Goal: Task Accomplishment & Management: Manage account settings

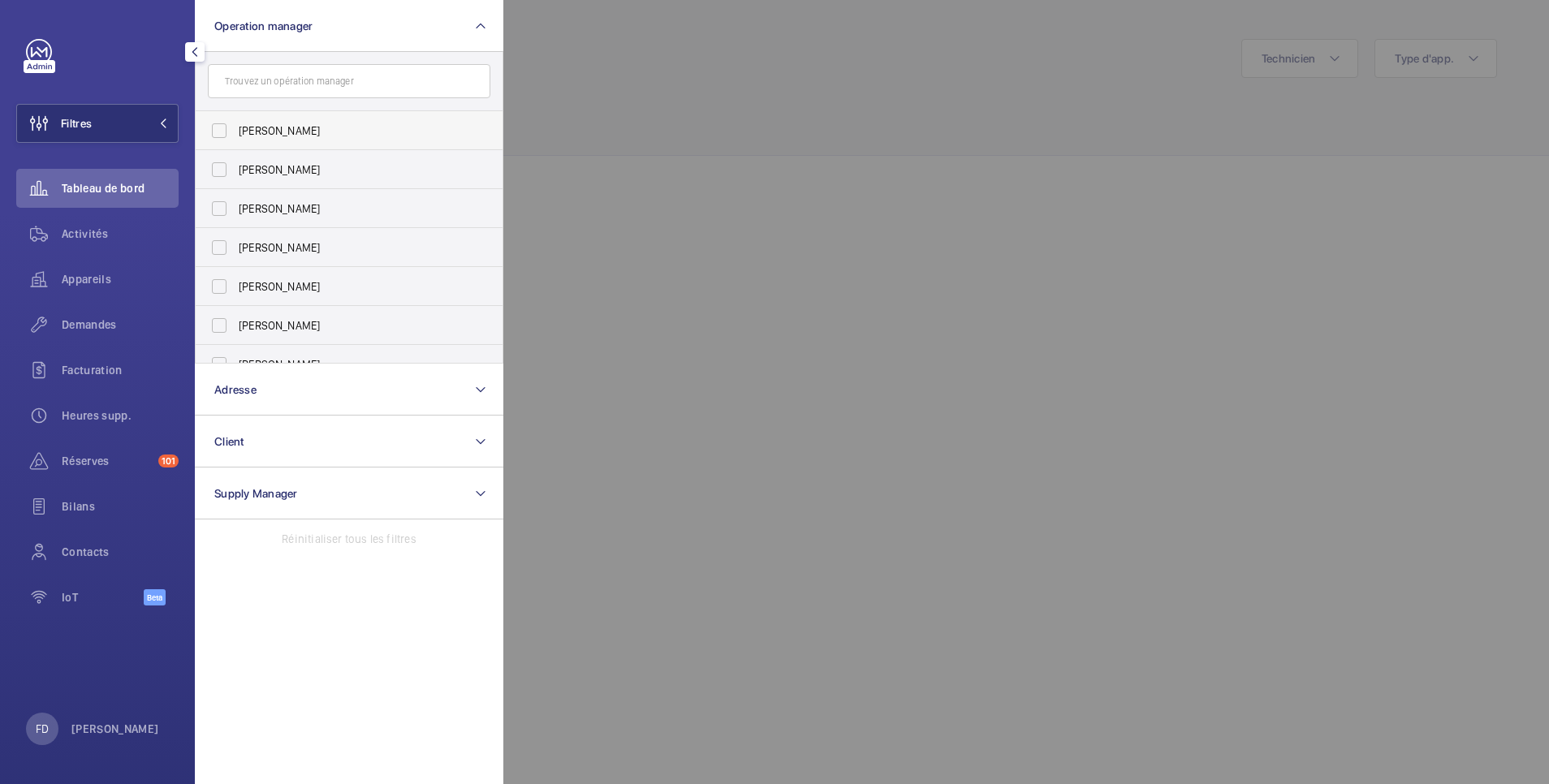
click at [284, 131] on span "[PERSON_NAME]" at bounding box center [350, 131] width 224 height 17
click at [236, 131] on input "[PERSON_NAME]" at bounding box center [219, 130] width 32 height 32
checkbox input "true"
click at [626, 64] on div at bounding box center [1277, 392] width 1549 height 784
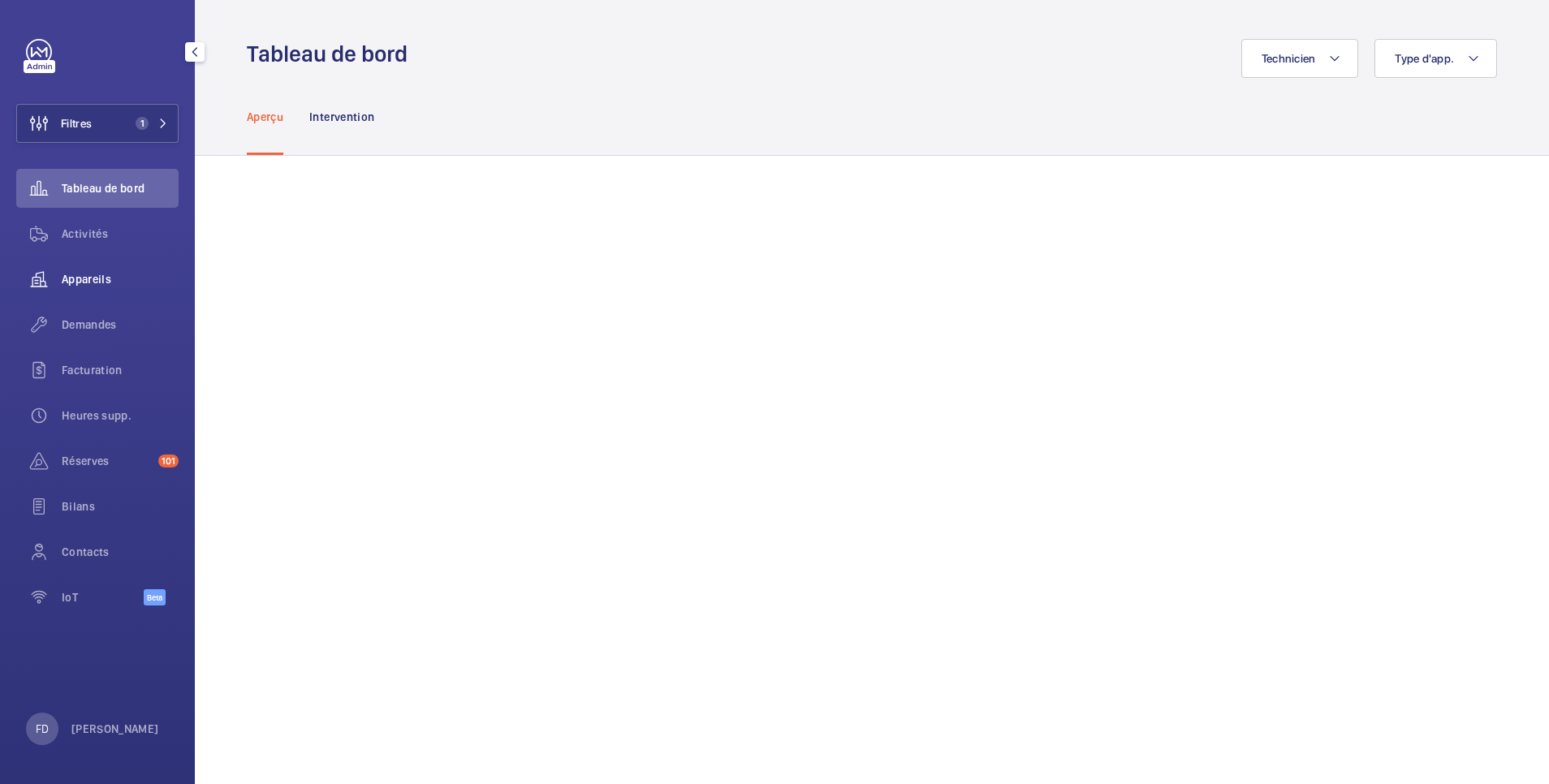
click at [91, 275] on span "Appareils" at bounding box center [120, 280] width 117 height 17
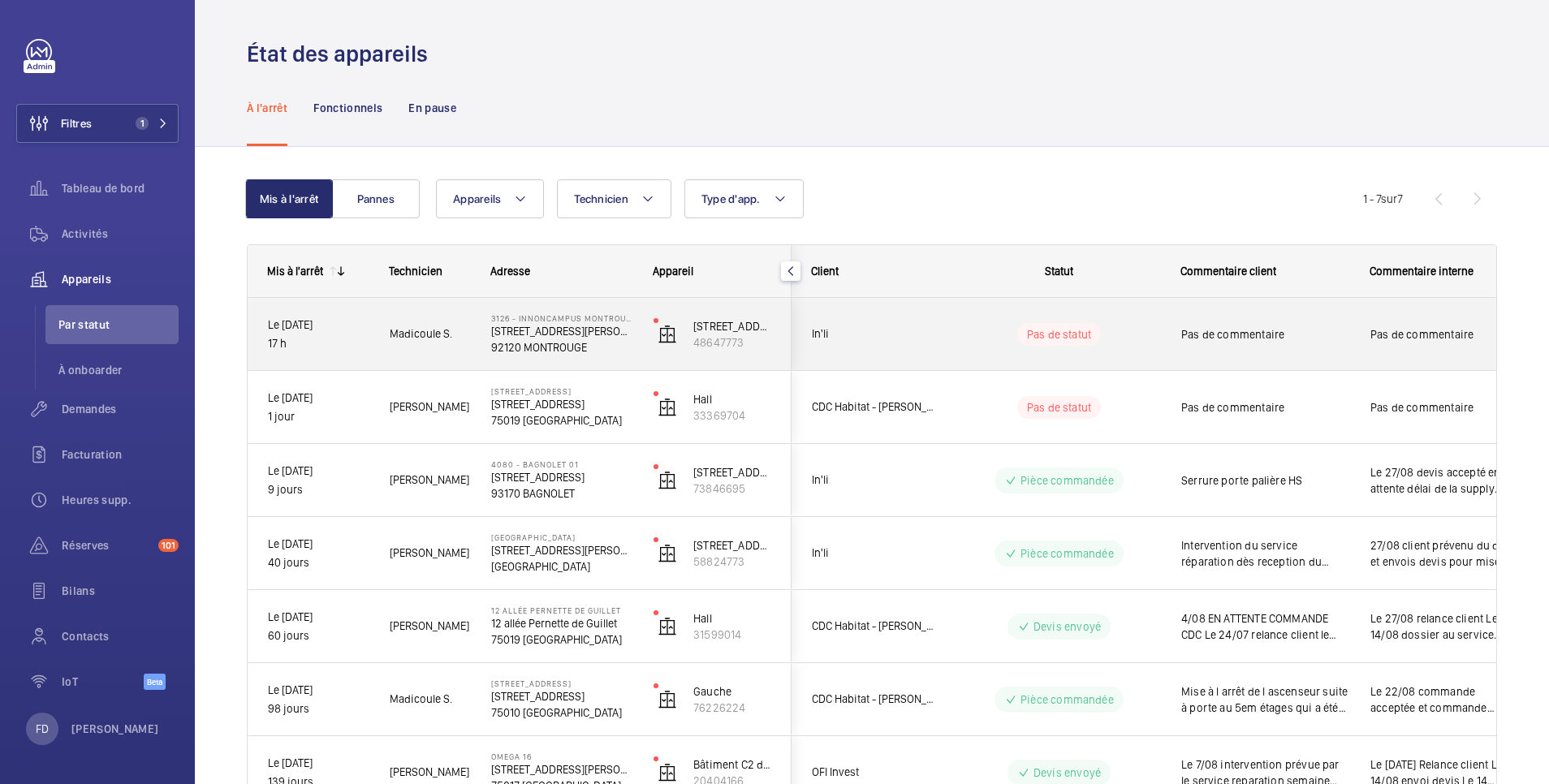
click at [1356, 319] on div "Pas de commentaire" at bounding box center [1444, 334] width 188 height 70
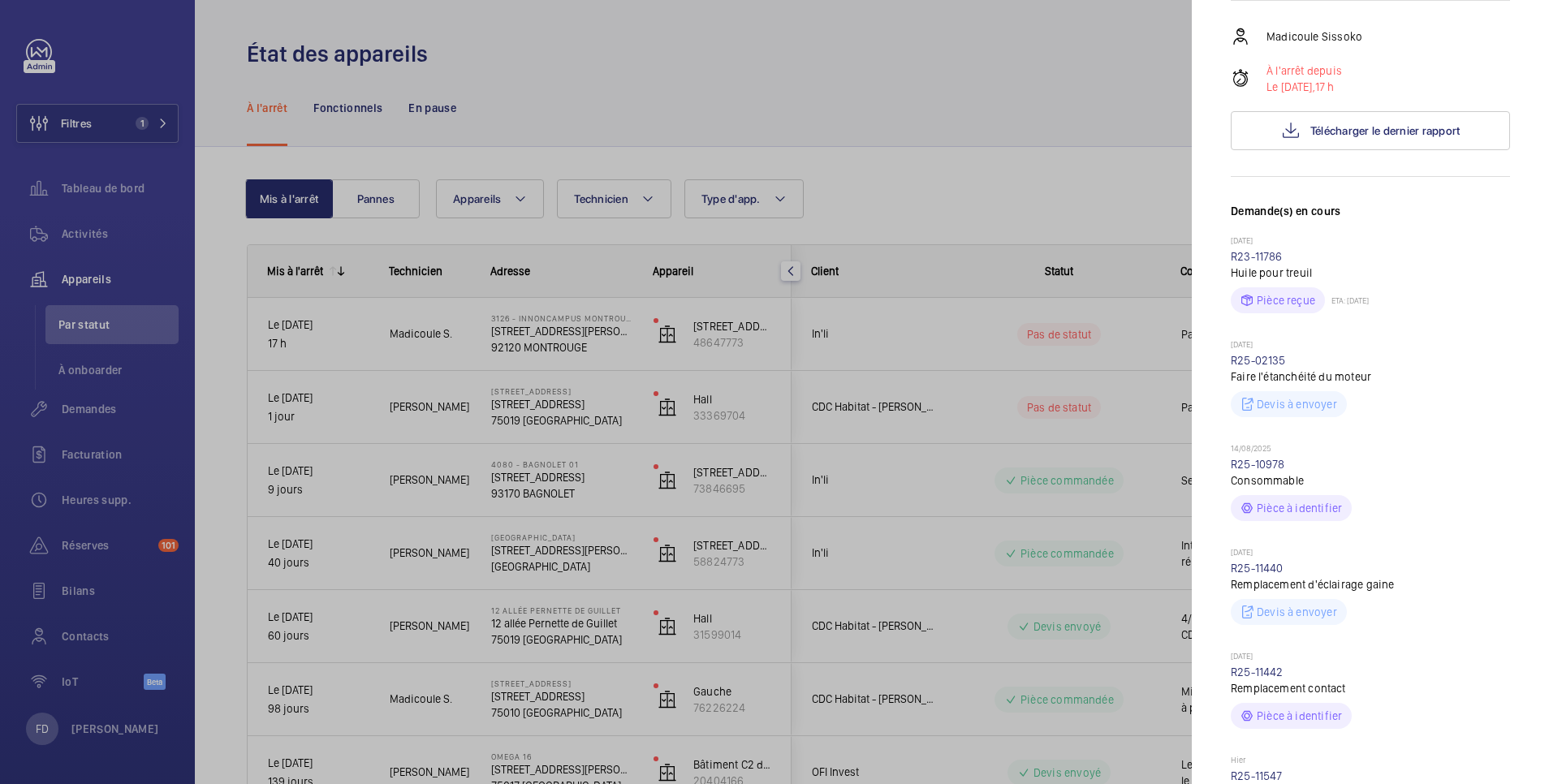
scroll to position [649, 0]
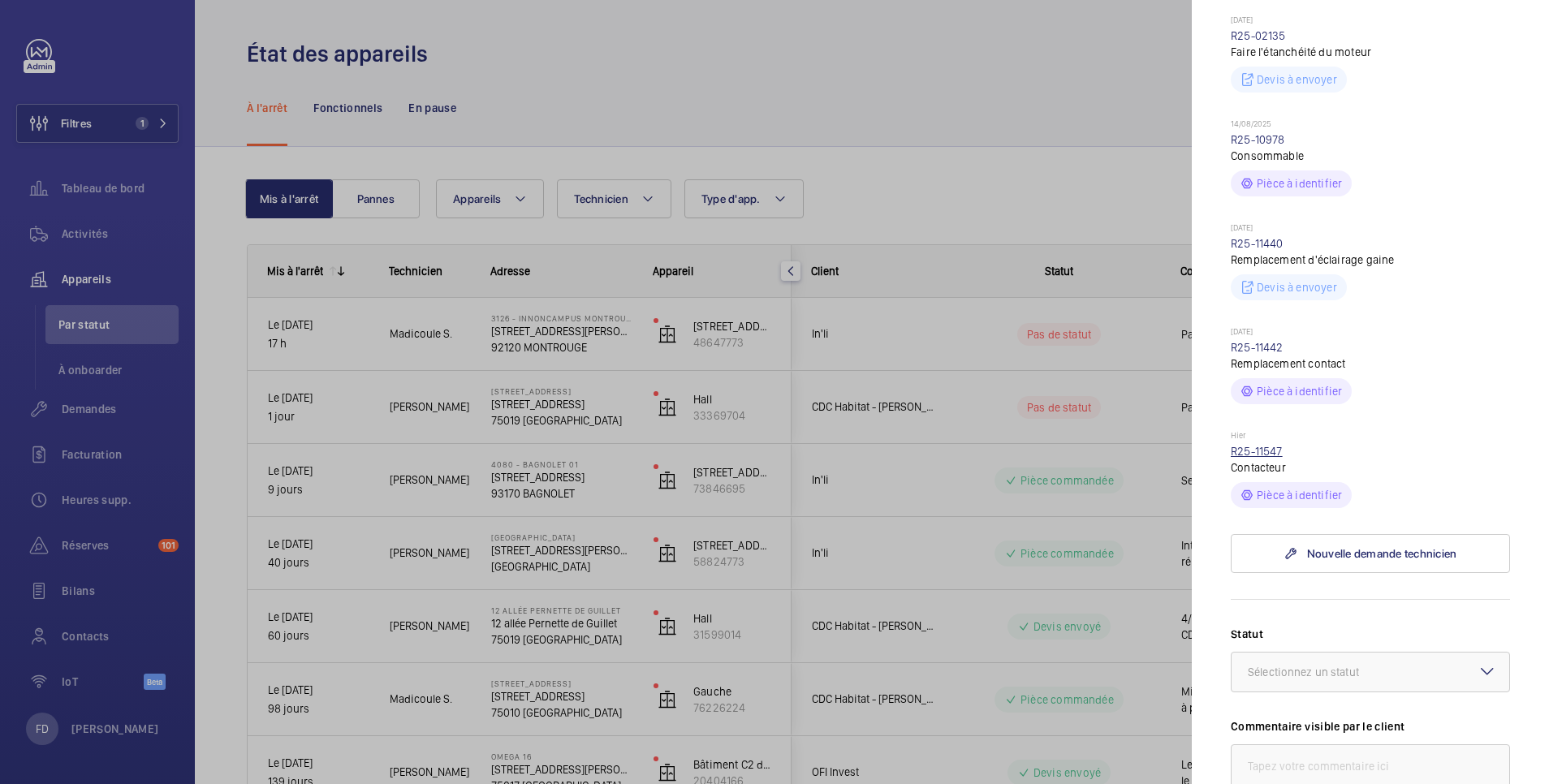
click at [1273, 458] on link "R25-11547" at bounding box center [1256, 452] width 52 height 13
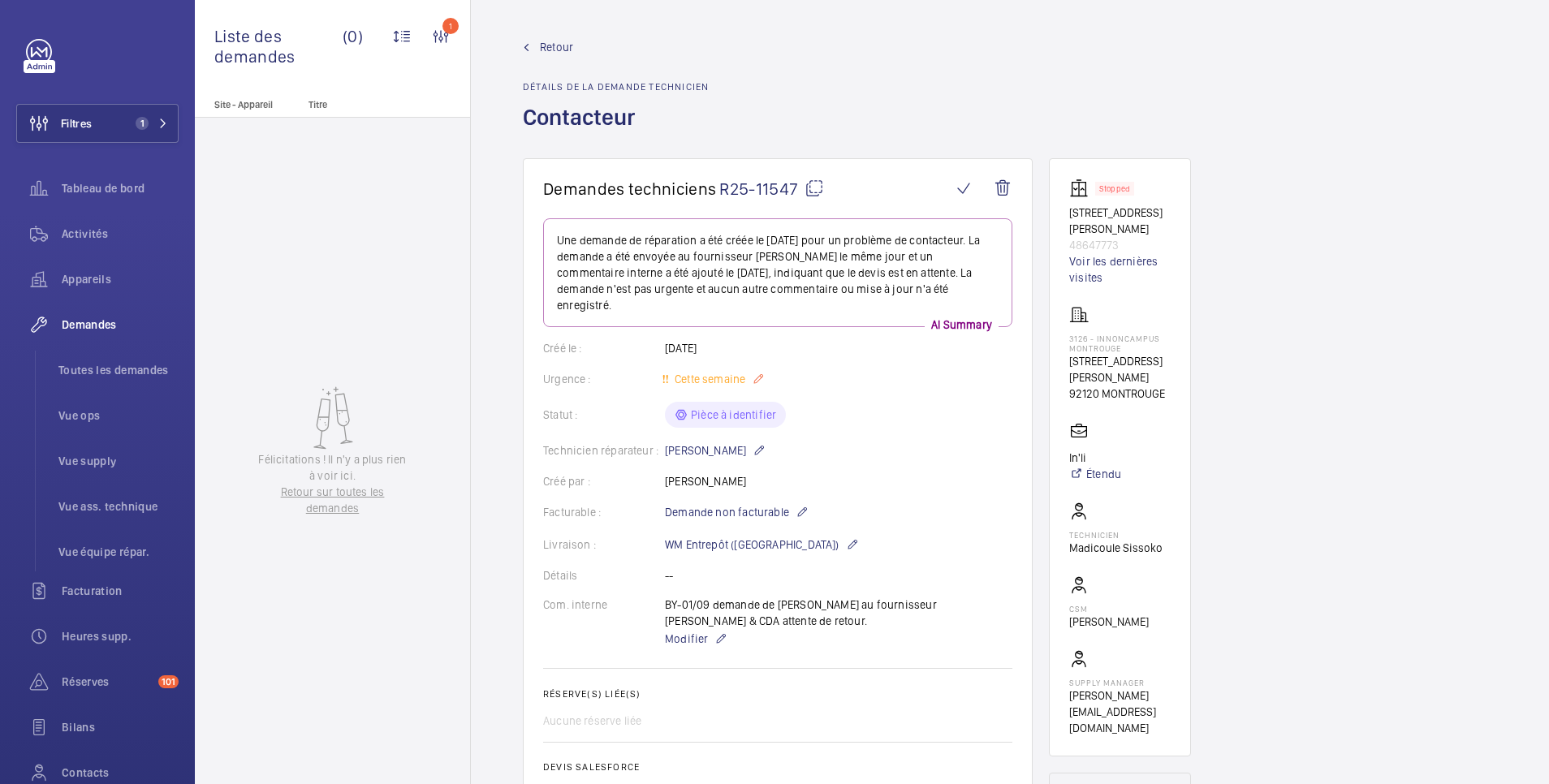
click at [761, 369] on mat-icon at bounding box center [758, 379] width 13 height 19
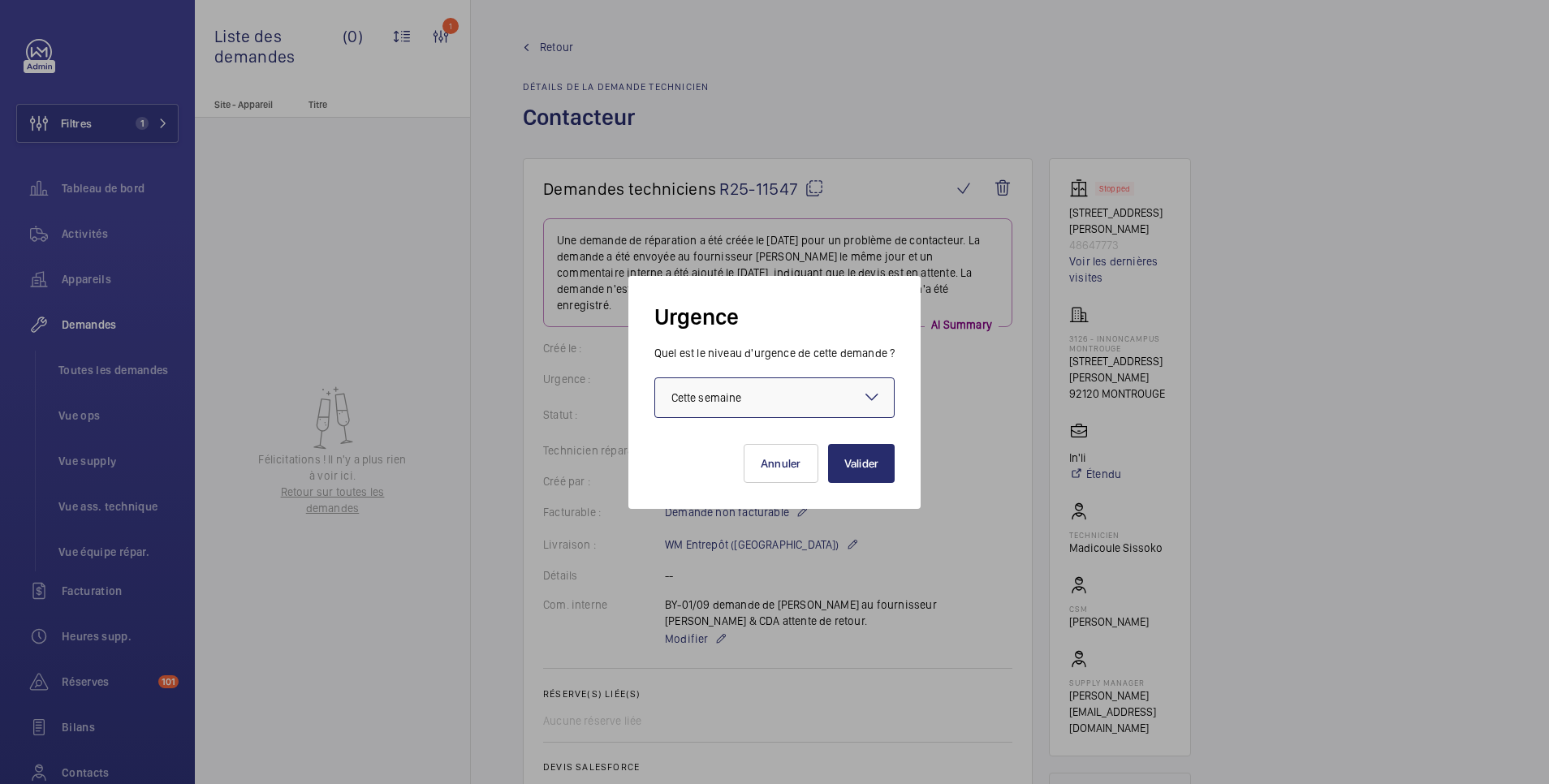
click at [760, 395] on div "× Cette semaine" at bounding box center [727, 398] width 111 height 17
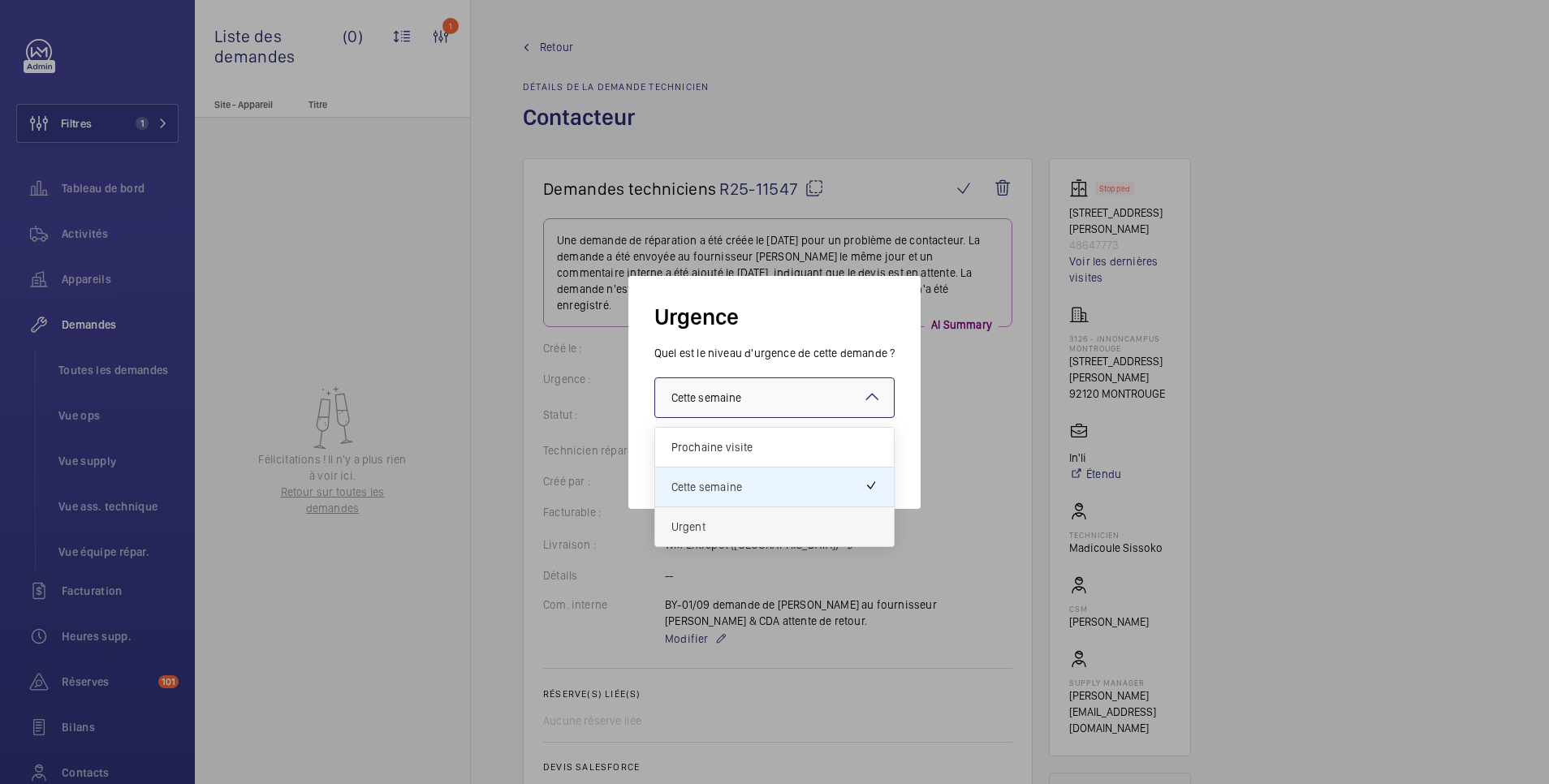
click at [724, 523] on span "Urgent" at bounding box center [775, 527] width 207 height 17
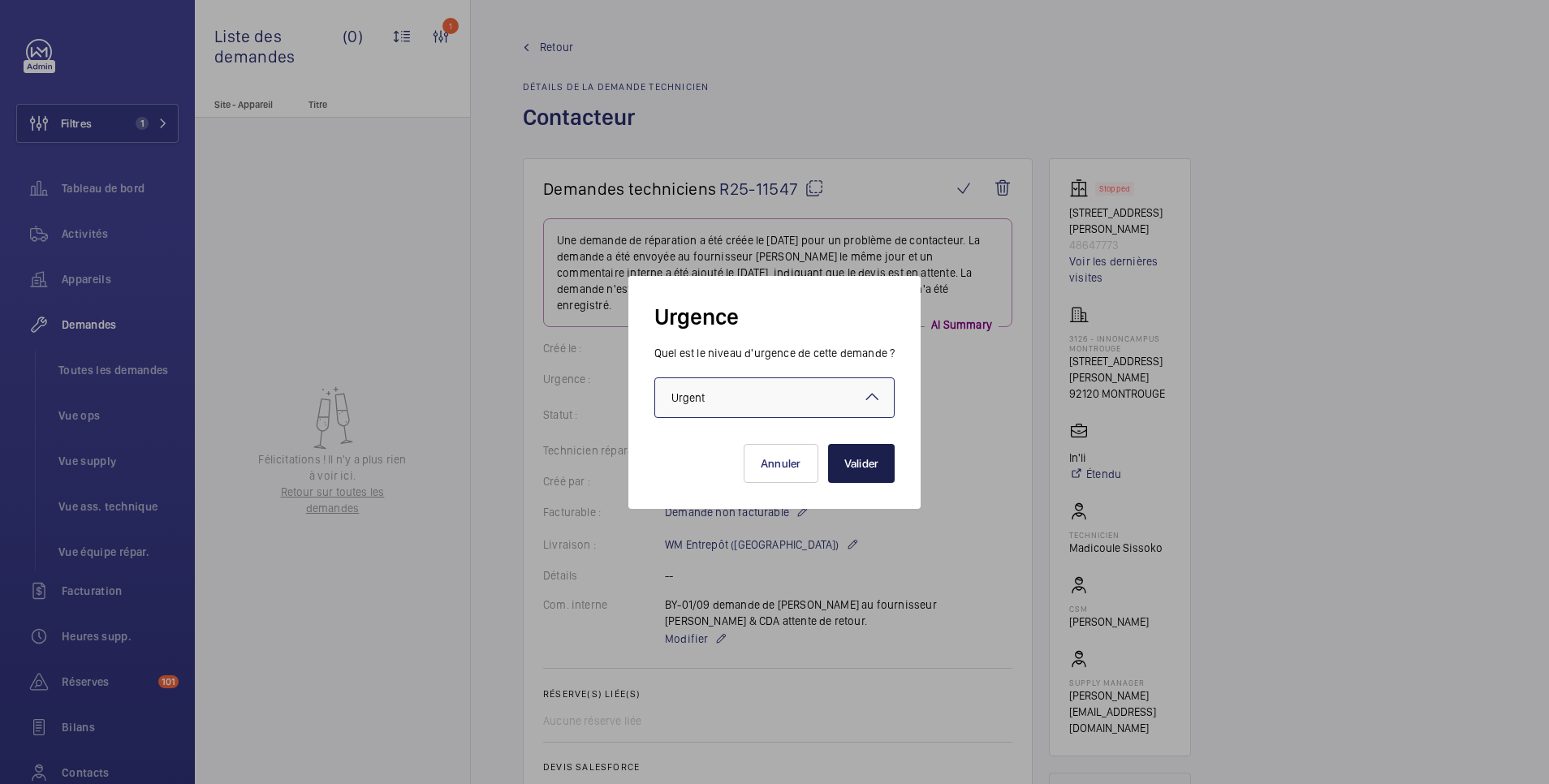
click at [878, 469] on button "Valider" at bounding box center [861, 464] width 67 height 39
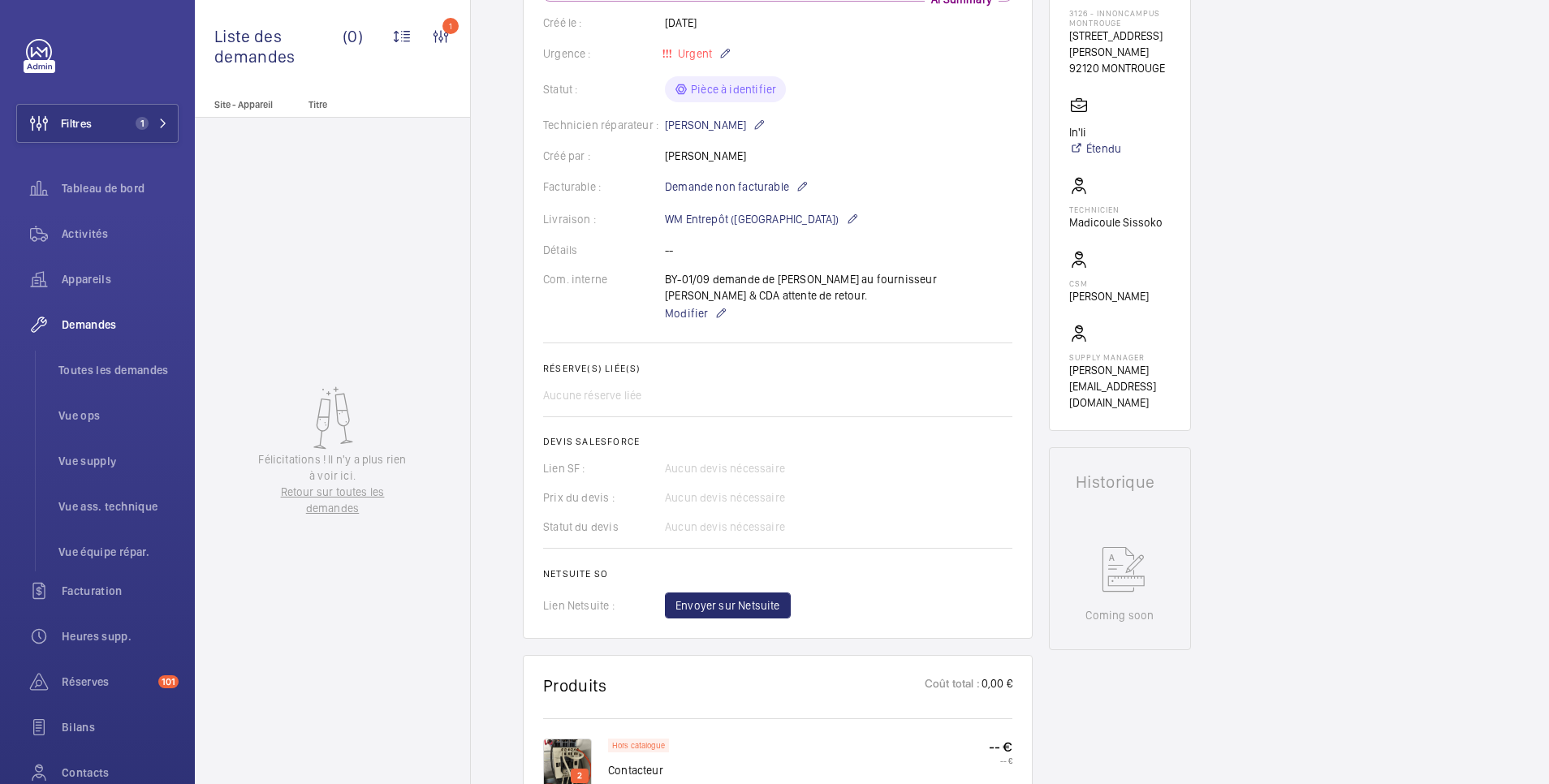
scroll to position [325, 0]
click at [697, 306] on span "Modifier" at bounding box center [686, 314] width 43 height 17
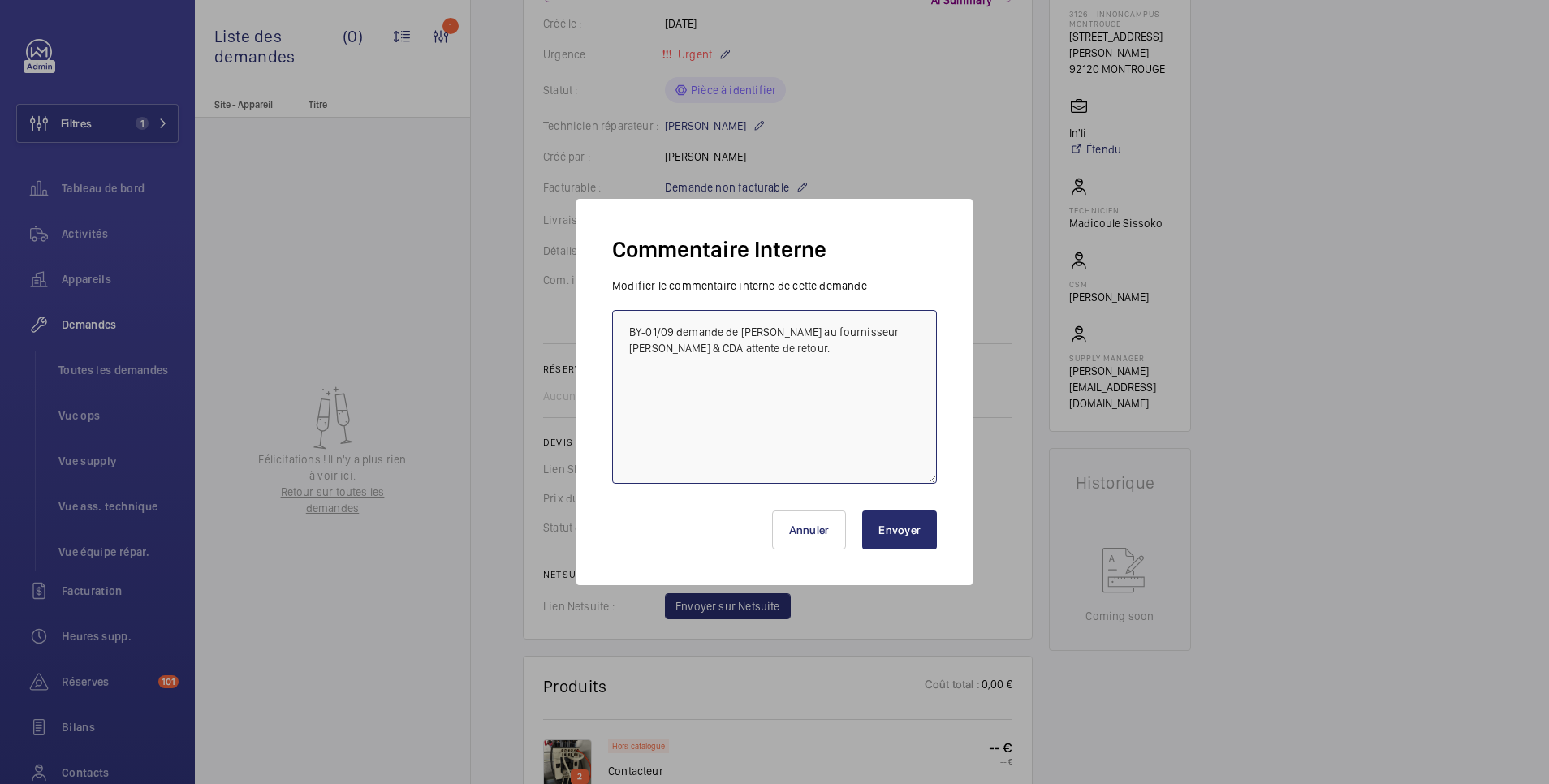
click at [747, 352] on textarea "BY-01/09 demande de [PERSON_NAME] au fournisseur [PERSON_NAME] & CDA attente de…" at bounding box center [775, 397] width 325 height 174
type textarea "BY-01/09 demande de [PERSON_NAME] au fournisseur [PERSON_NAME] & CDA attente de…"
click at [912, 535] on button "Envoyer" at bounding box center [899, 530] width 75 height 39
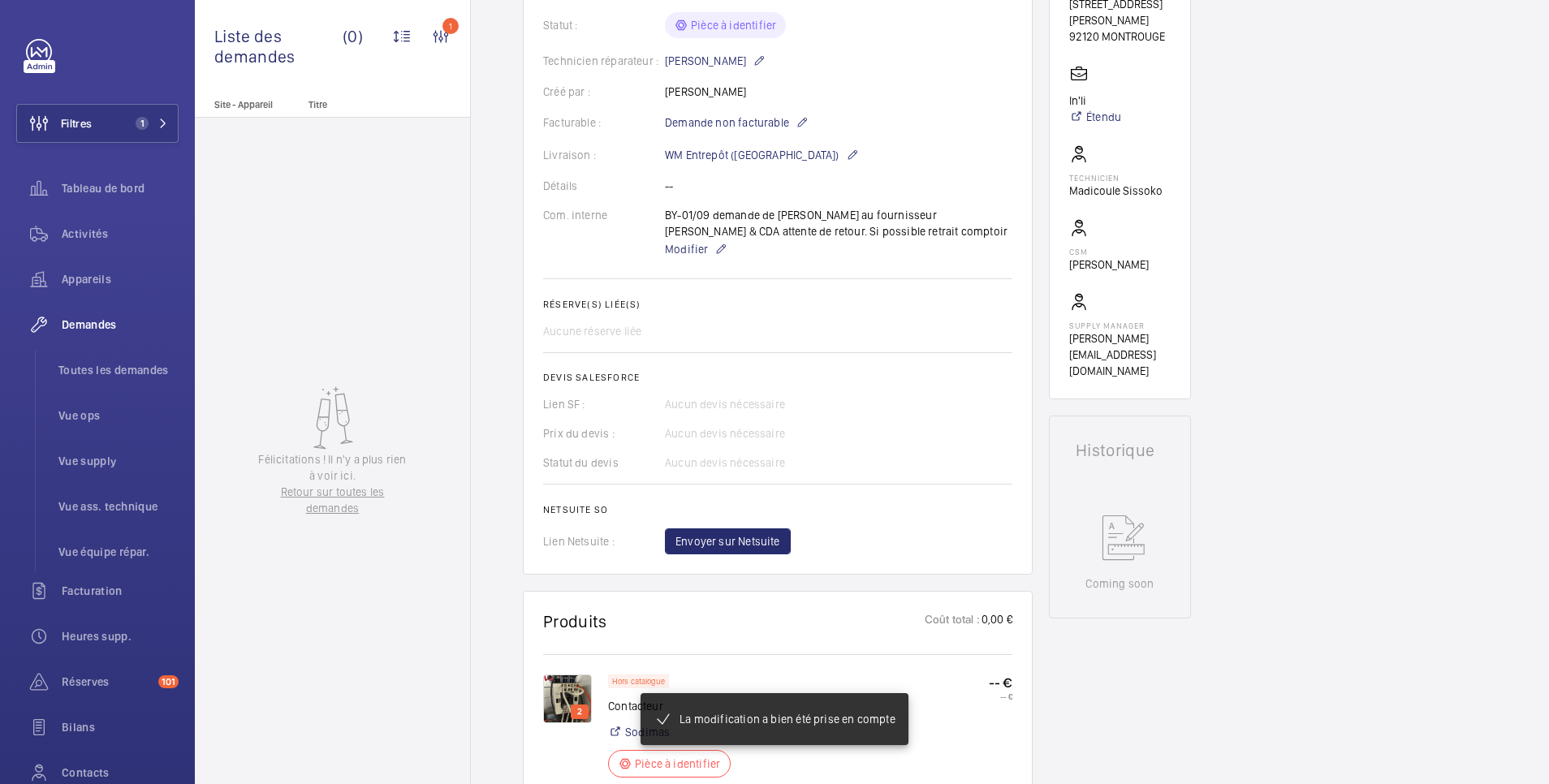
scroll to position [0, 0]
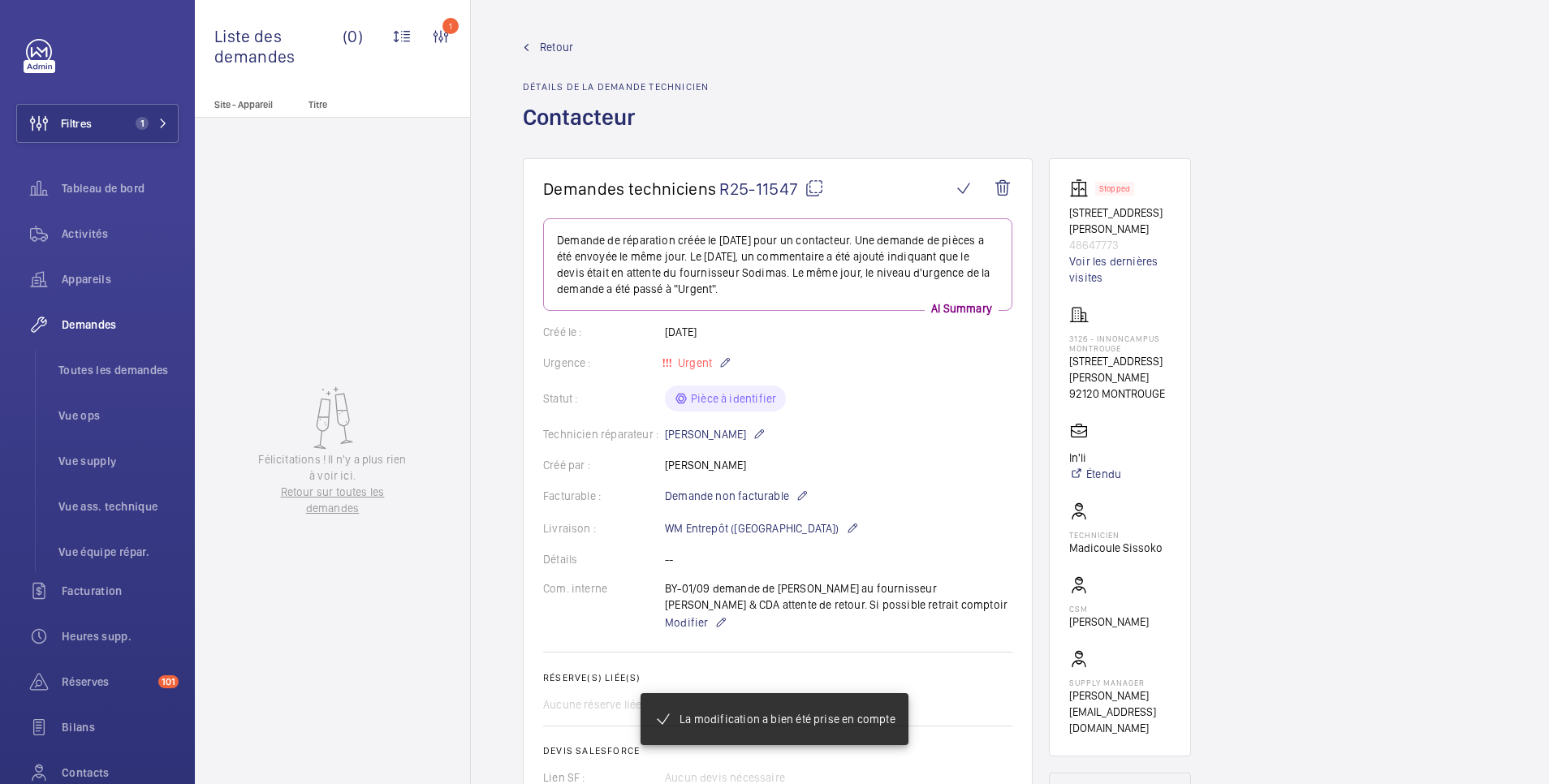
click at [560, 43] on span "Retour" at bounding box center [556, 47] width 33 height 17
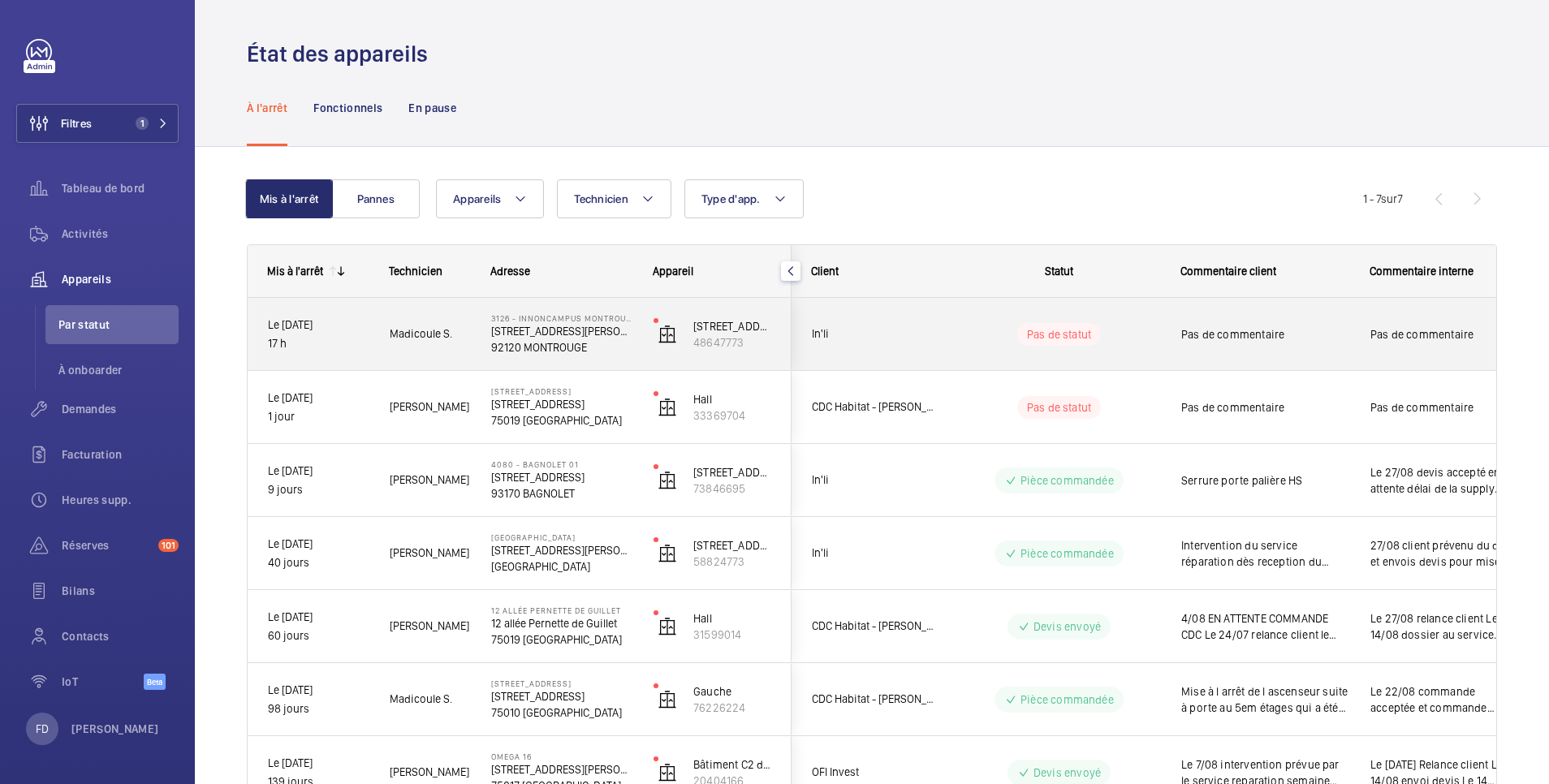
click at [1343, 336] on span "Pas de commentaire" at bounding box center [1265, 334] width 168 height 17
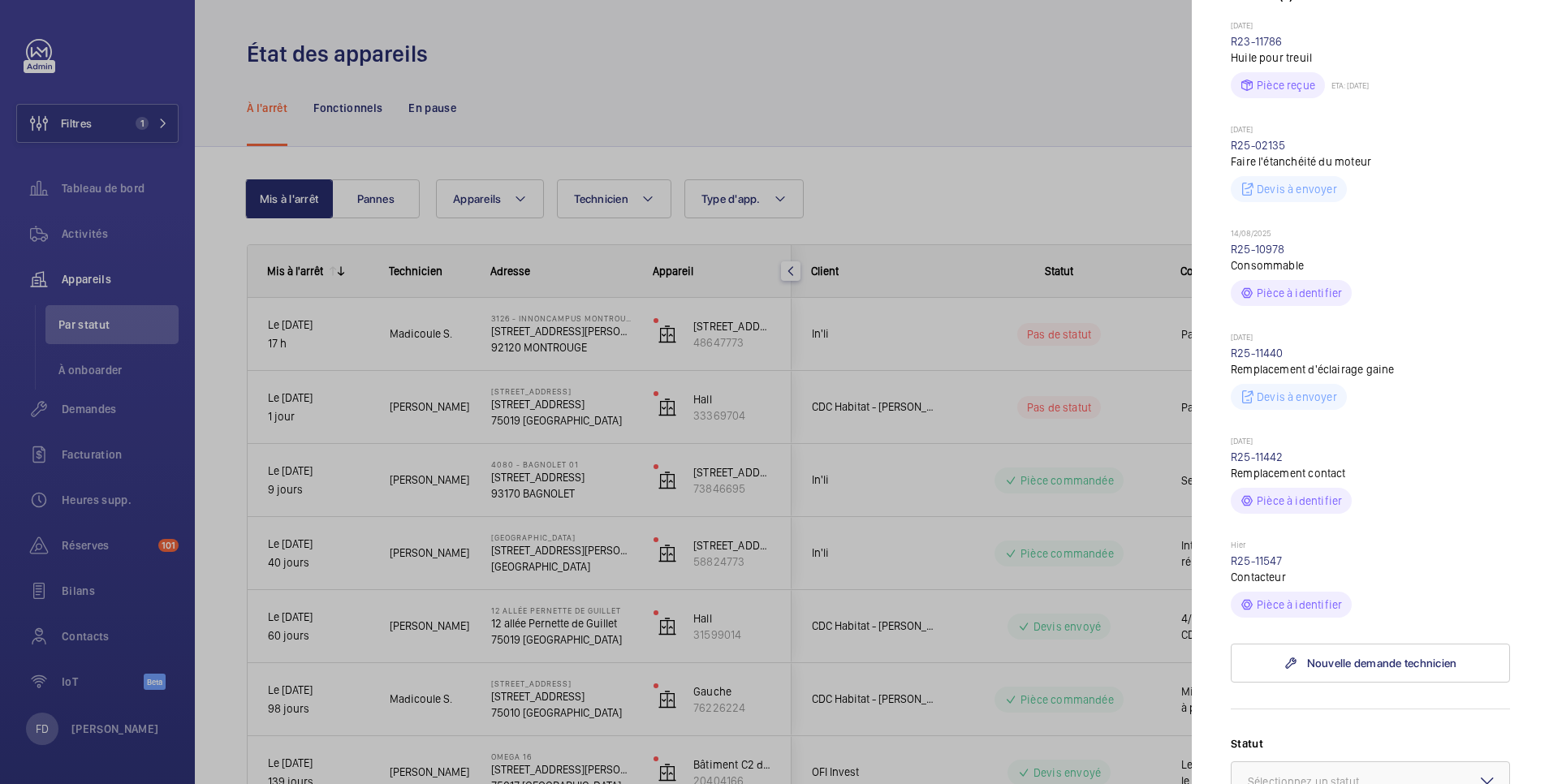
scroll to position [1066, 0]
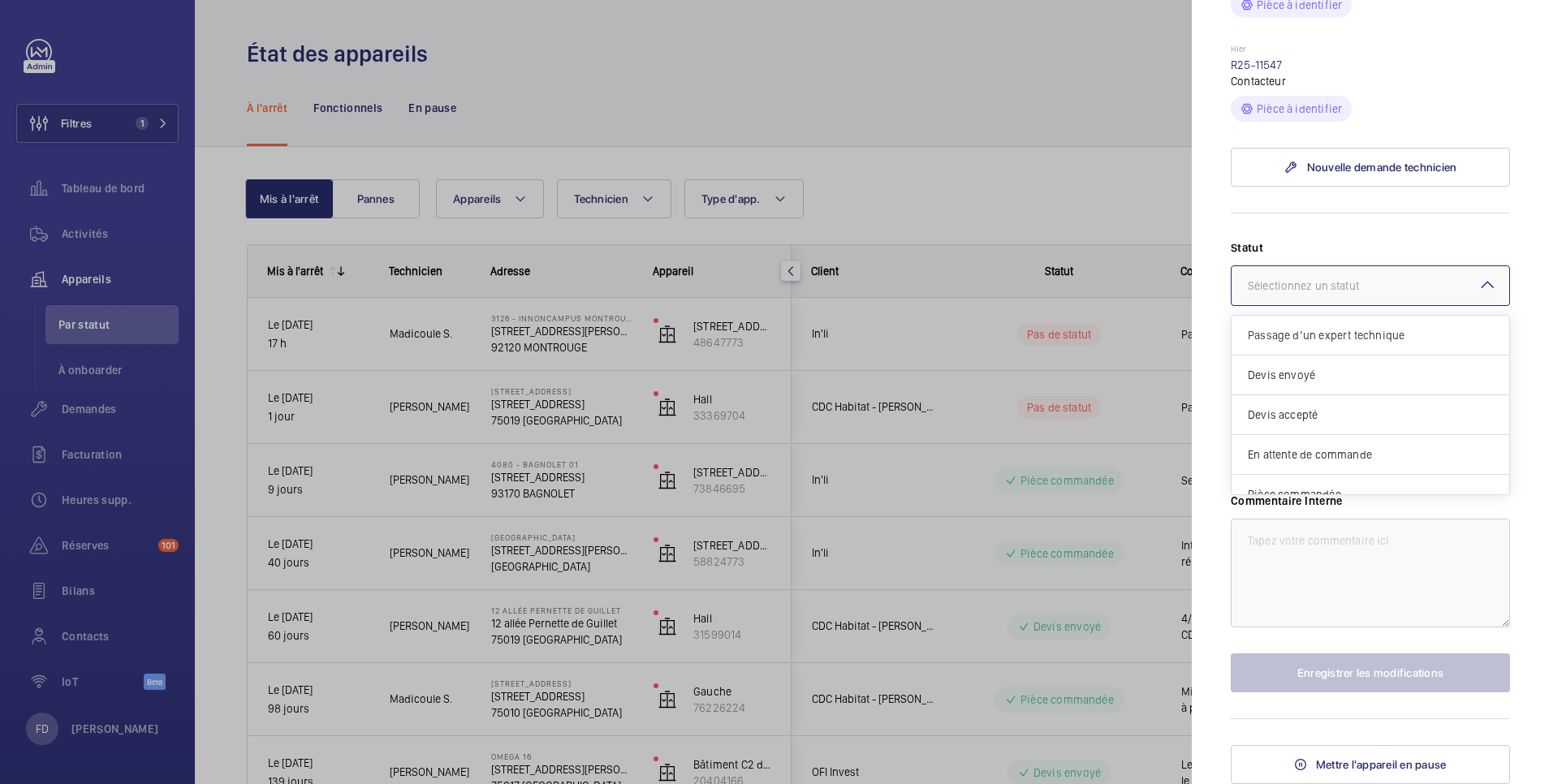
click at [1385, 285] on div "Sélectionnez un statut" at bounding box center [1324, 286] width 151 height 17
click at [1356, 432] on span "Intervention prévue" at bounding box center [1370, 435] width 245 height 17
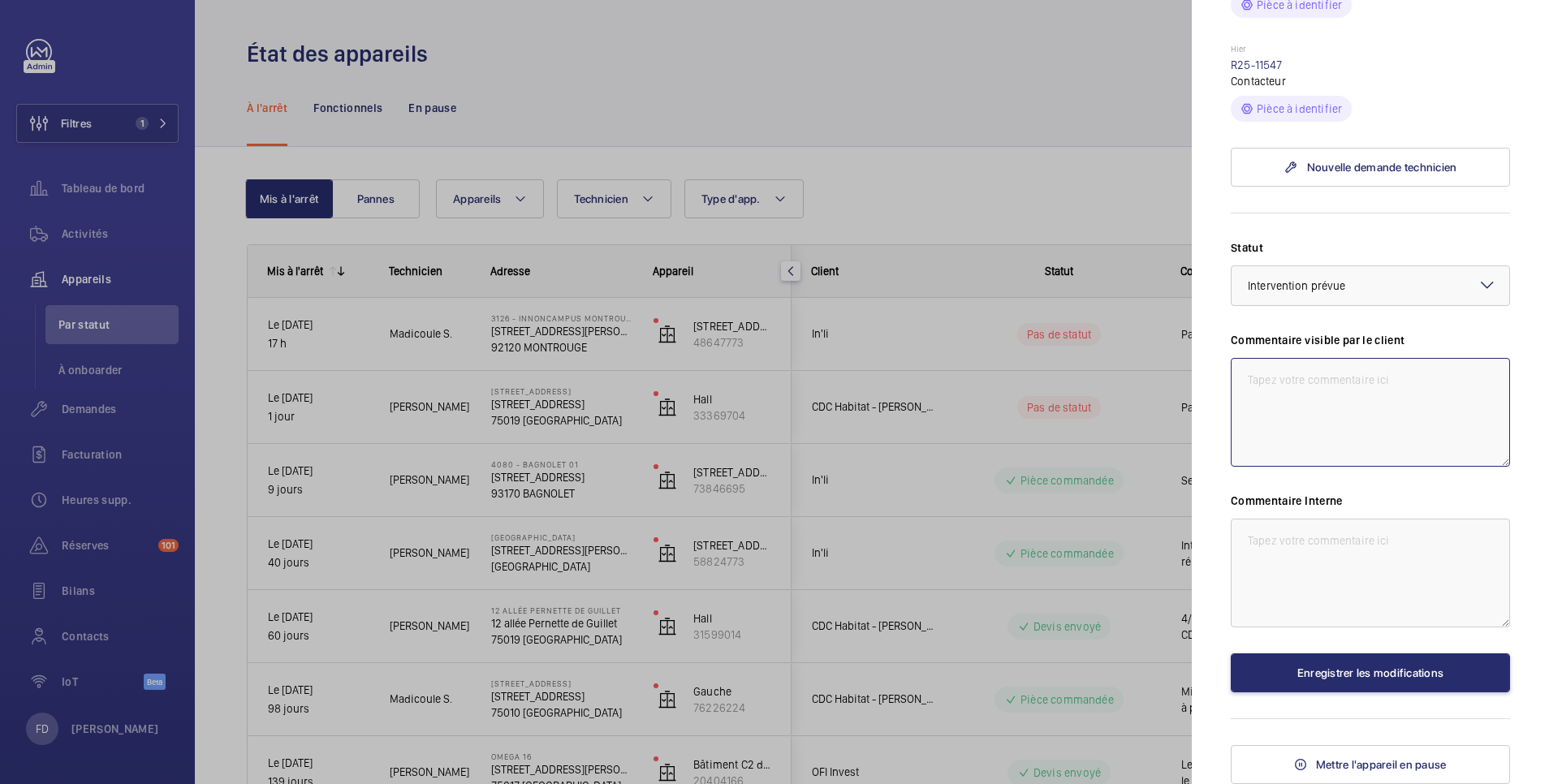
click at [1354, 395] on textarea at bounding box center [1370, 413] width 279 height 109
type textarea "contacteur hs"
click at [1344, 543] on textarea at bounding box center [1370, 573] width 279 height 109
type textarea "le 1/09 attente contacteur pour remise en service ce jour si possible"
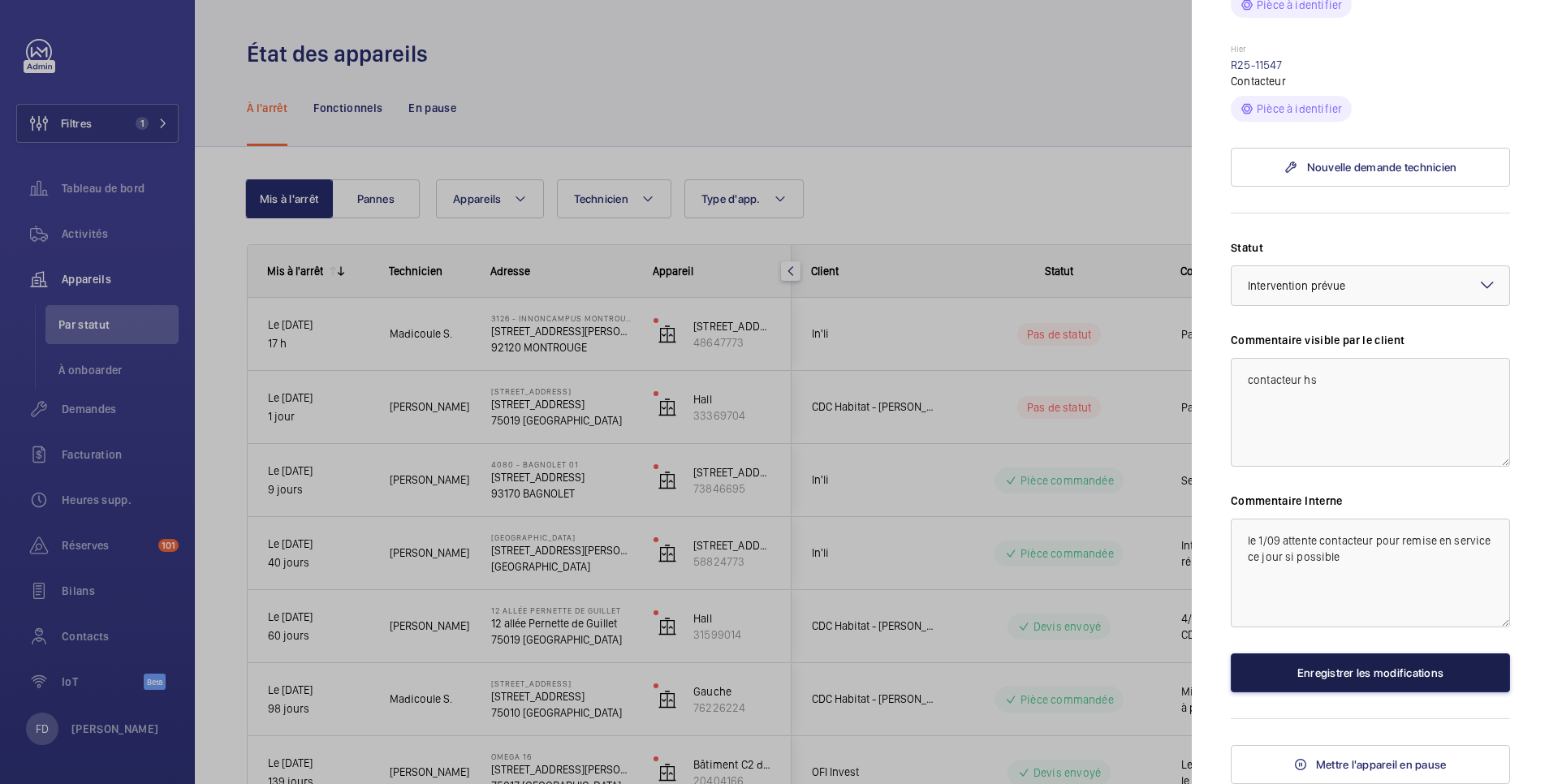
click at [1379, 681] on button "Enregistrer les modifications" at bounding box center [1370, 673] width 279 height 39
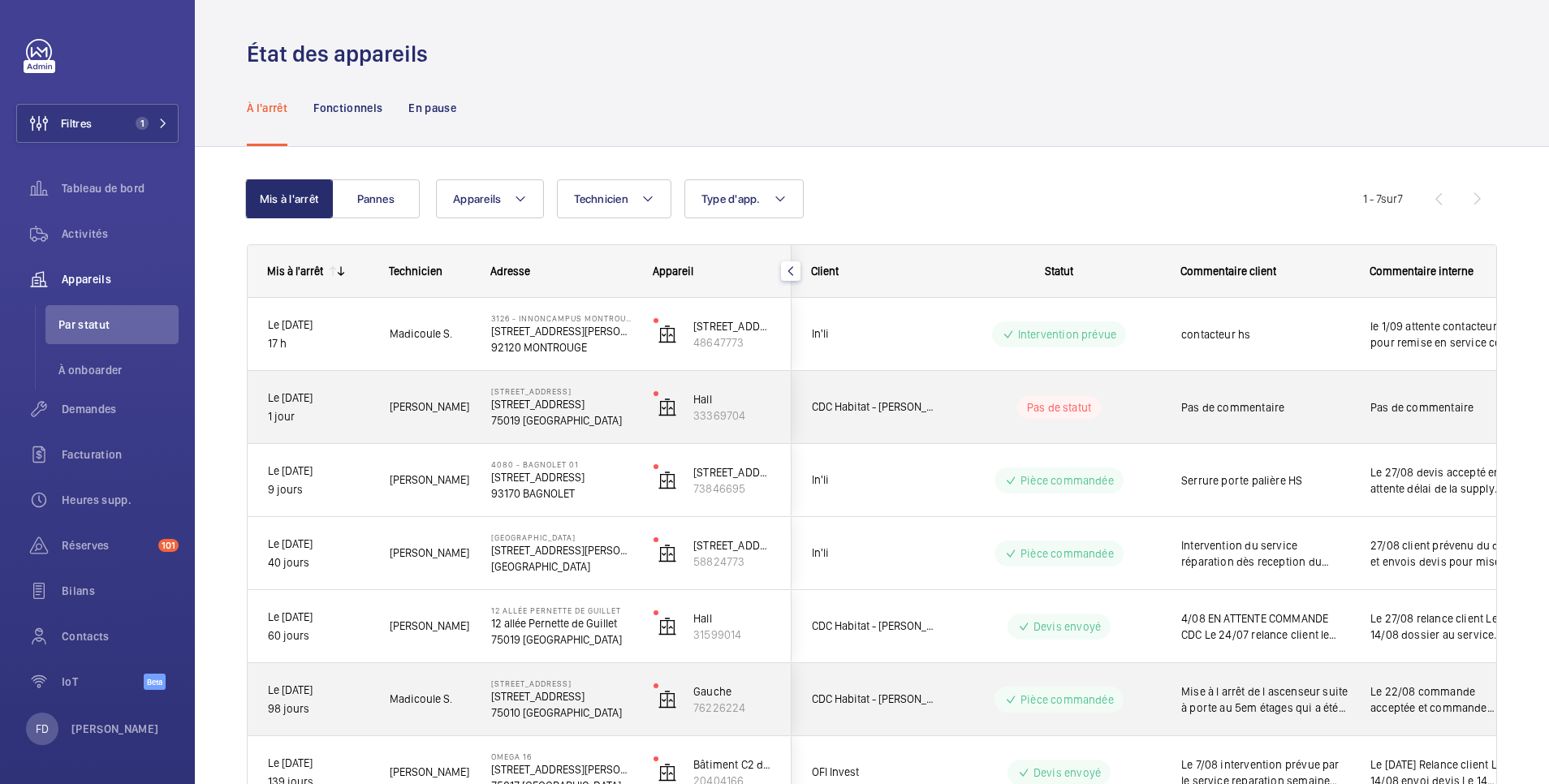
click at [1413, 401] on span "Pas de commentaire" at bounding box center [1445, 407] width 149 height 17
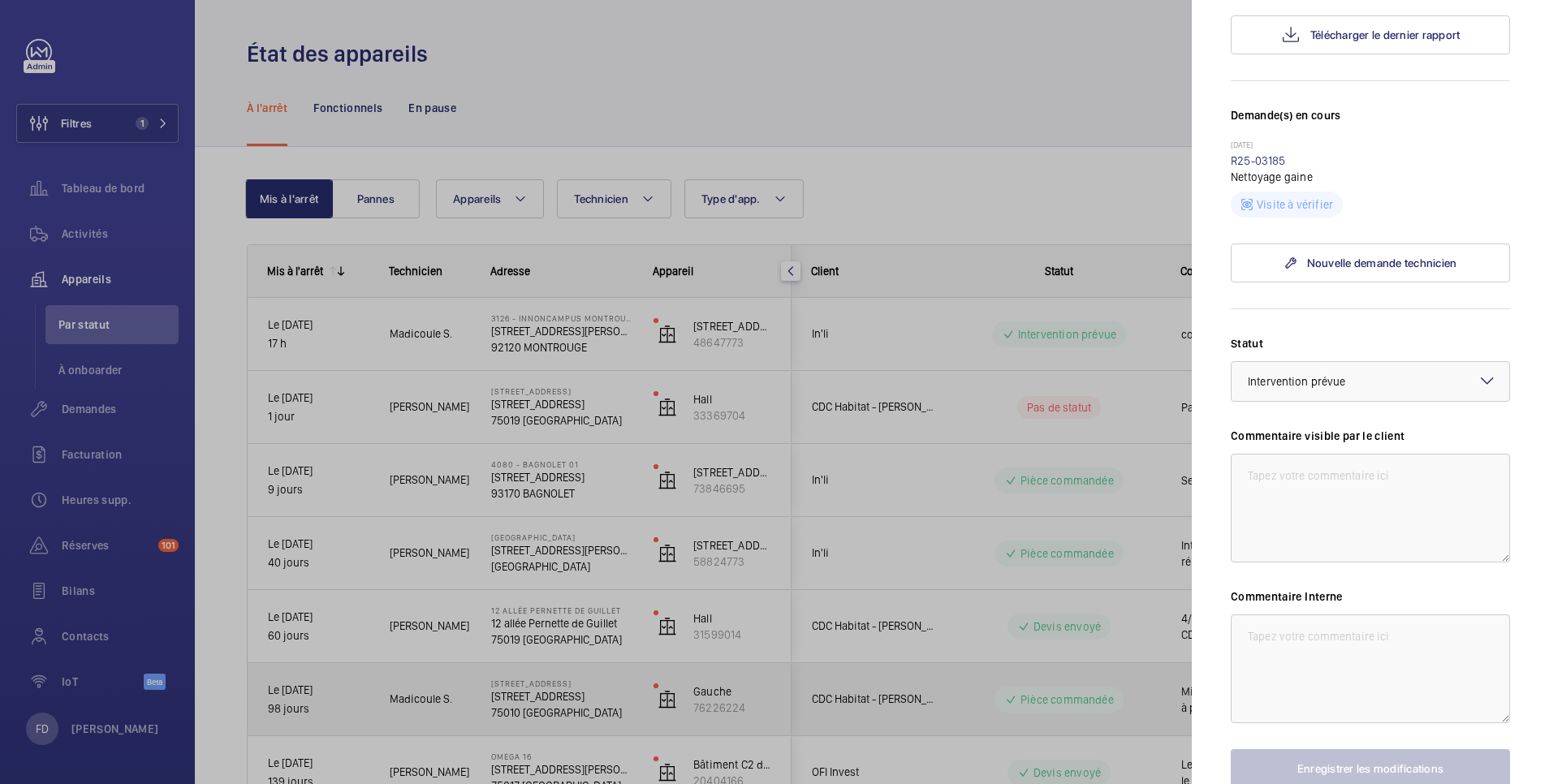
scroll to position [516, 0]
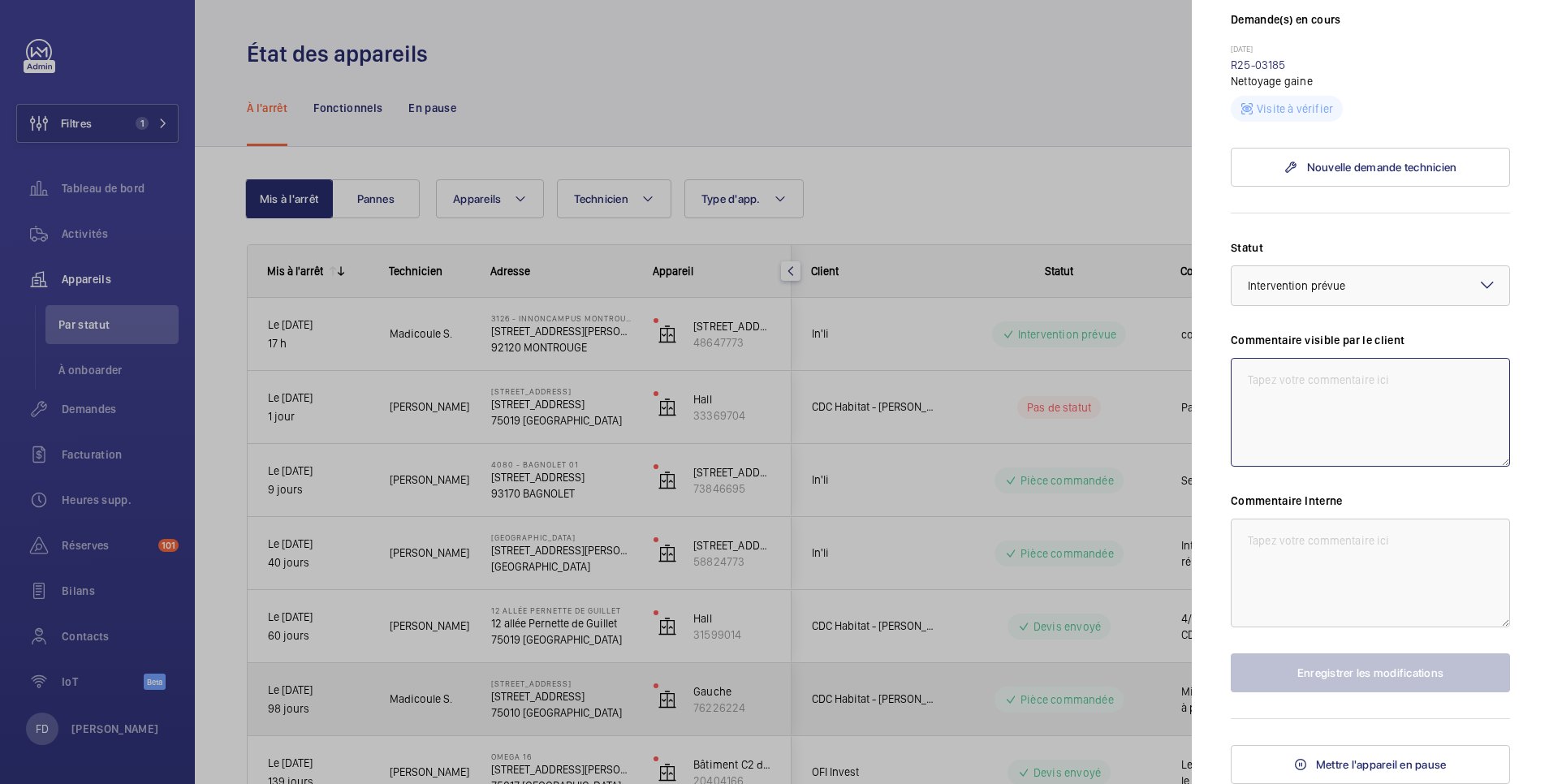
click at [1304, 382] on textarea at bounding box center [1370, 413] width 279 height 109
click at [1290, 544] on textarea at bounding box center [1370, 573] width 279 height 109
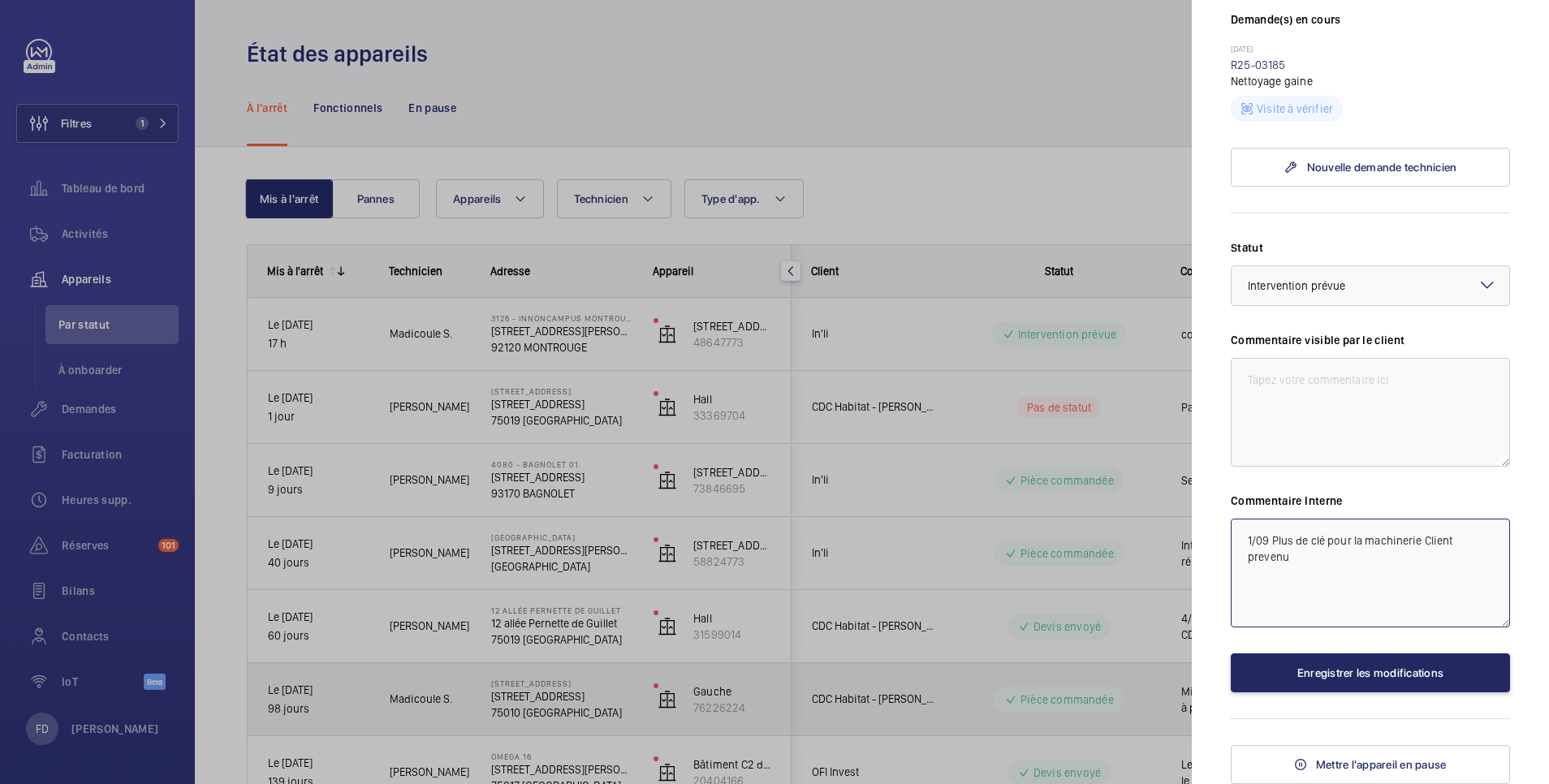
type textarea "1/09 Plus de clé pour la machinerie Client prevenu"
click at [1329, 671] on button "Enregistrer les modifications" at bounding box center [1370, 673] width 279 height 39
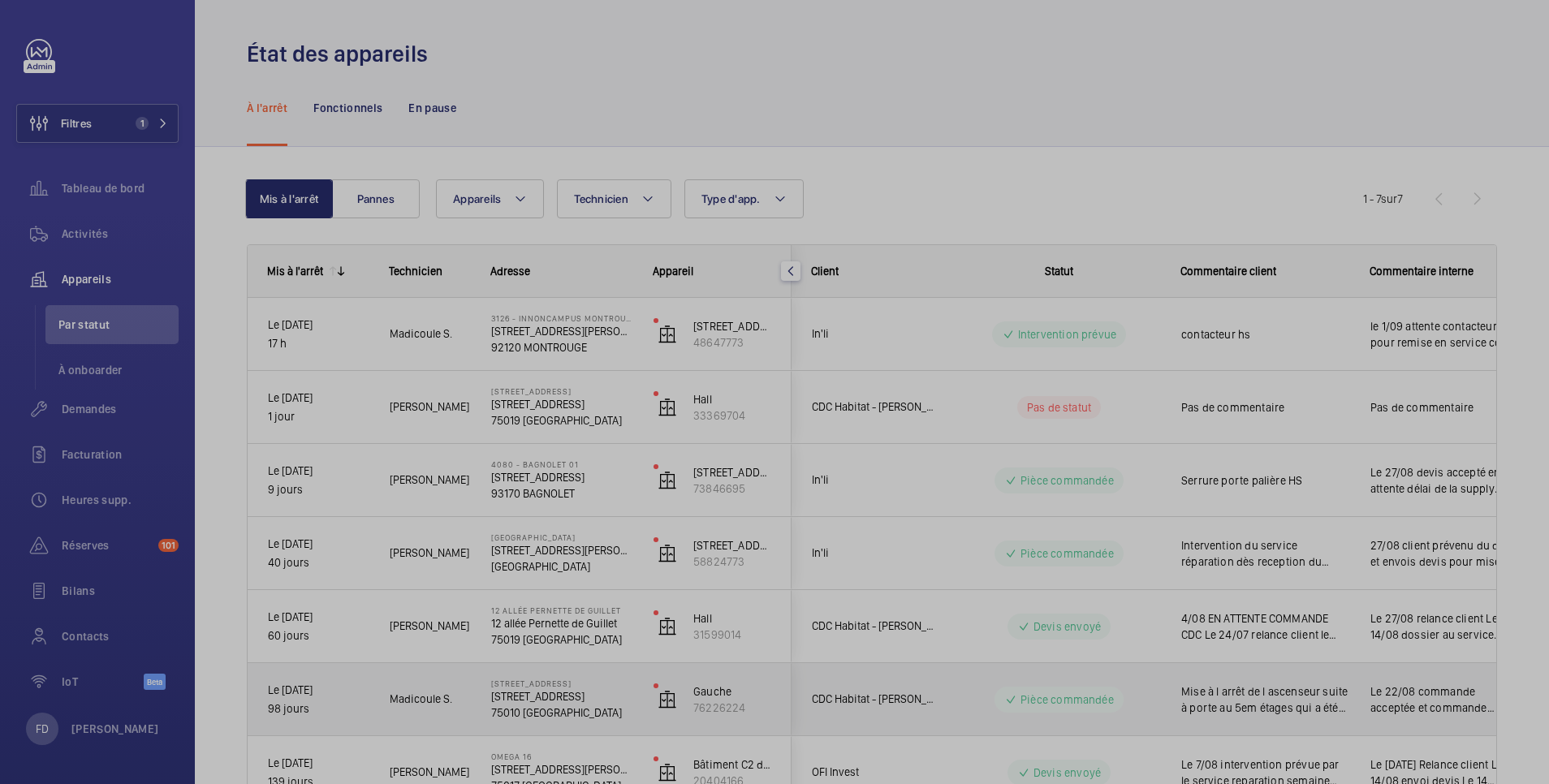
scroll to position [0, 0]
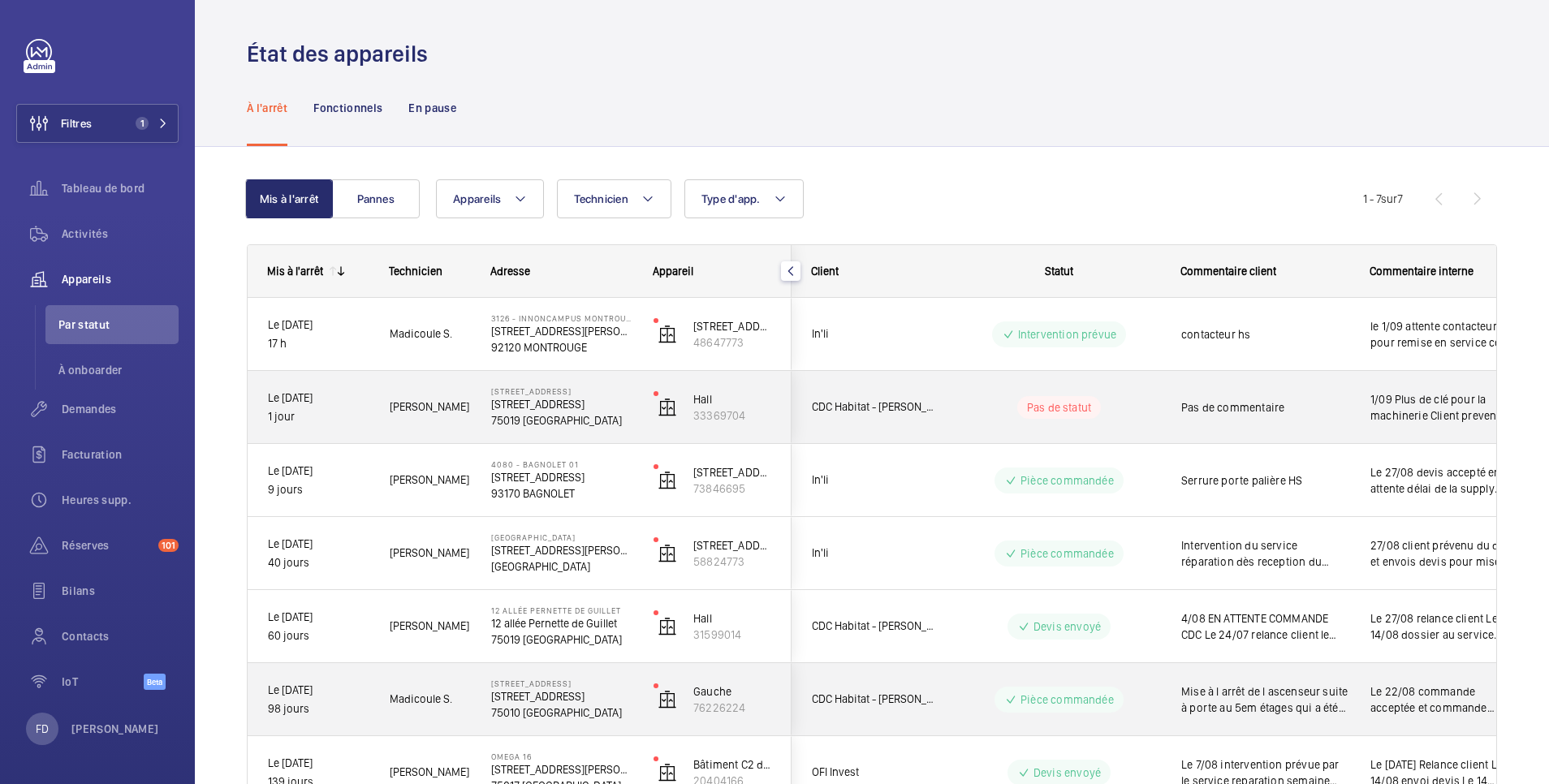
click at [1379, 401] on span "1/09 Plus de clé pour la machinerie Client prevenu" at bounding box center [1445, 407] width 149 height 32
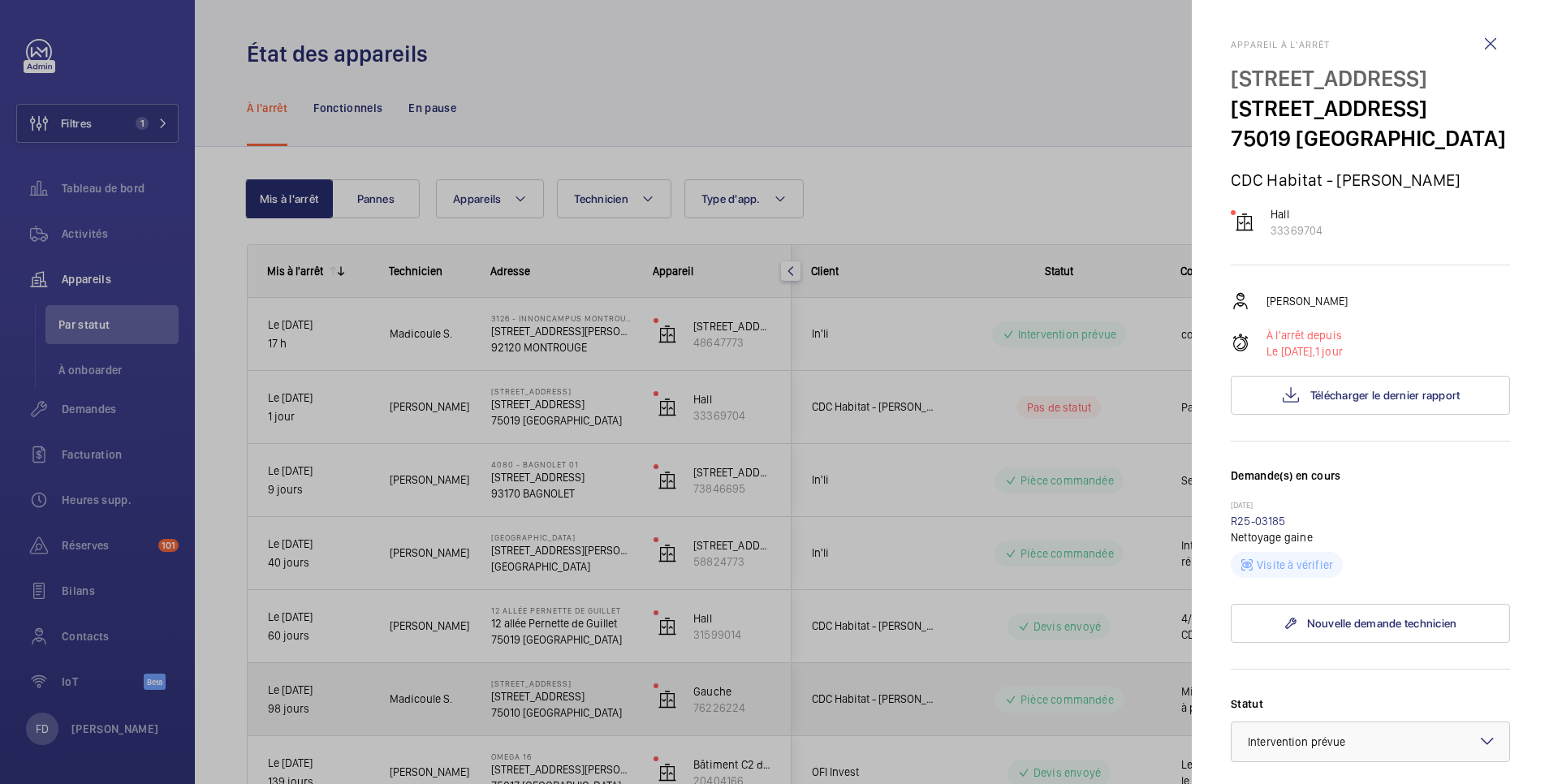
scroll to position [325, 0]
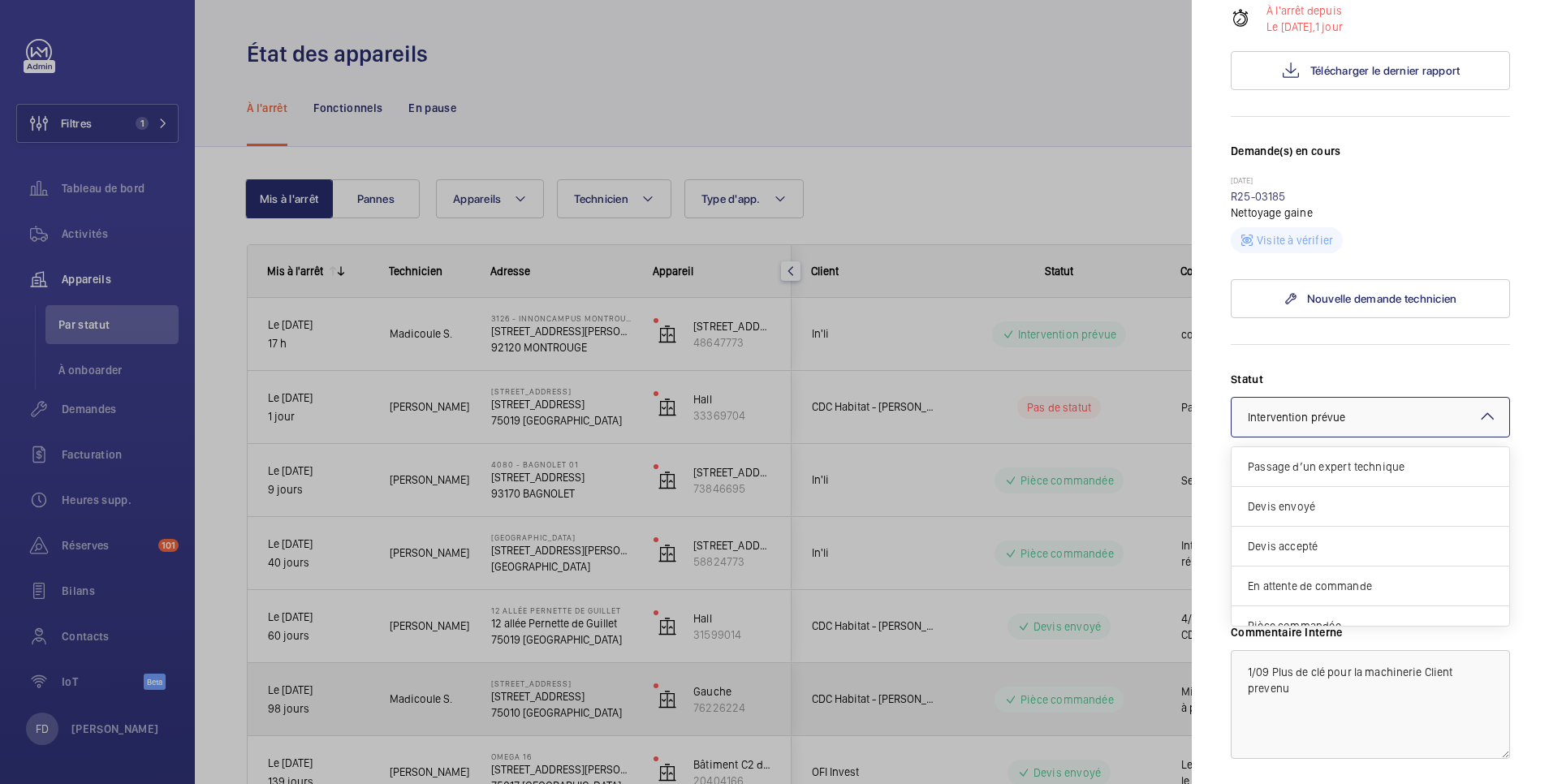
click at [1364, 426] on div "× Intervention prévue" at bounding box center [1316, 417] width 138 height 17
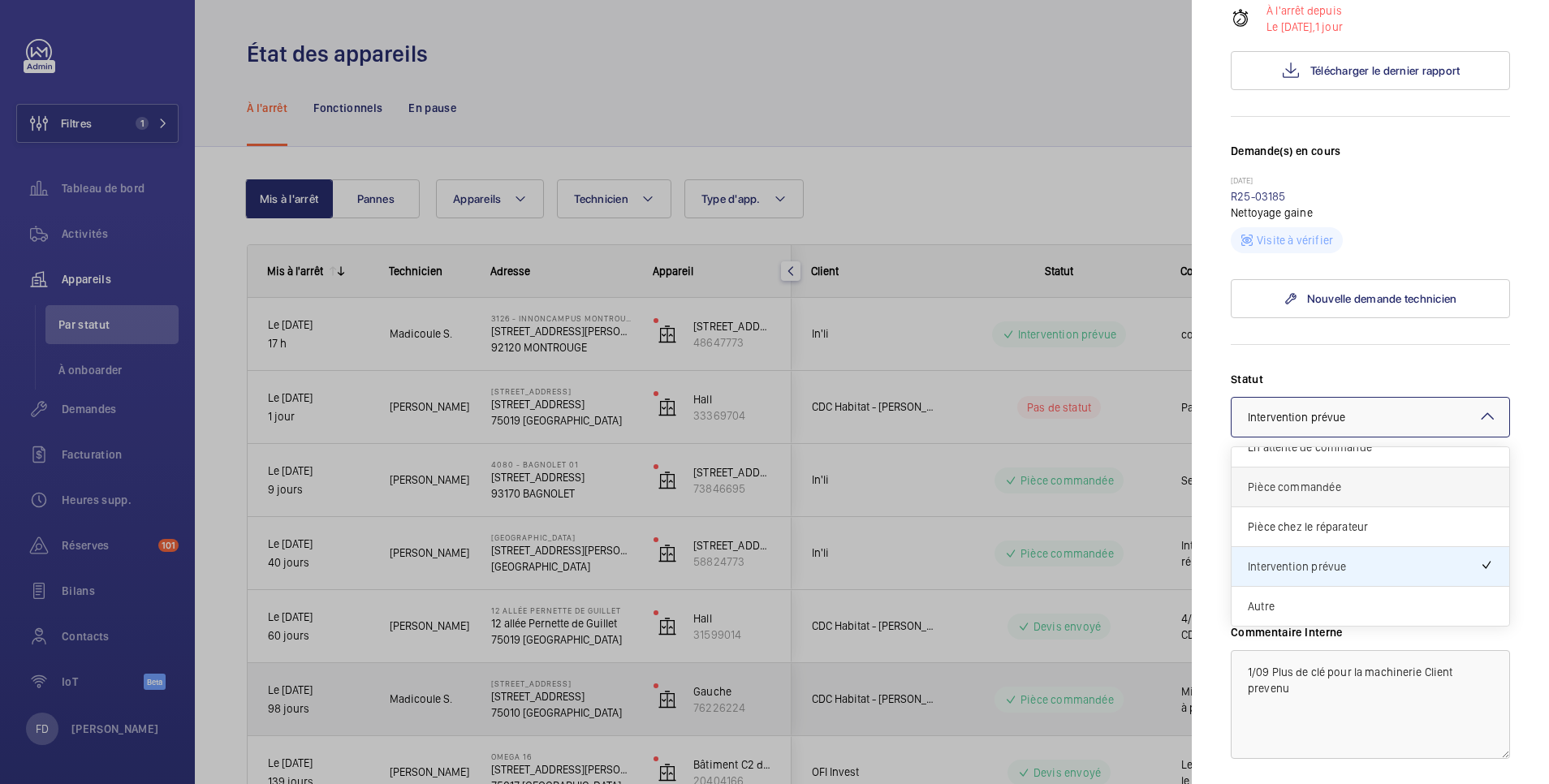
click at [1339, 495] on span "Pièce commandée" at bounding box center [1370, 488] width 245 height 17
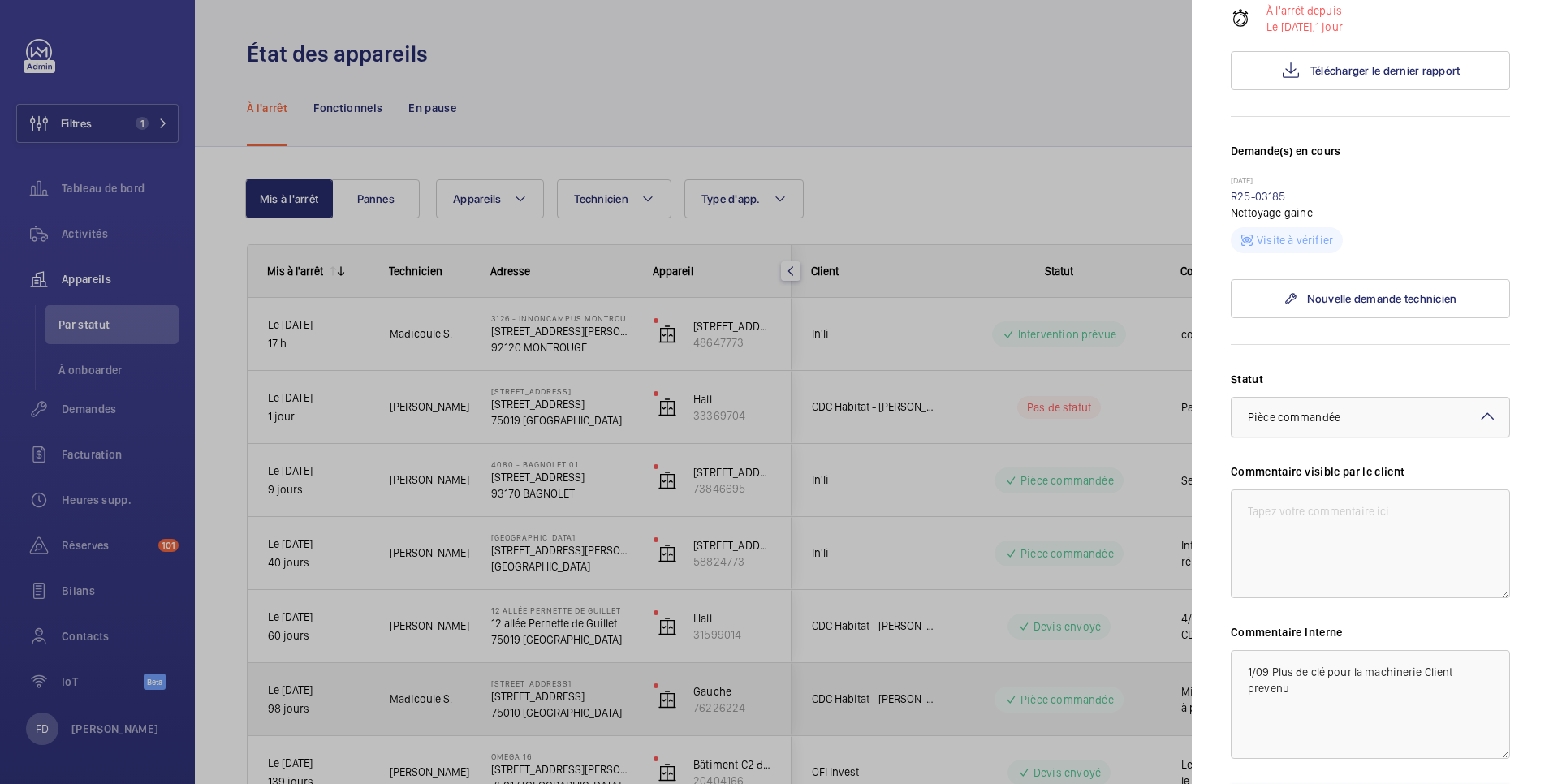
click at [1351, 426] on div "× Pièce commandée" at bounding box center [1314, 417] width 133 height 17
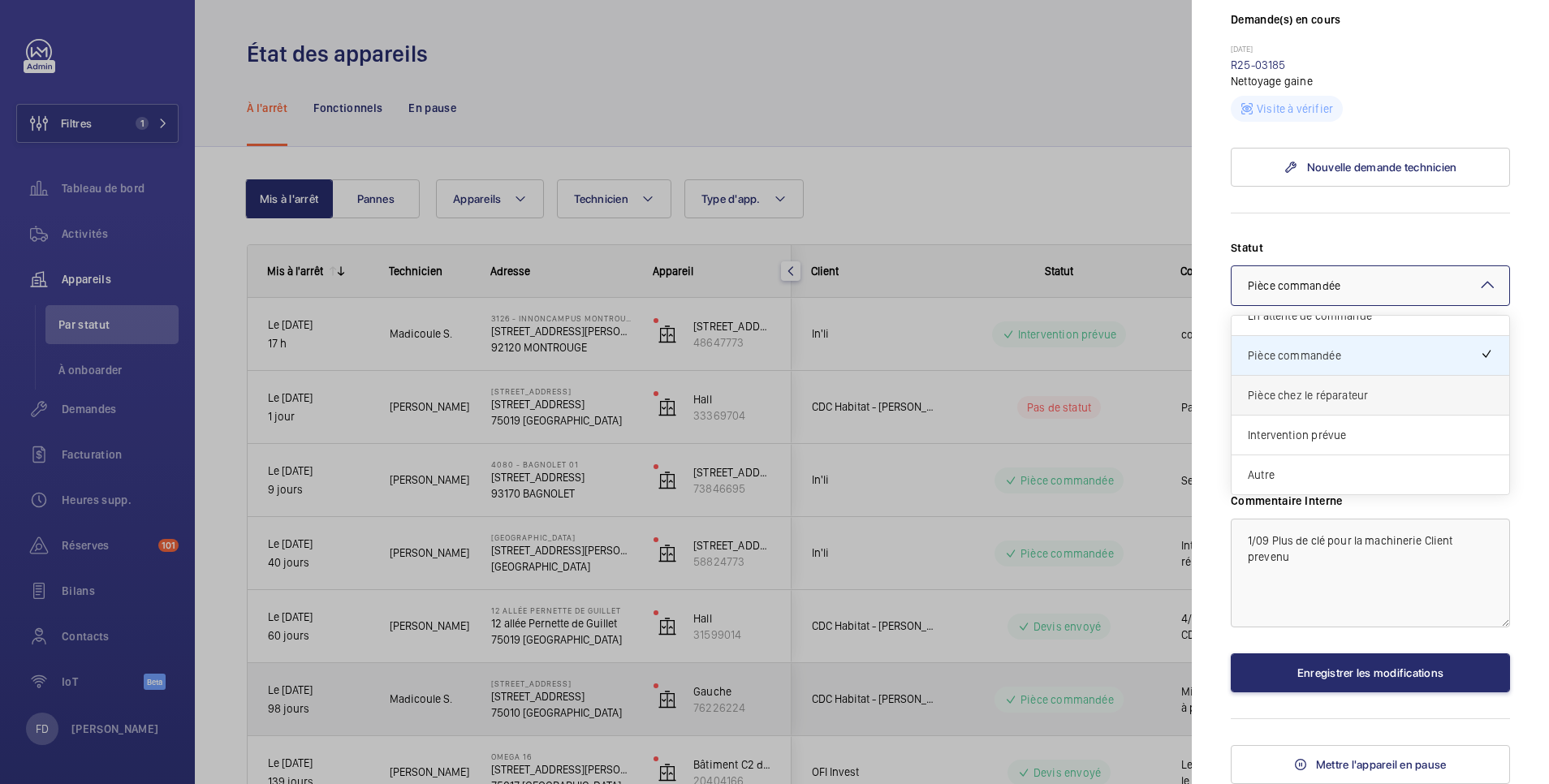
scroll to position [516, 0]
click at [1337, 433] on span "Intervention prévue" at bounding box center [1370, 435] width 245 height 17
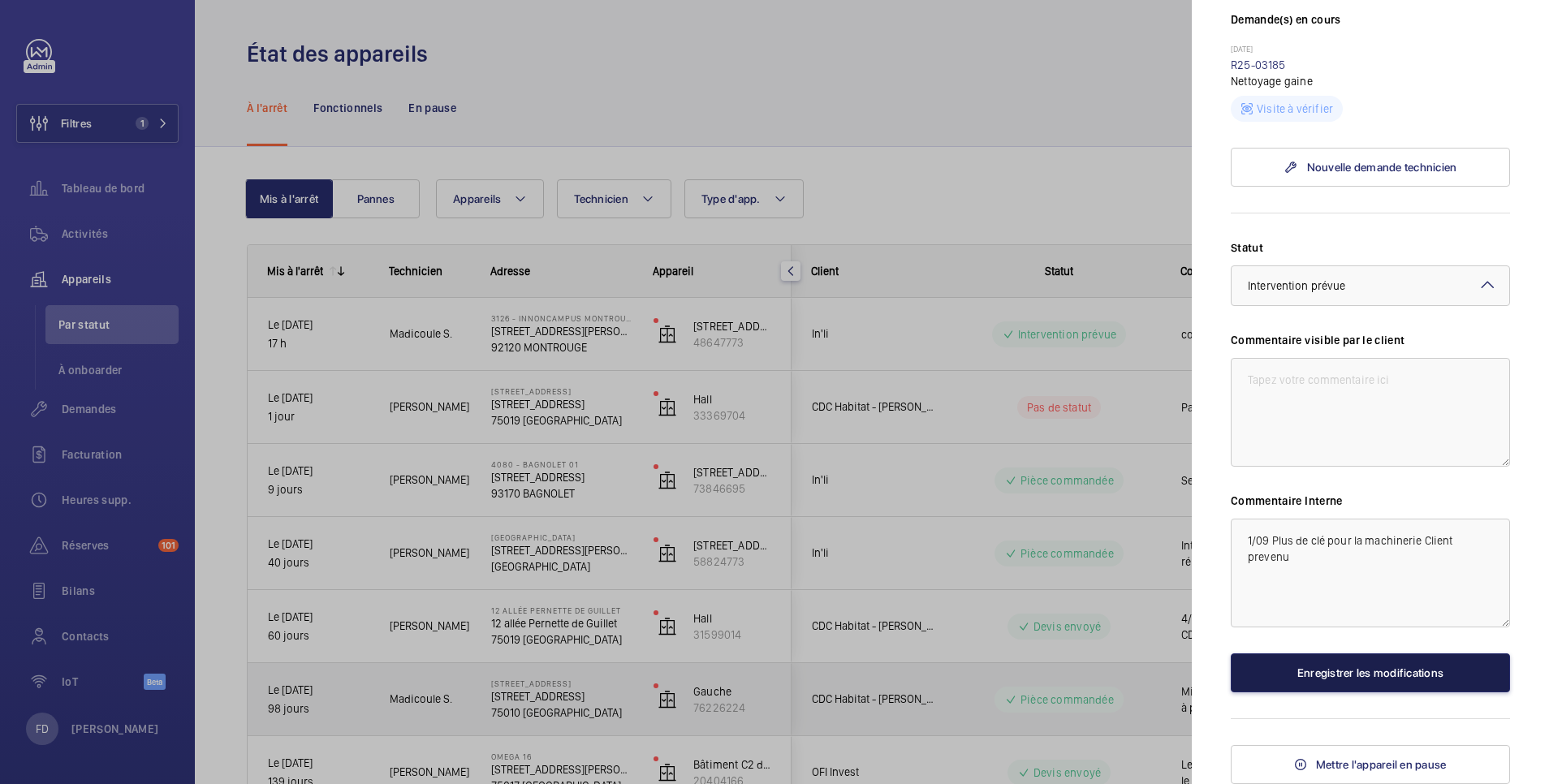
click at [1355, 674] on button "Enregistrer les modifications" at bounding box center [1370, 673] width 279 height 39
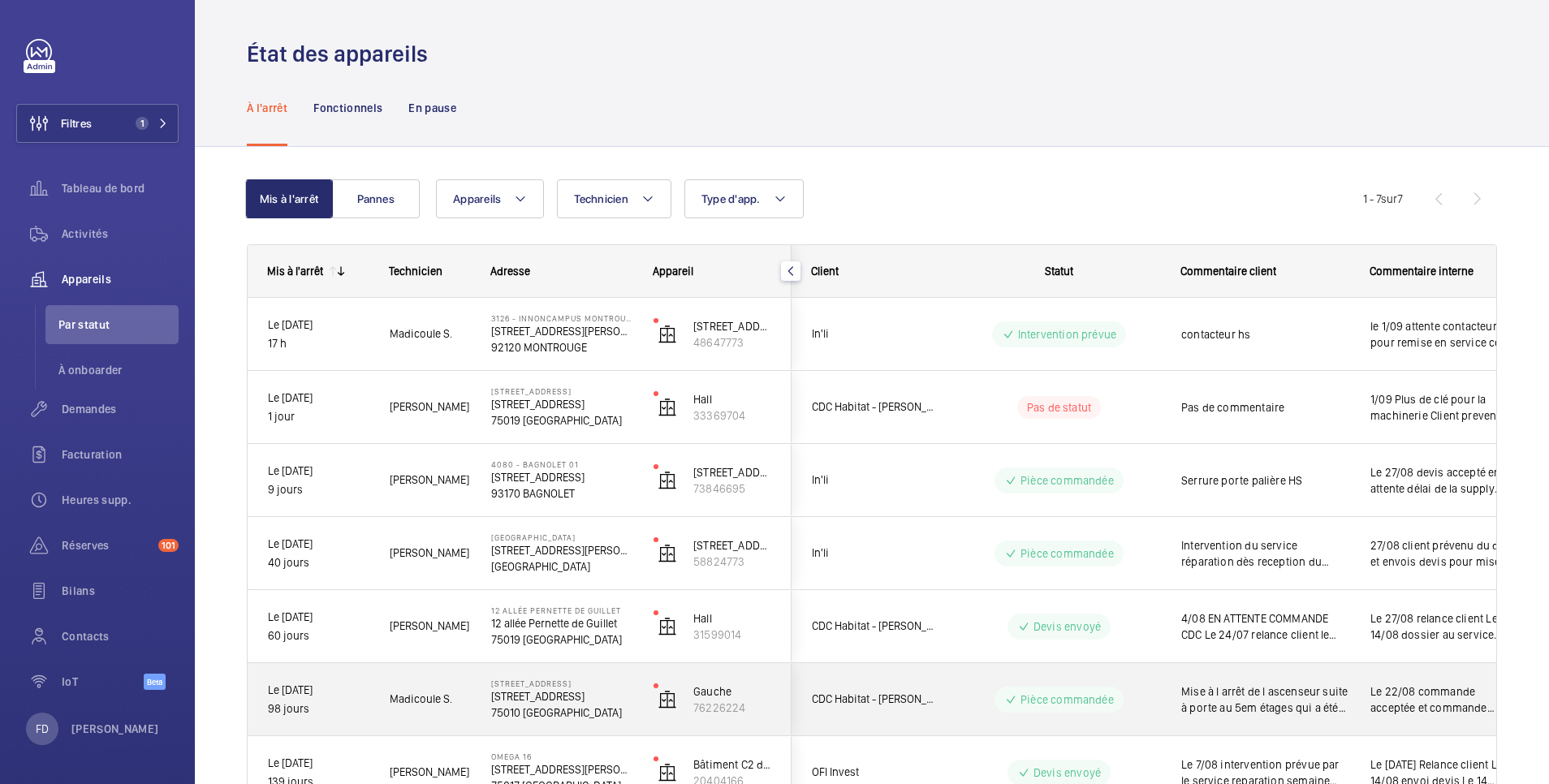
scroll to position [0, 0]
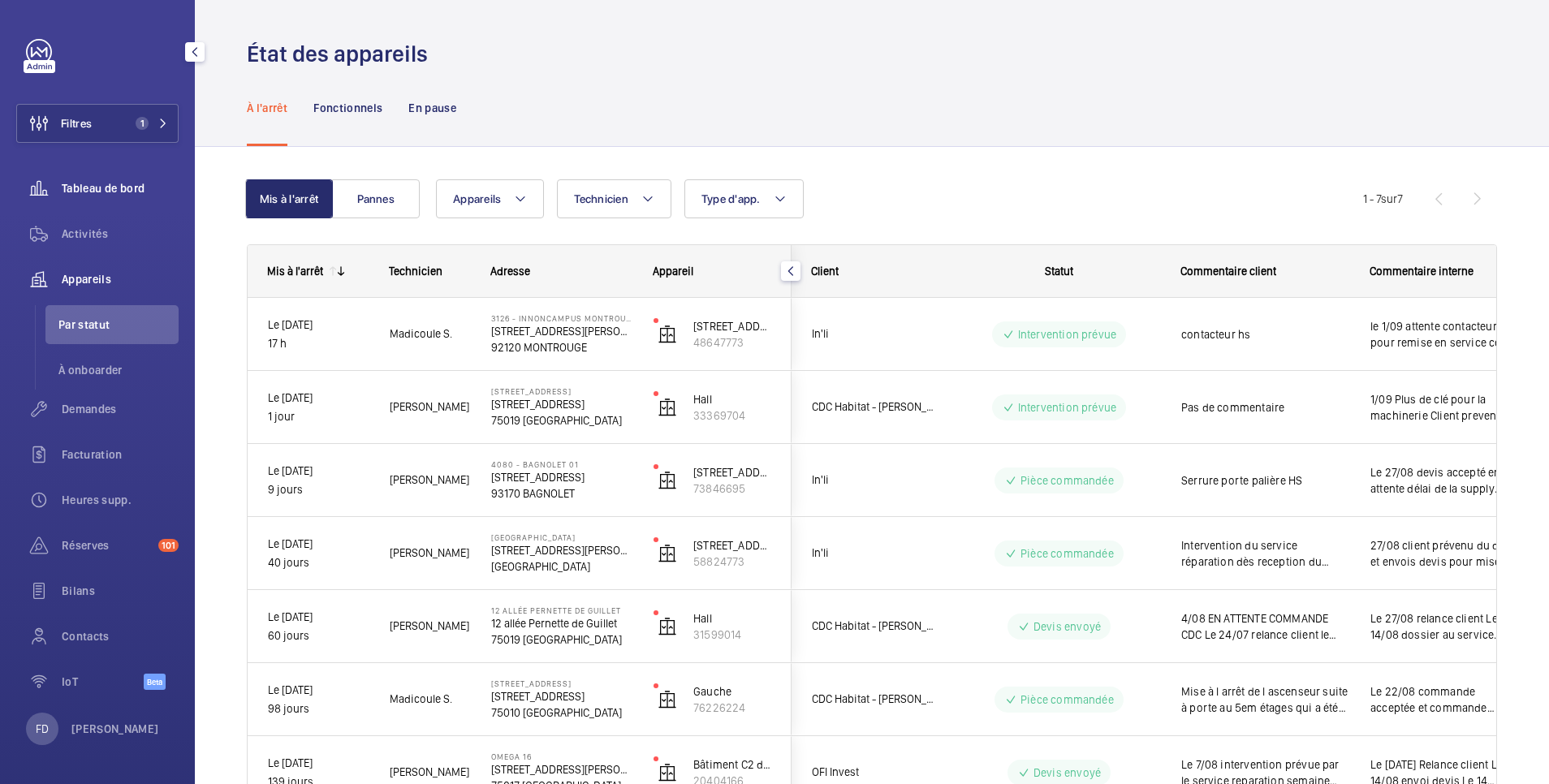
click at [139, 191] on span "Tableau de bord" at bounding box center [120, 188] width 117 height 17
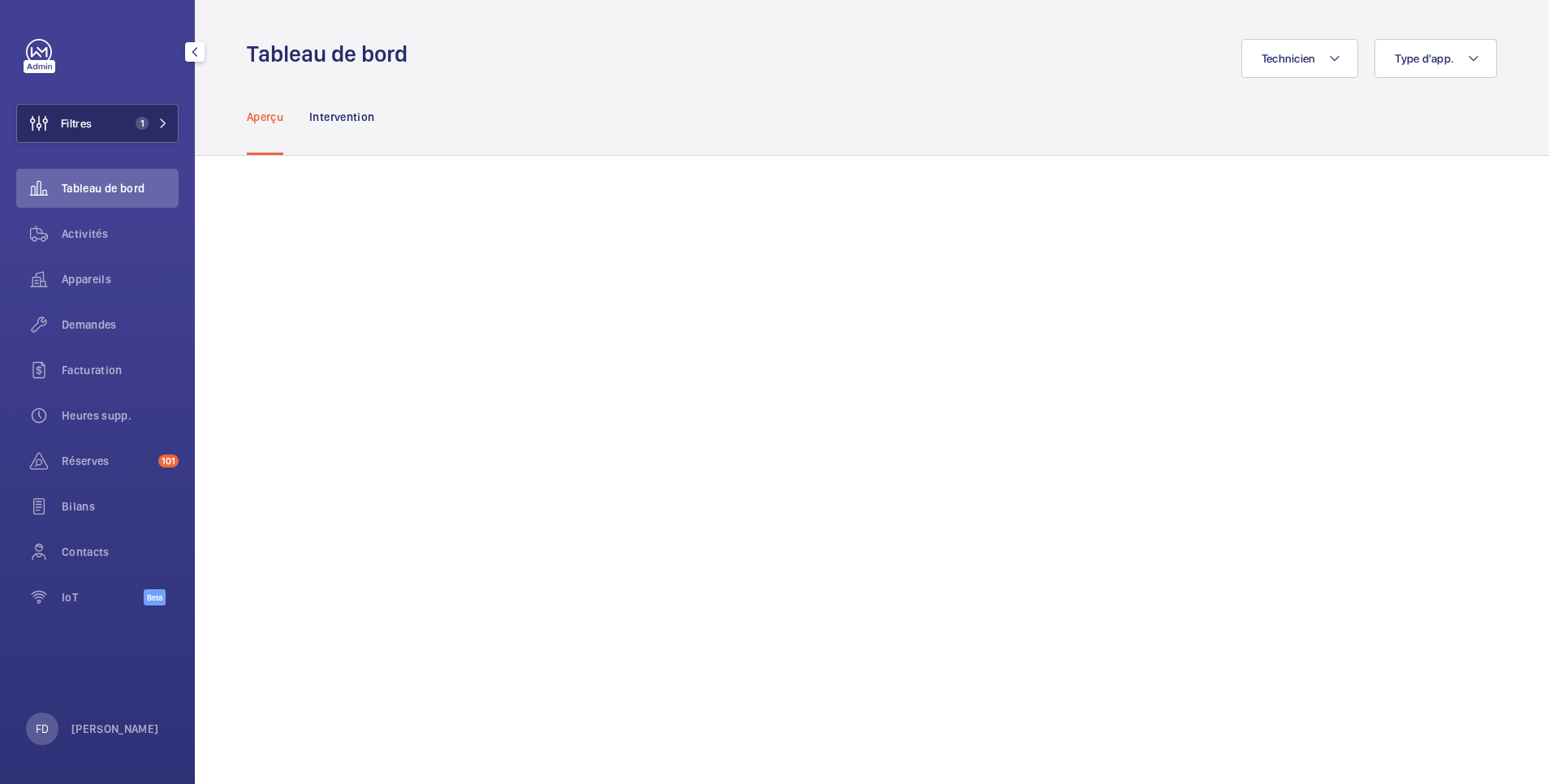
click at [112, 127] on button "Filtres 1" at bounding box center [98, 123] width 163 height 39
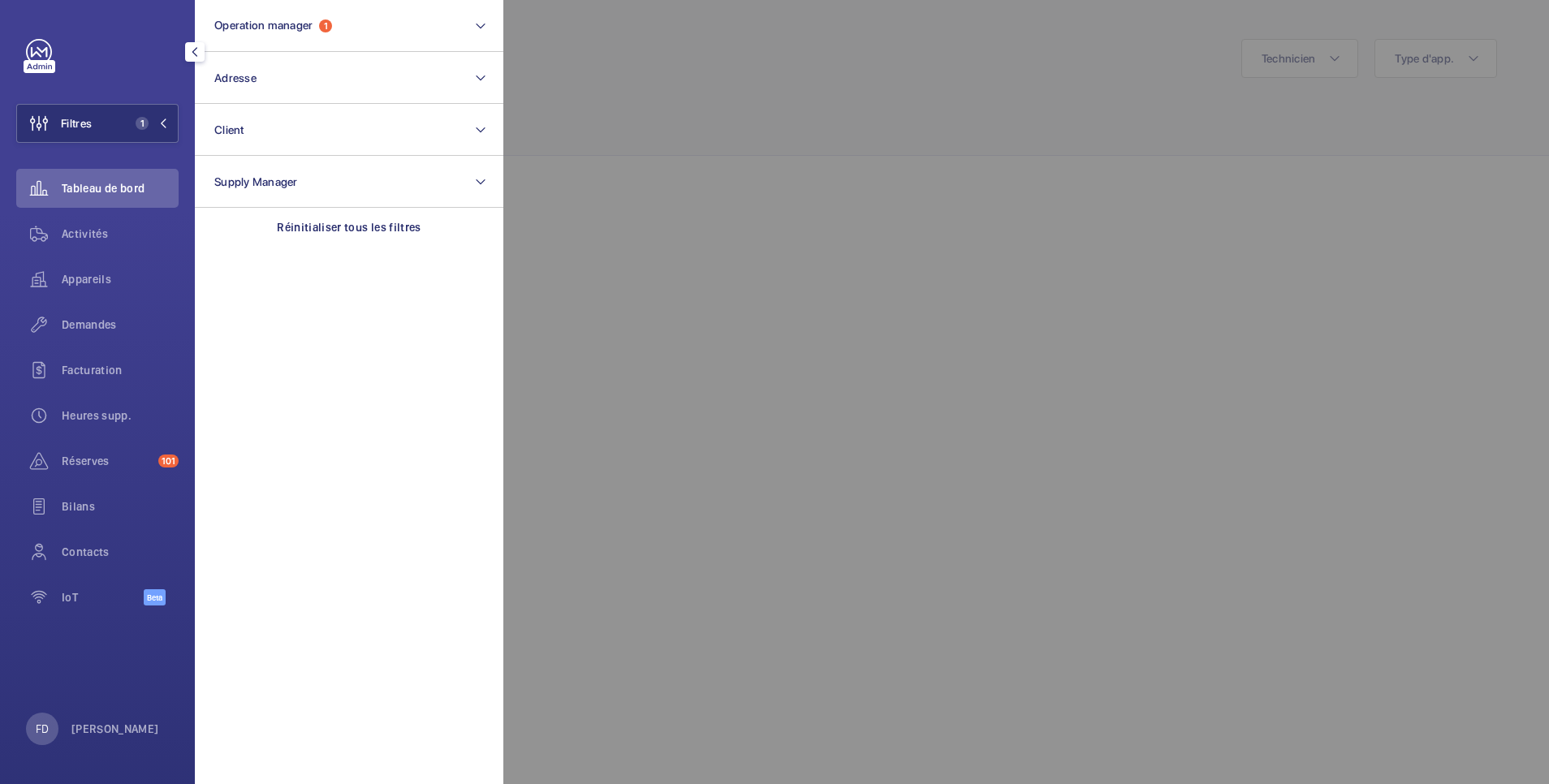
click at [693, 103] on div at bounding box center [1277, 392] width 1549 height 784
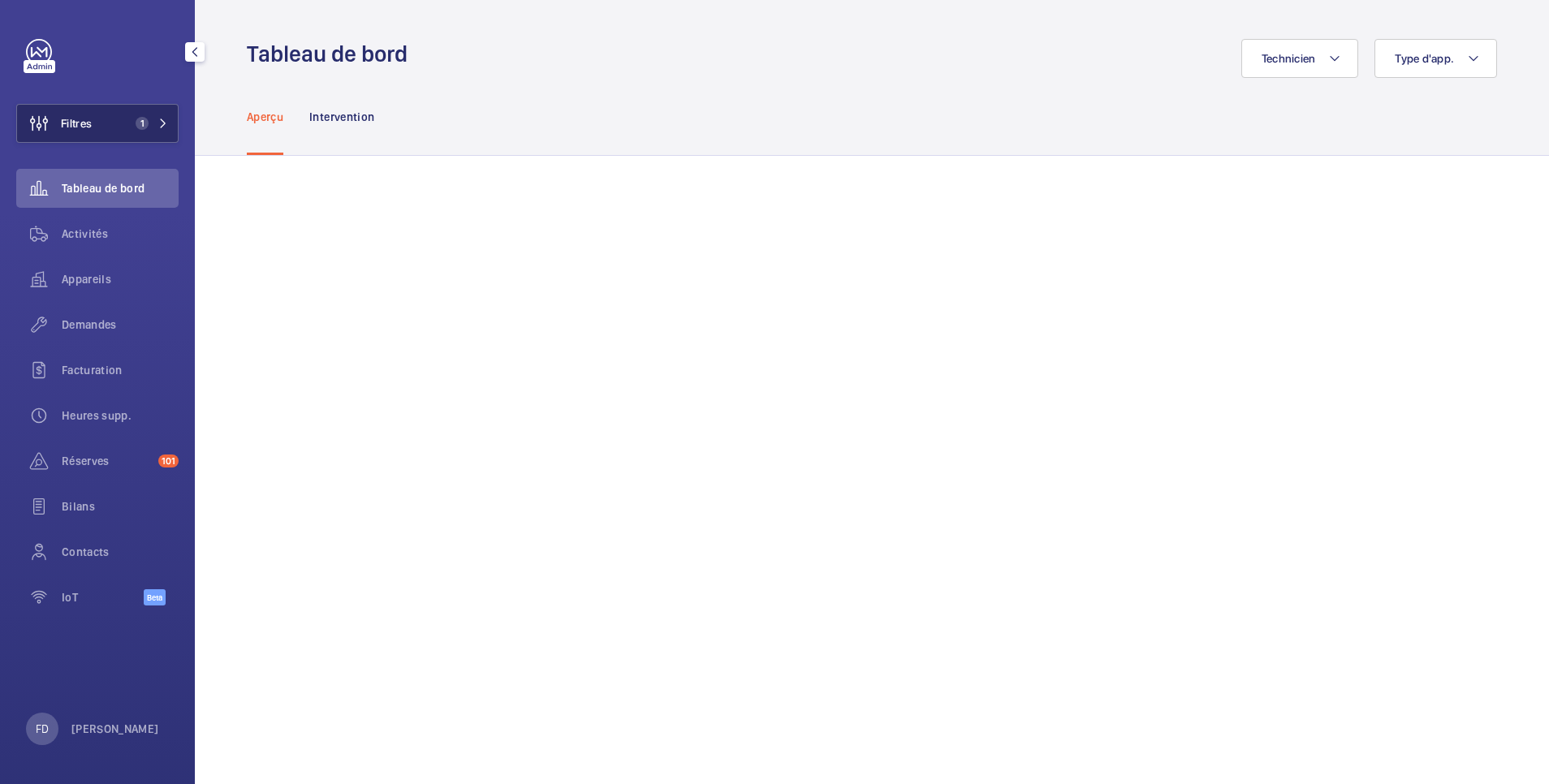
click at [97, 127] on button "Filtres 1" at bounding box center [98, 123] width 163 height 39
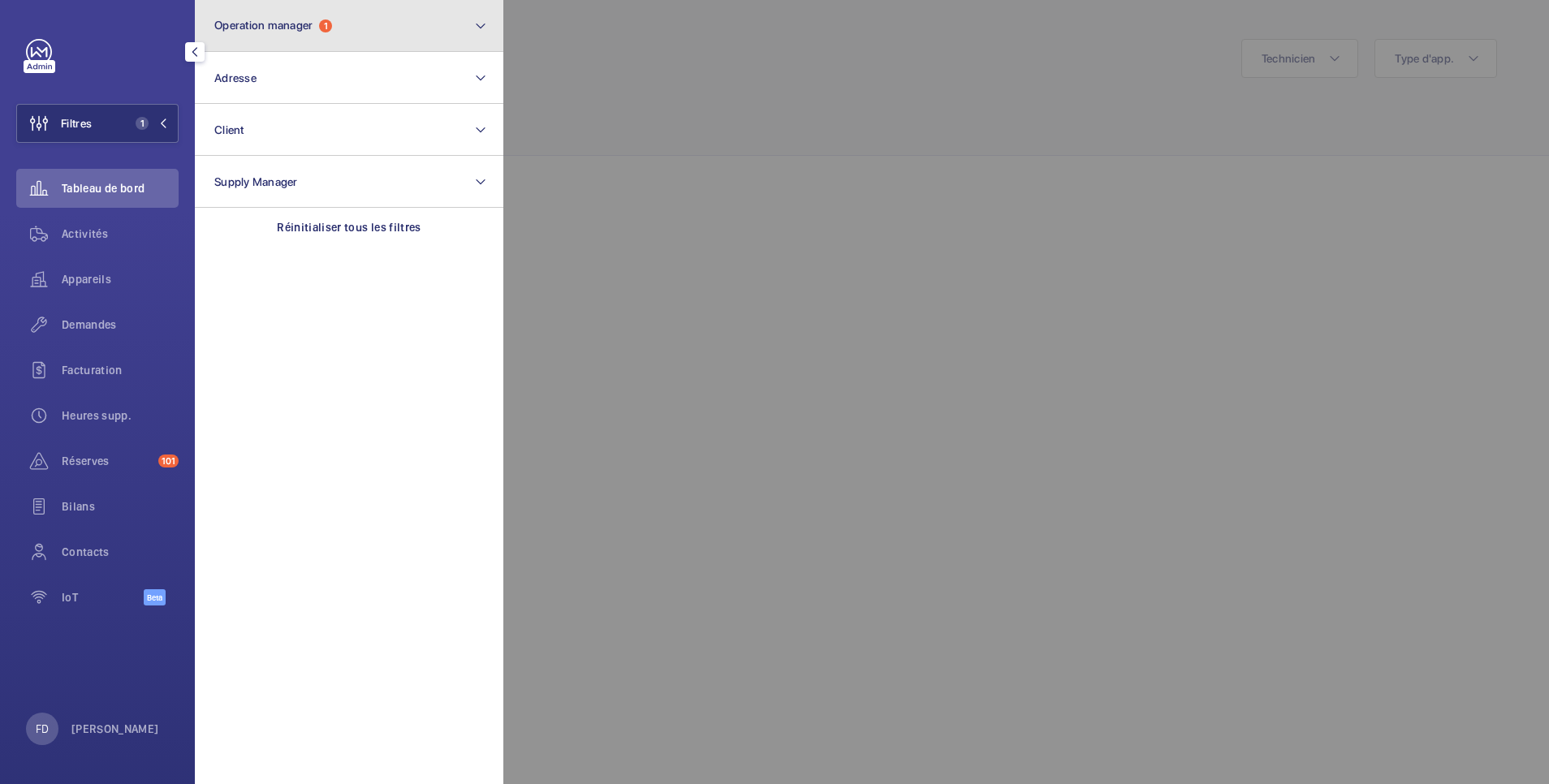
click at [247, 17] on button "Operation manager 1" at bounding box center [349, 26] width 309 height 52
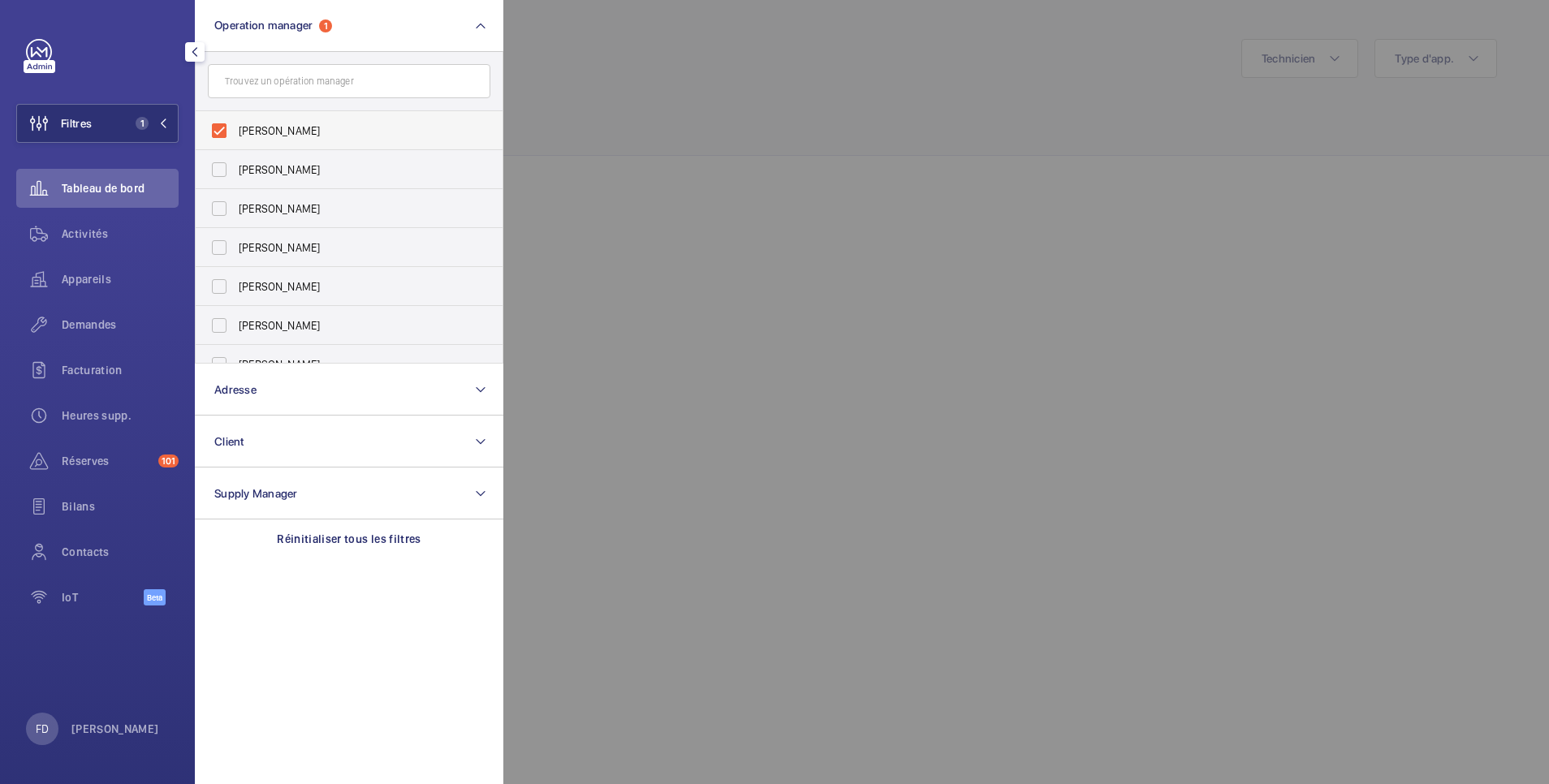
click at [260, 132] on span "[PERSON_NAME]" at bounding box center [350, 131] width 224 height 17
click at [236, 132] on input "[PERSON_NAME]" at bounding box center [219, 130] width 32 height 32
checkbox input "false"
click at [684, 76] on div at bounding box center [1277, 392] width 1549 height 784
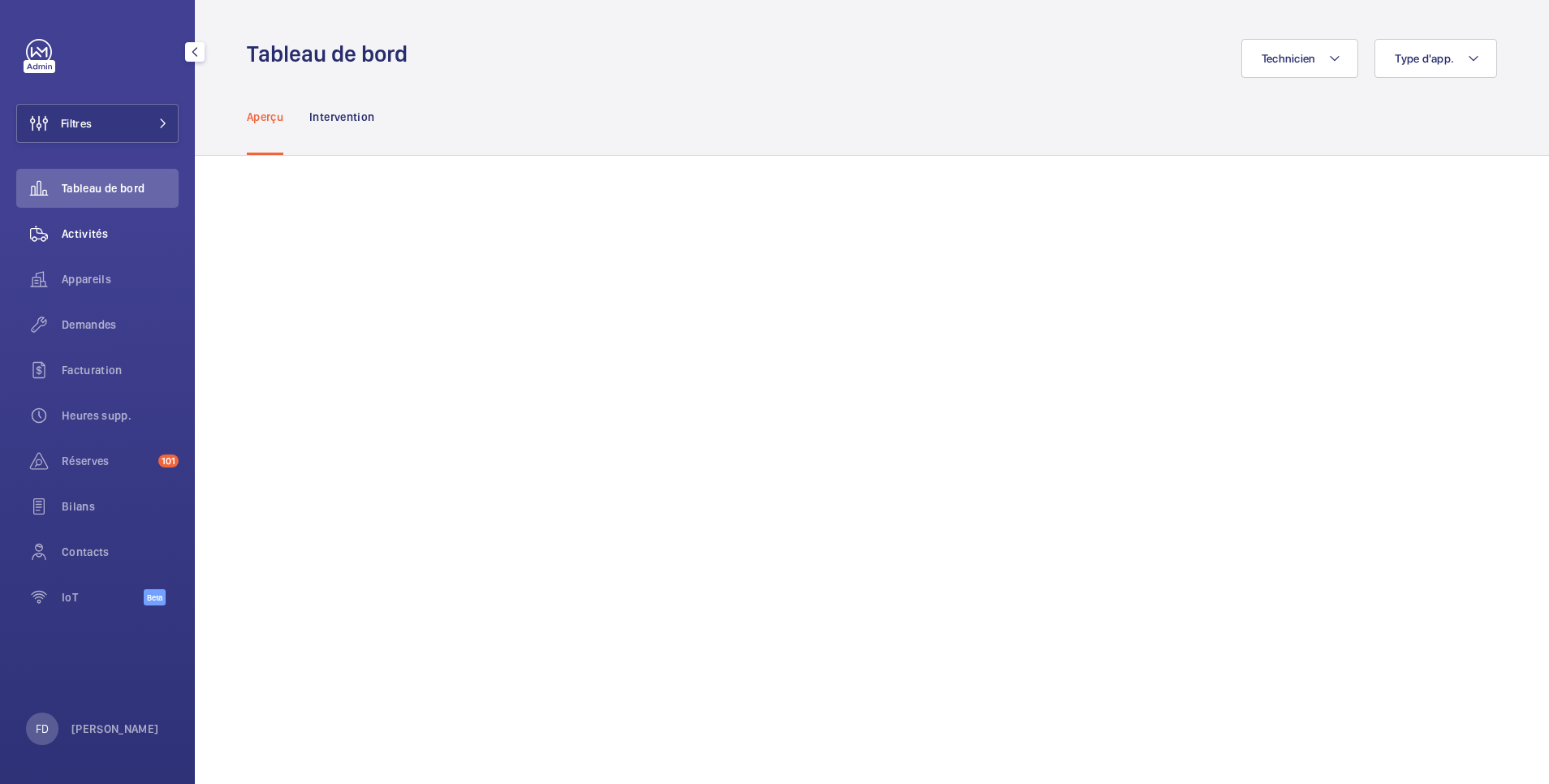
click at [83, 231] on span "Activités" at bounding box center [120, 234] width 117 height 17
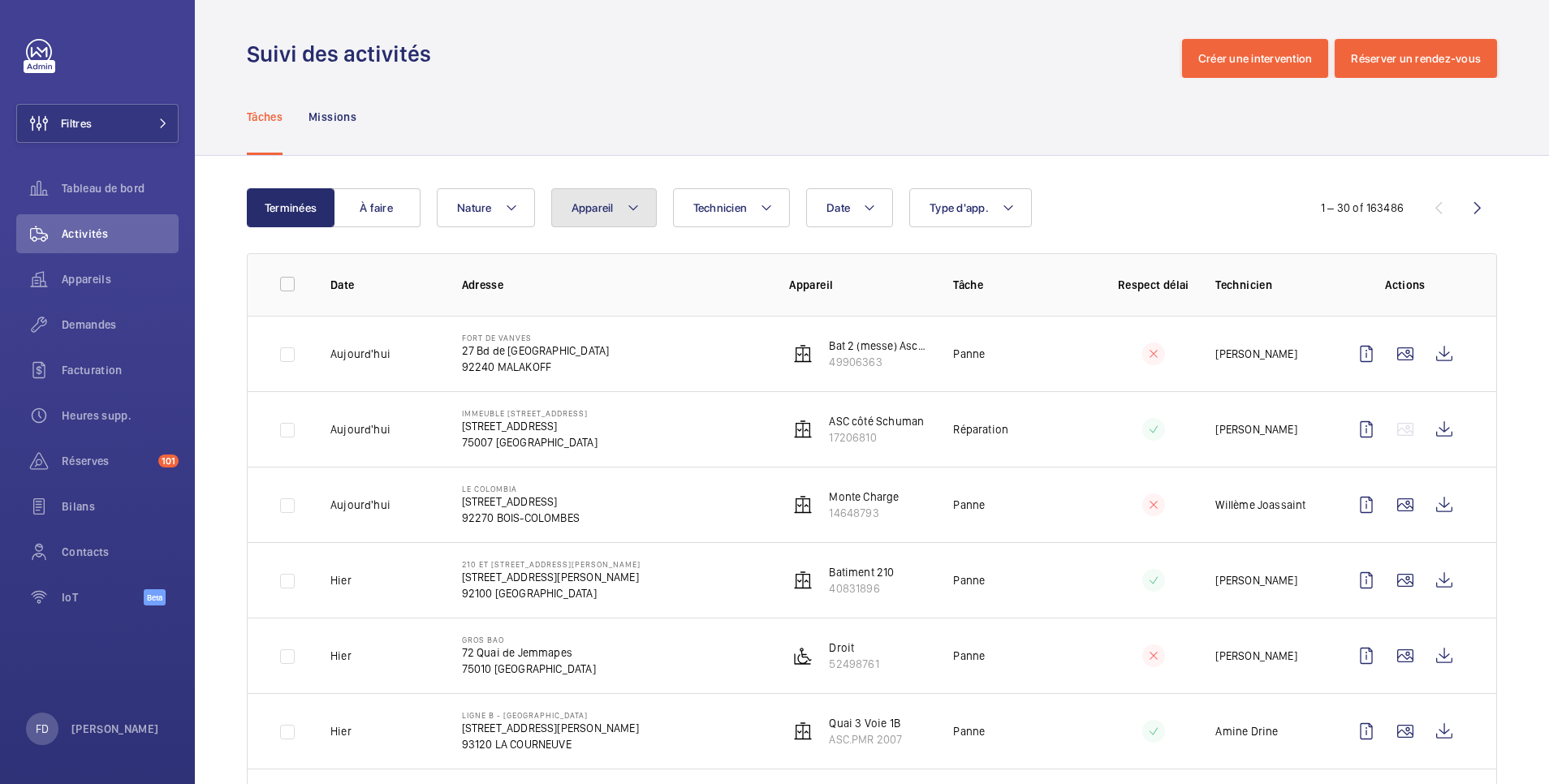
click at [607, 211] on span "Appareil" at bounding box center [593, 208] width 42 height 13
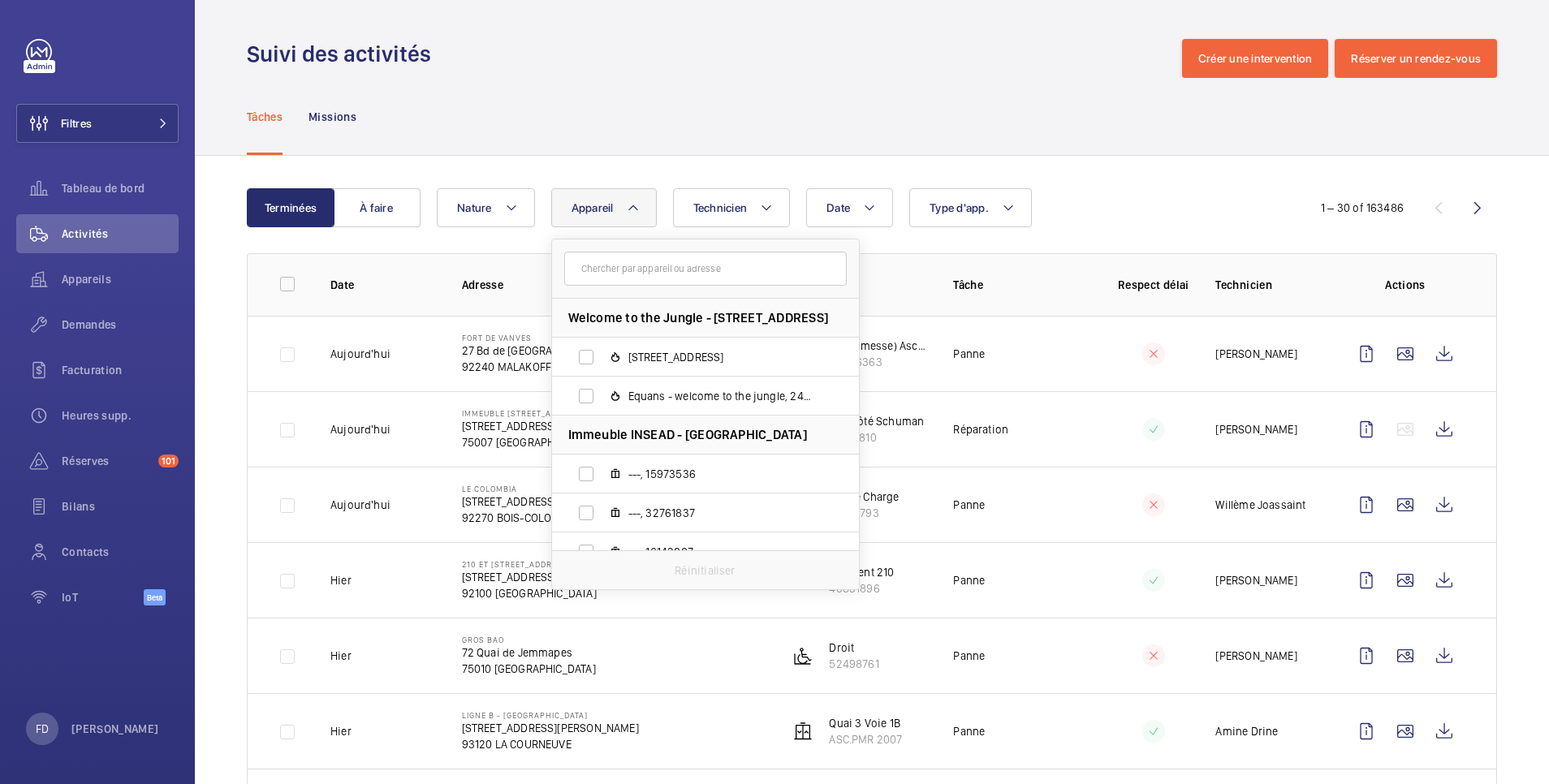
click at [608, 268] on input "text" at bounding box center [706, 268] width 283 height 34
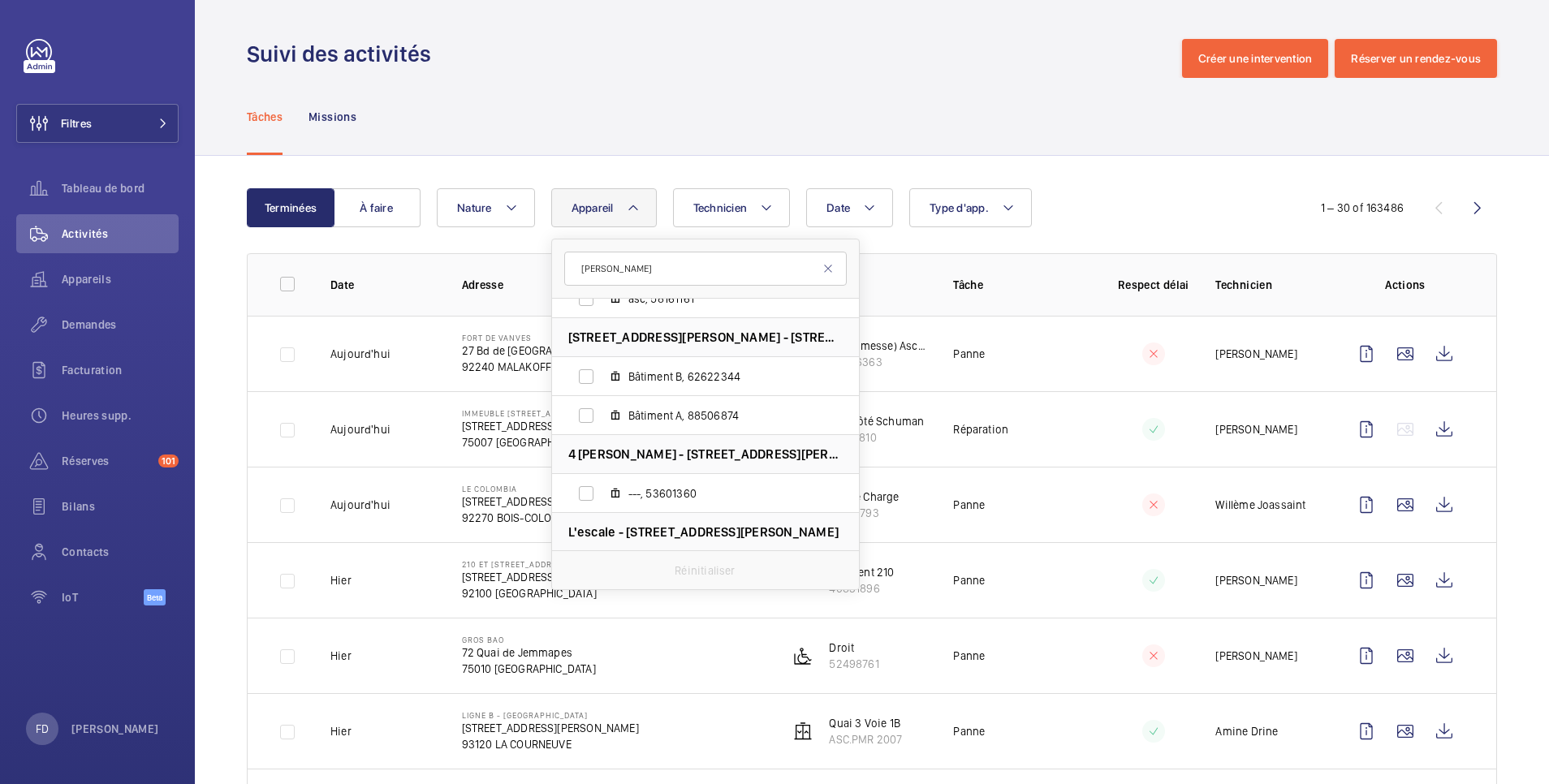
scroll to position [63, 0]
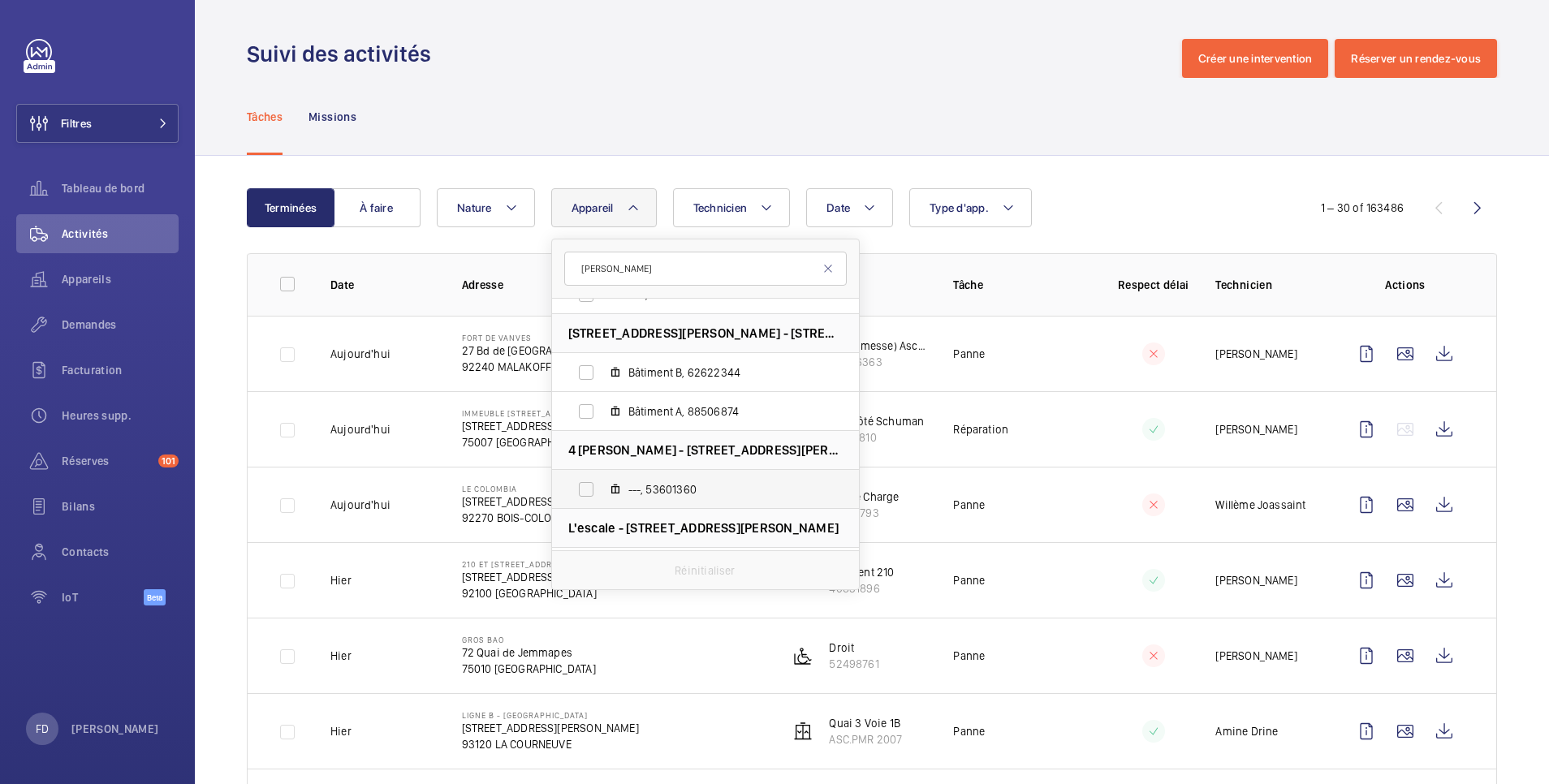
type input "[PERSON_NAME]"
click at [591, 487] on label "---, 53601360" at bounding box center [693, 489] width 281 height 39
click at [591, 487] on input "---, 53601360" at bounding box center [586, 488] width 32 height 32
checkbox input "true"
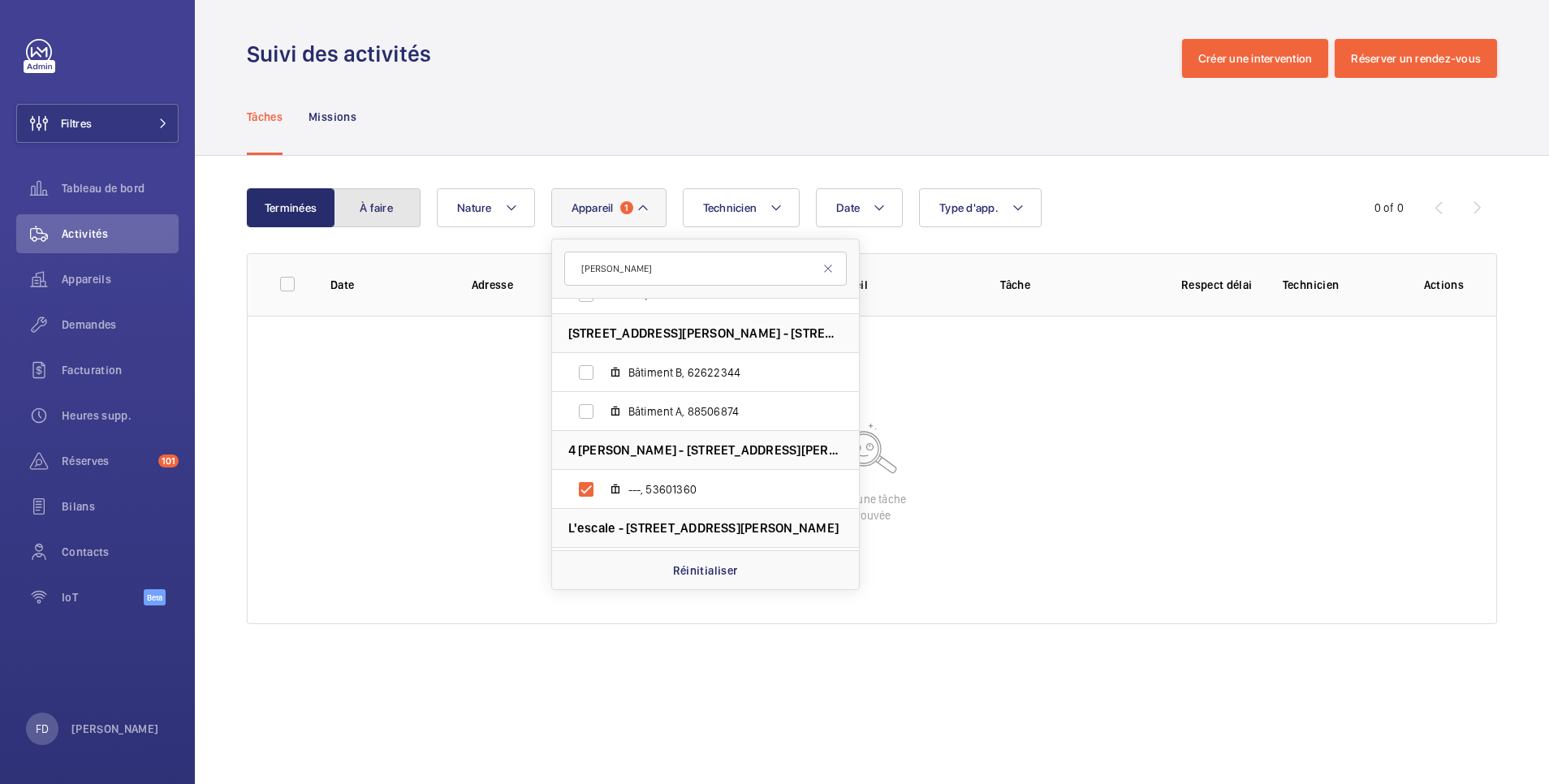
click at [398, 208] on button "À faire" at bounding box center [376, 208] width 88 height 39
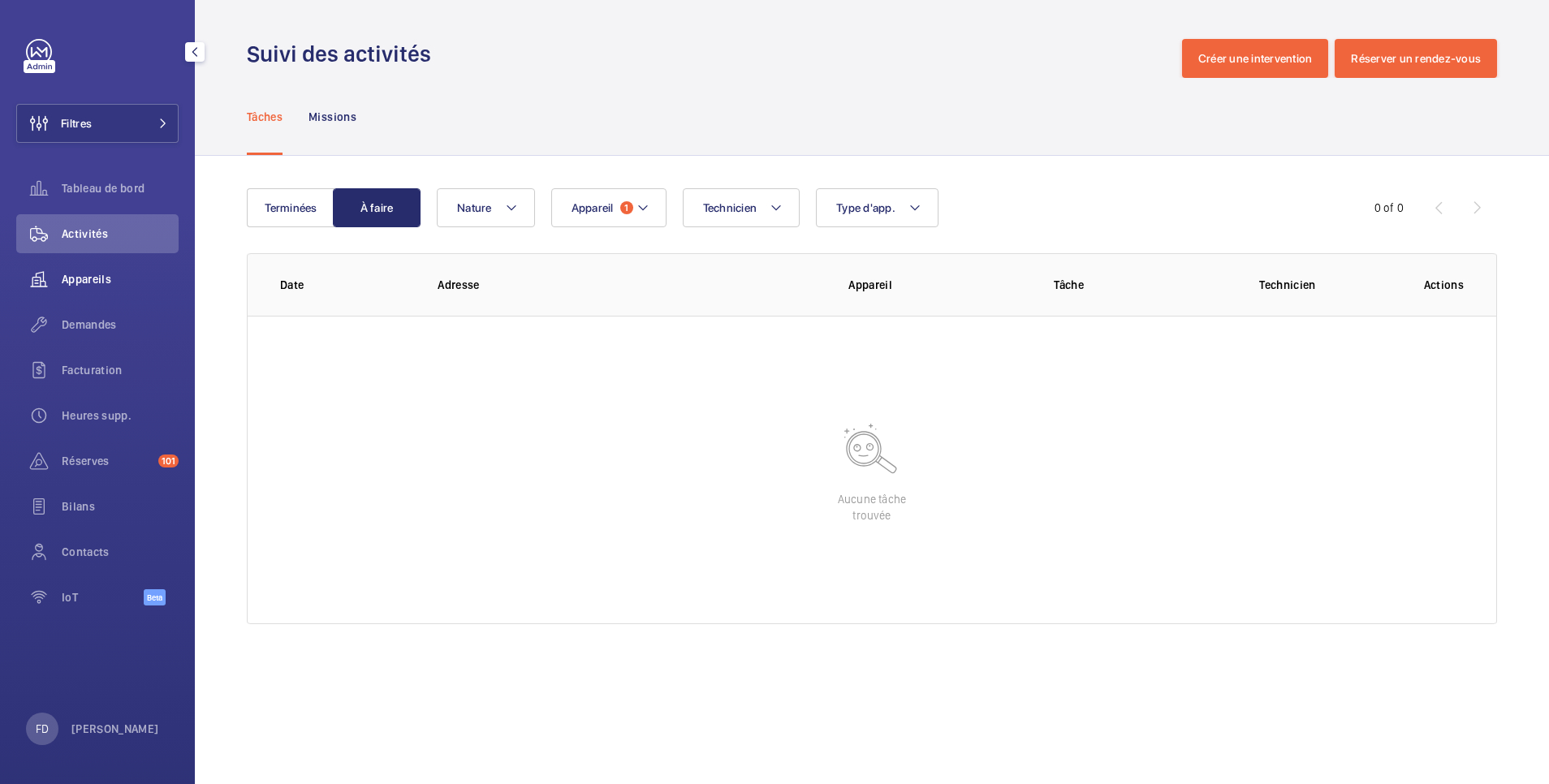
click at [99, 273] on span "Appareils" at bounding box center [120, 280] width 117 height 17
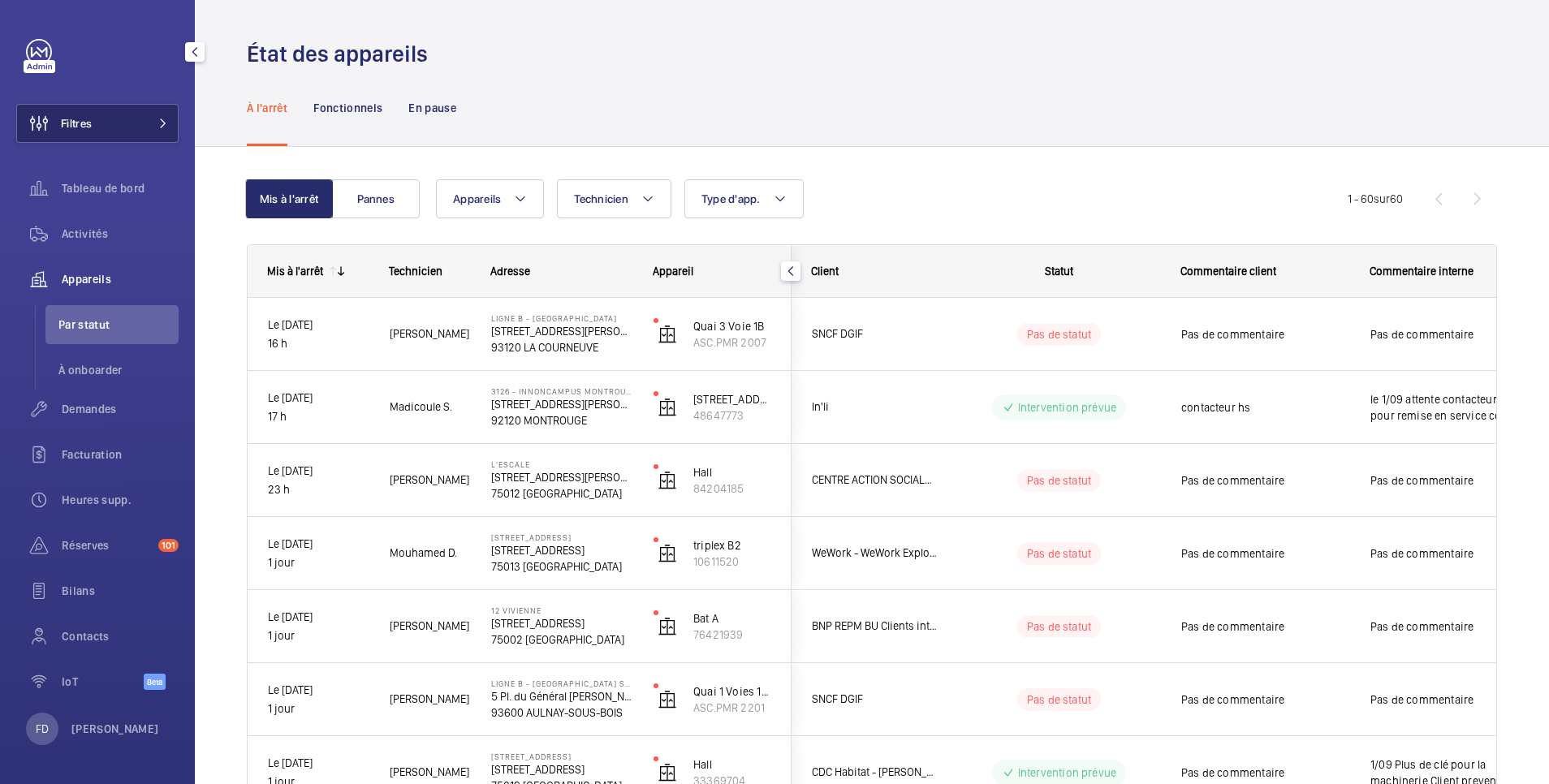
click at [102, 120] on button "Filtres" at bounding box center [98, 123] width 163 height 39
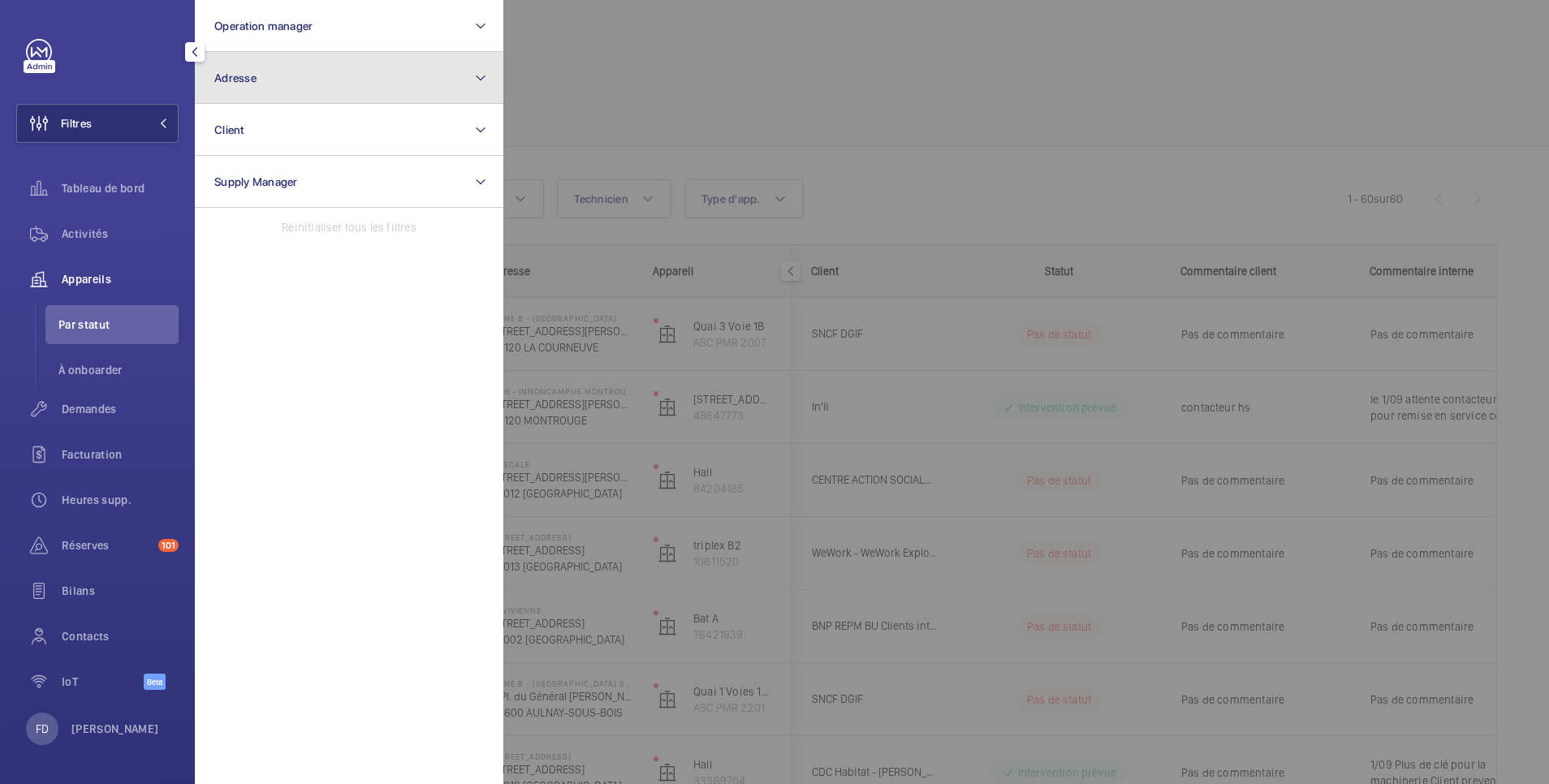
click at [280, 86] on button "Adresse" at bounding box center [349, 78] width 309 height 52
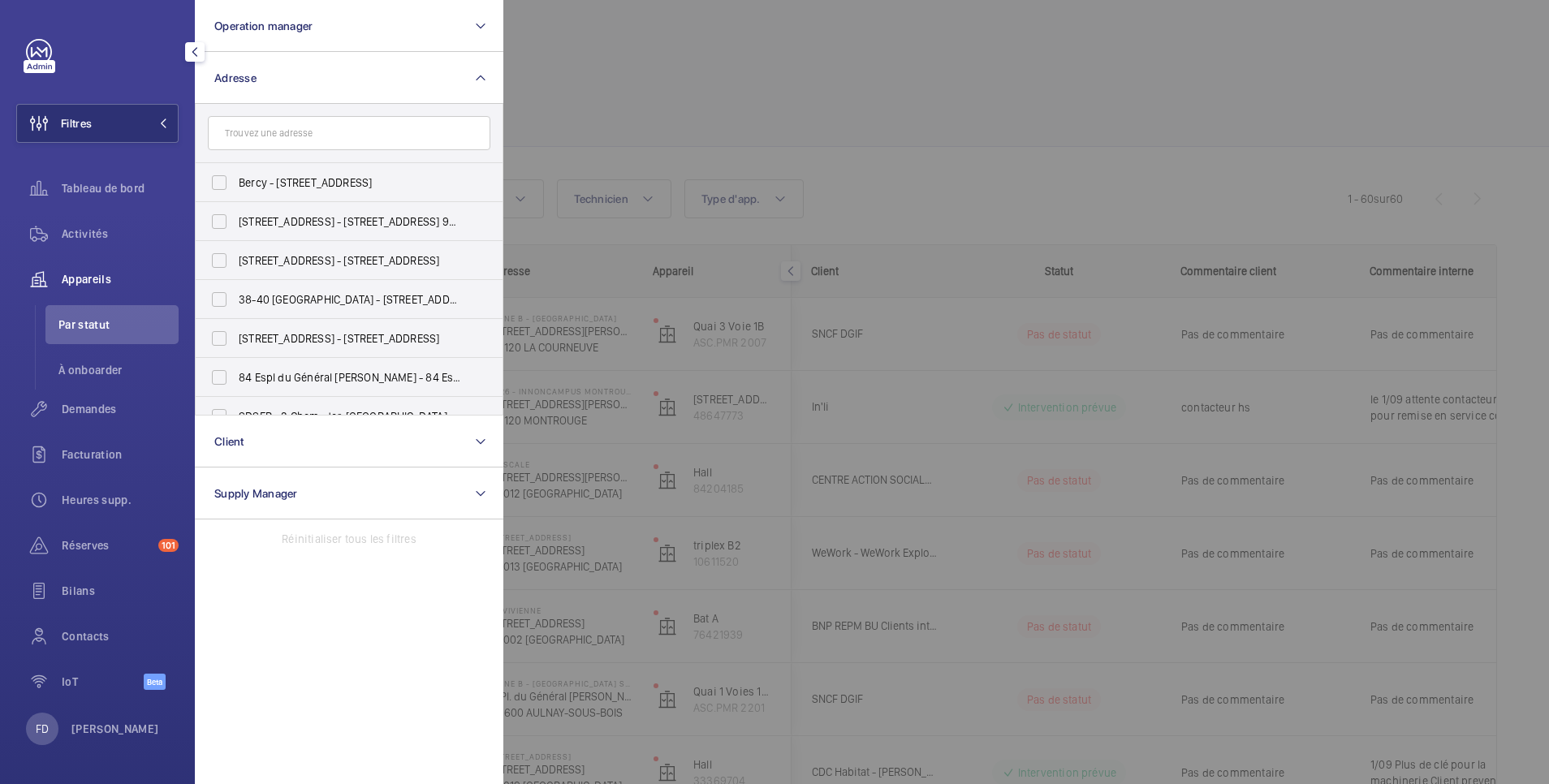
click at [300, 128] on input "text" at bounding box center [349, 133] width 283 height 34
type input "t"
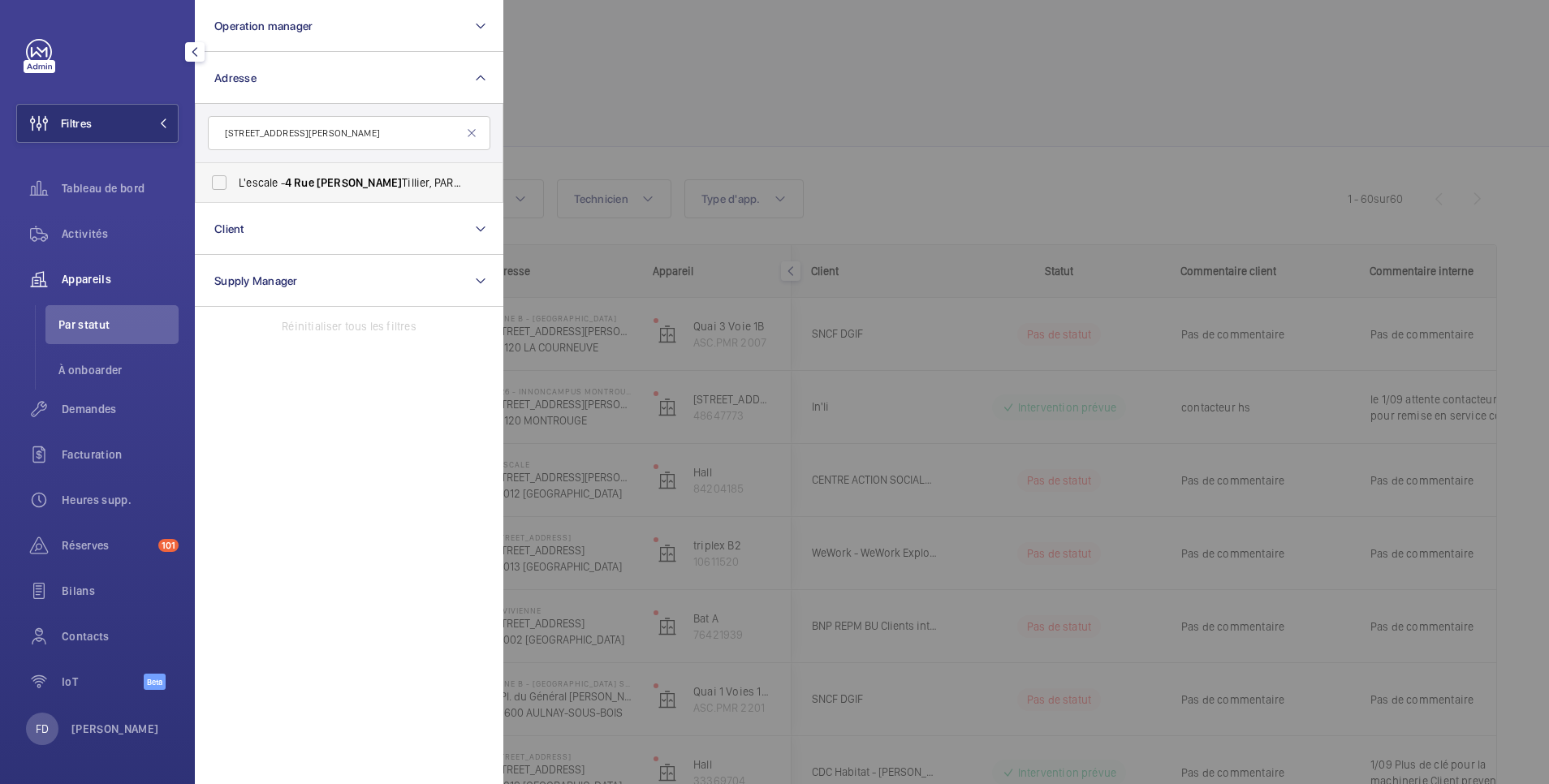
type input "[STREET_ADDRESS][PERSON_NAME]"
click at [224, 191] on label "L'escale - [STREET_ADDRESS][PERSON_NAME]" at bounding box center [337, 183] width 283 height 39
click at [224, 191] on input "L'escale - [STREET_ADDRESS][PERSON_NAME]" at bounding box center [219, 182] width 32 height 32
checkbox input "true"
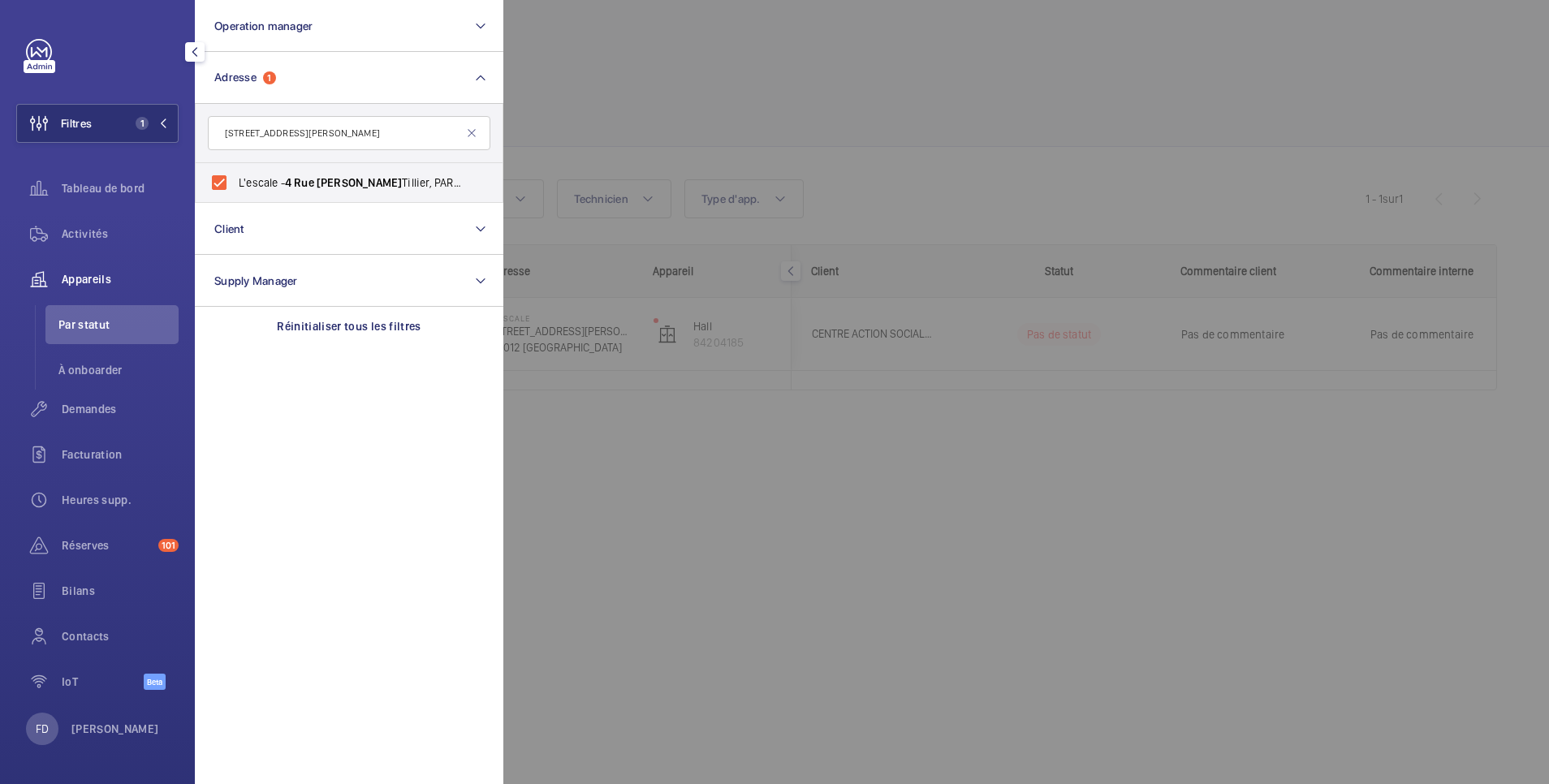
click at [603, 64] on div at bounding box center [1277, 392] width 1549 height 784
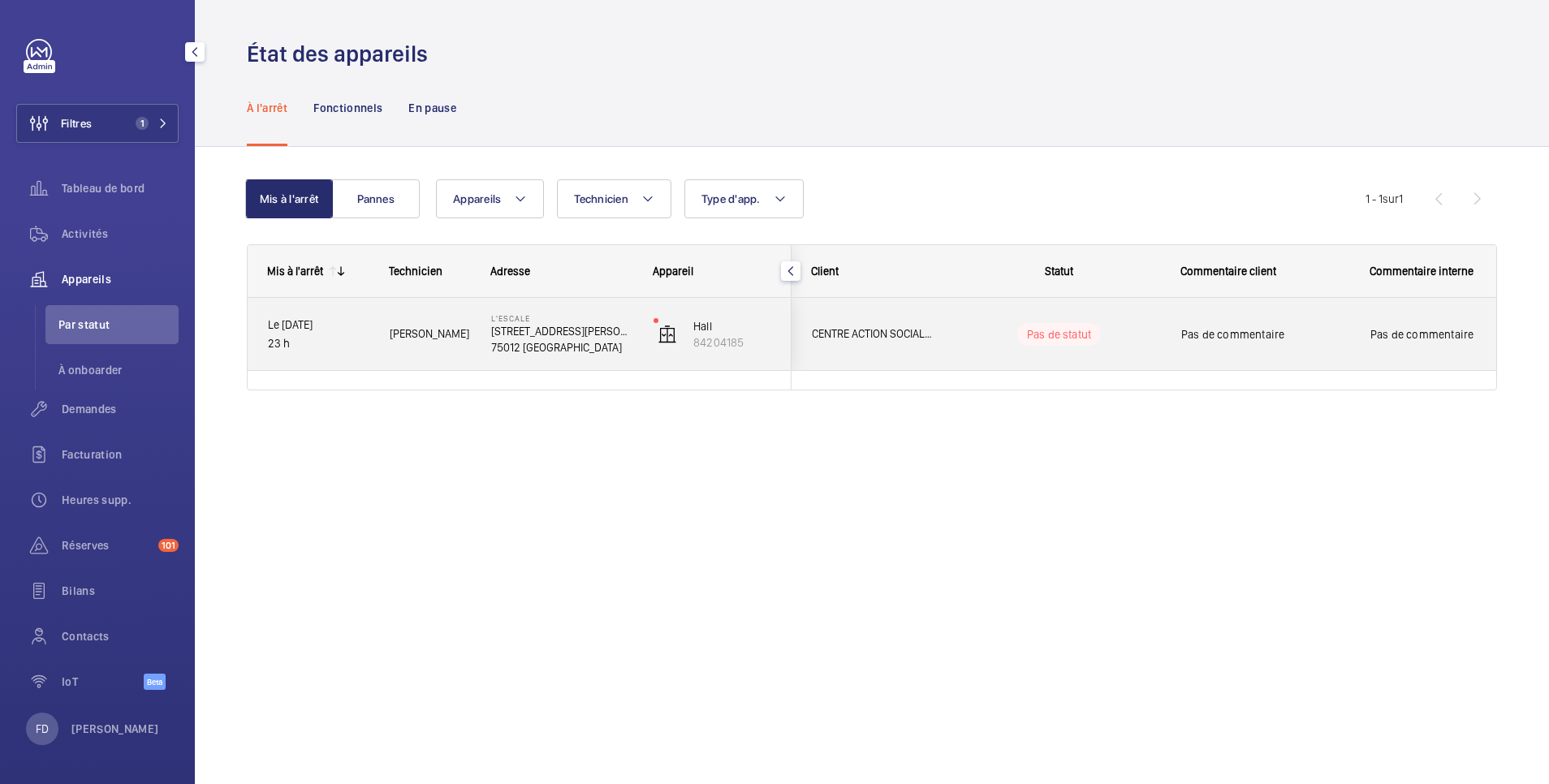
click at [1131, 332] on wm-front-pills-cell "Pas de statut" at bounding box center [1059, 334] width 202 height 23
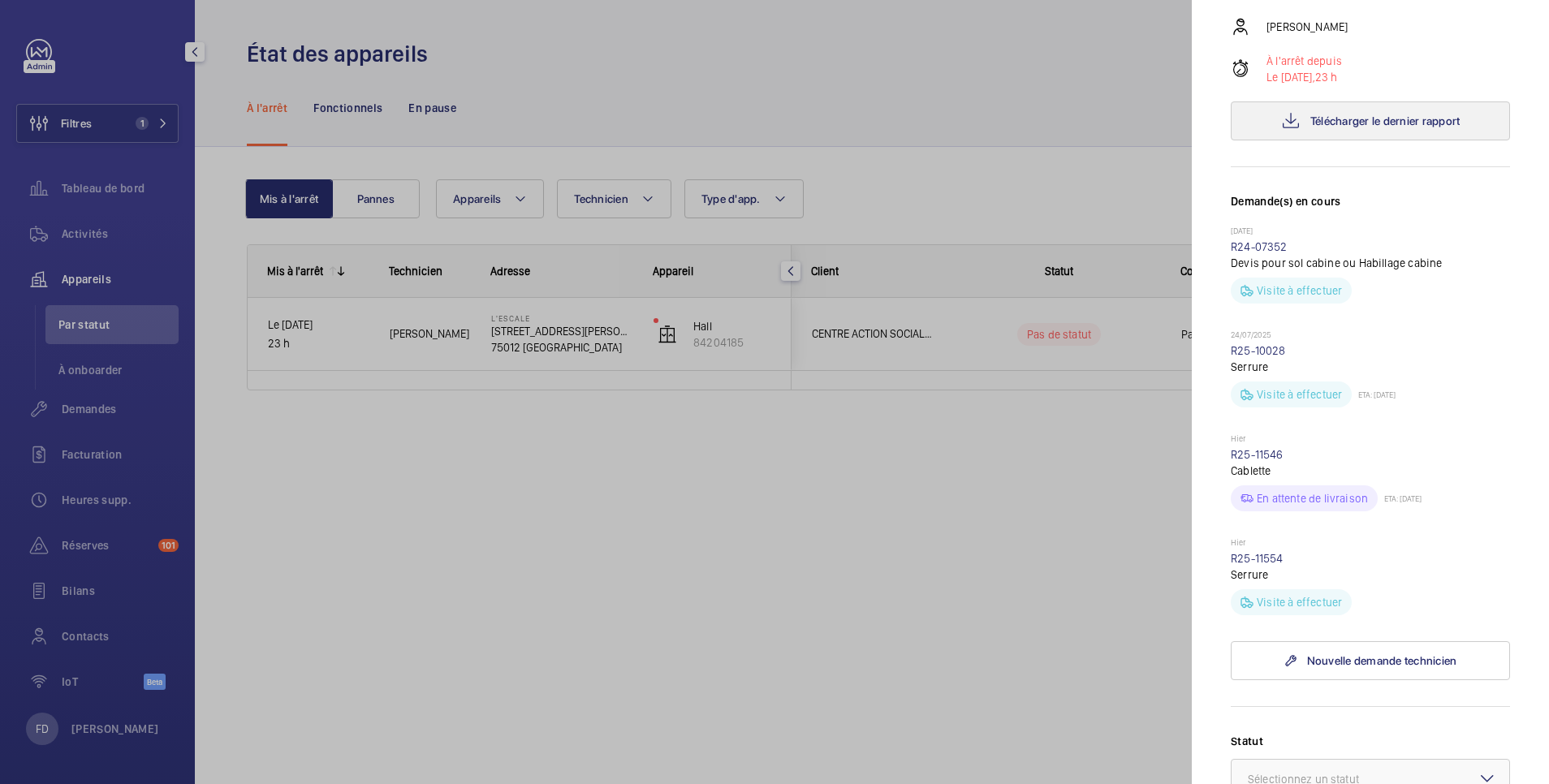
scroll to position [649, 0]
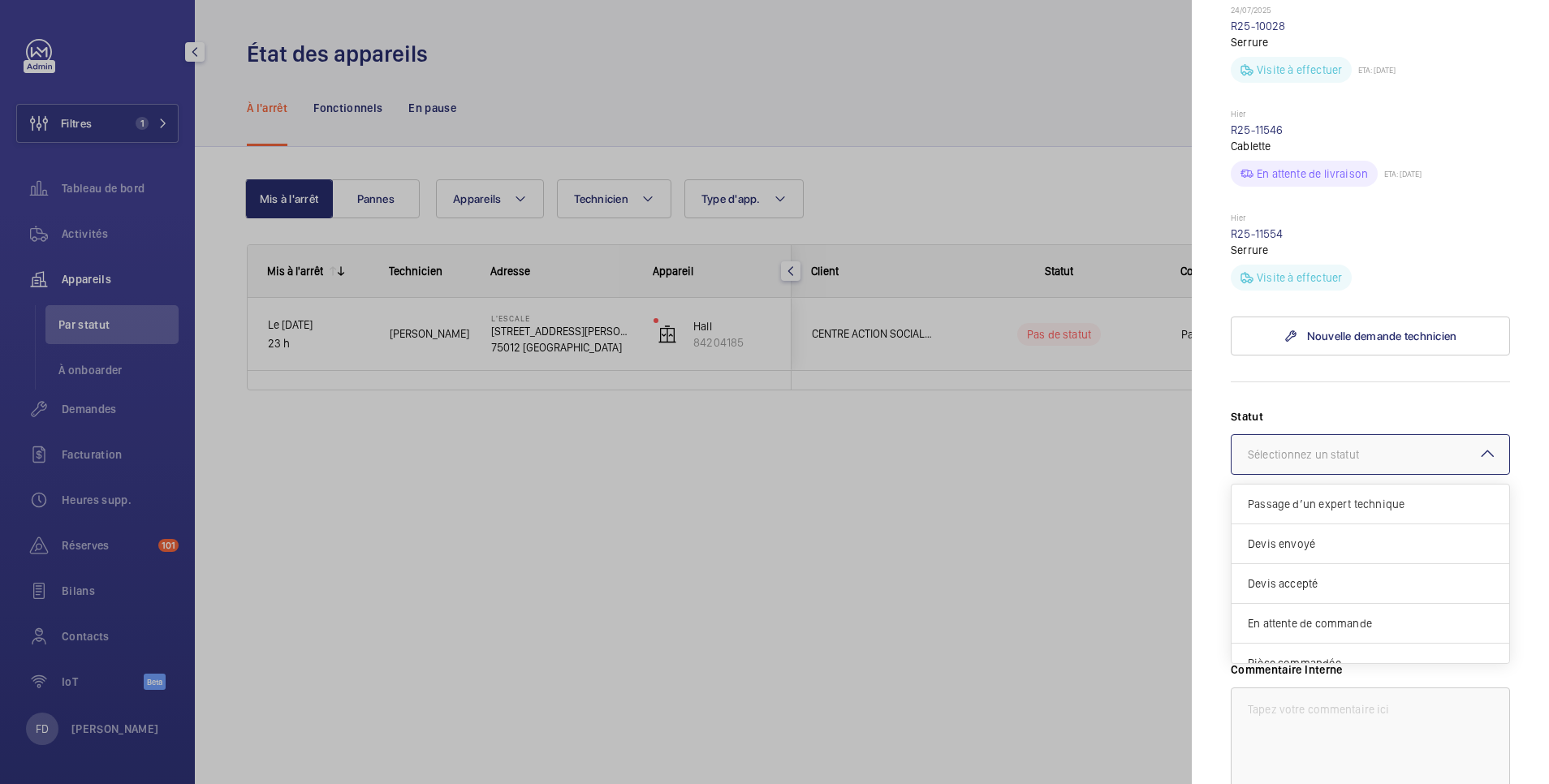
click at [1321, 446] on div "Sélectionnez un statut" at bounding box center [1324, 454] width 151 height 17
click at [1317, 596] on span "Intervention prévue" at bounding box center [1370, 604] width 245 height 17
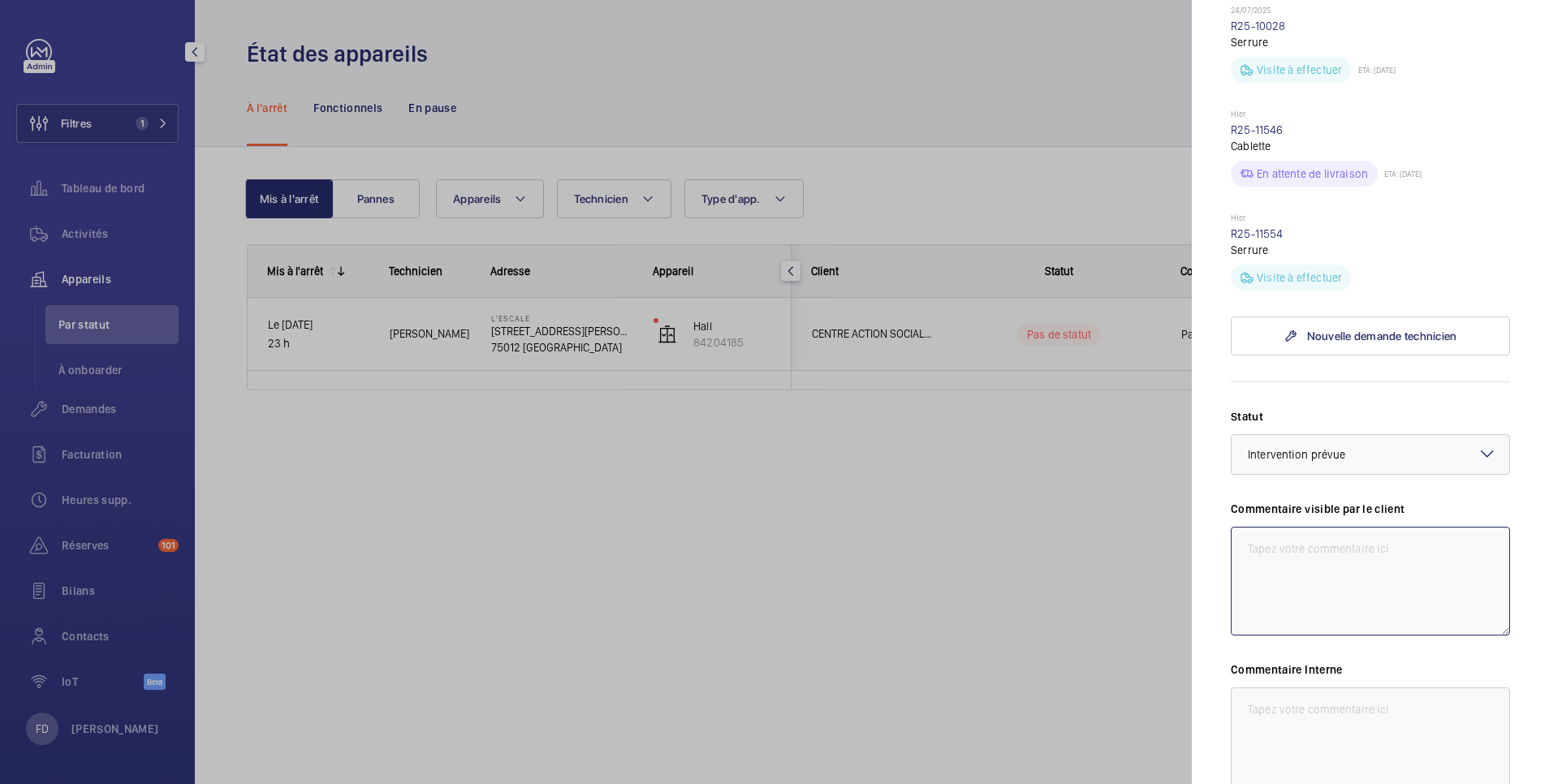
click at [1315, 539] on textarea at bounding box center [1370, 581] width 279 height 109
type textarea "cablette de la cam hs"
click at [1317, 687] on textarea at bounding box center [1370, 742] width 279 height 109
click at [1240, 687] on textarea "1/09 intervention prévue ce jour" at bounding box center [1370, 742] width 279 height 109
type textarea "FD 1/09 intervention prévue ce jour"
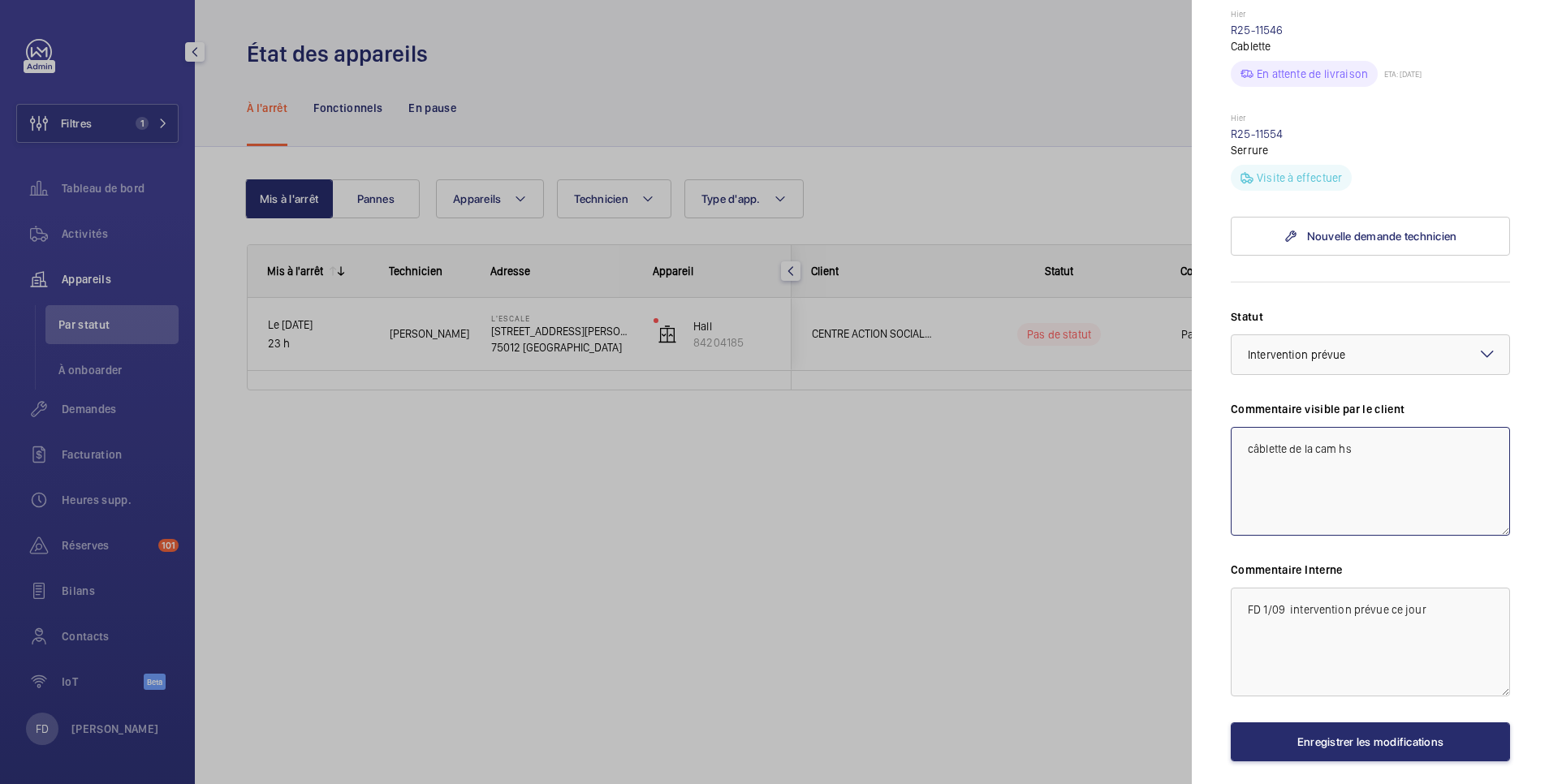
scroll to position [788, 0]
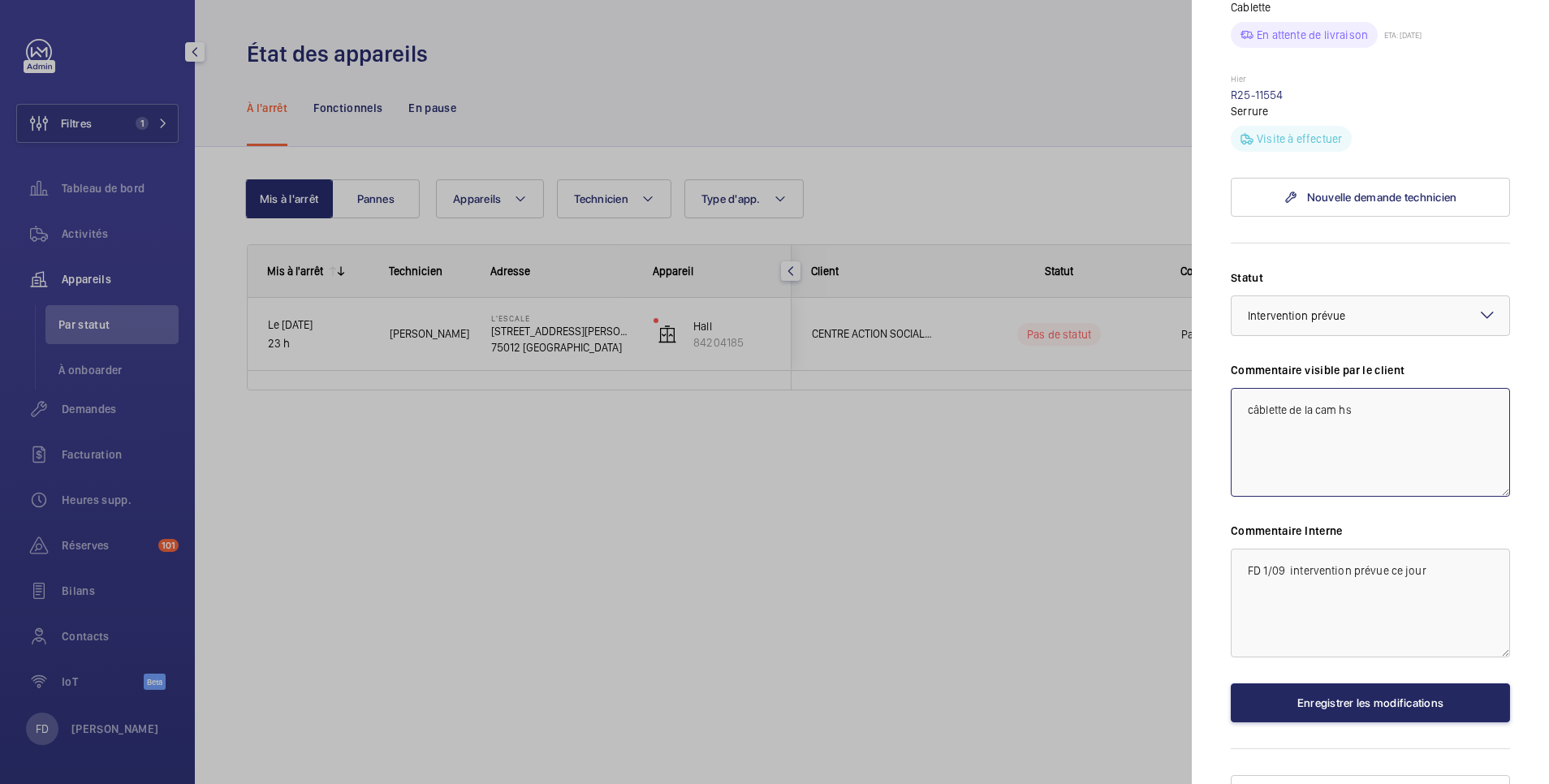
type textarea "câblette de la cam hs"
click at [1371, 683] on button "Enregistrer les modifications" at bounding box center [1370, 703] width 279 height 39
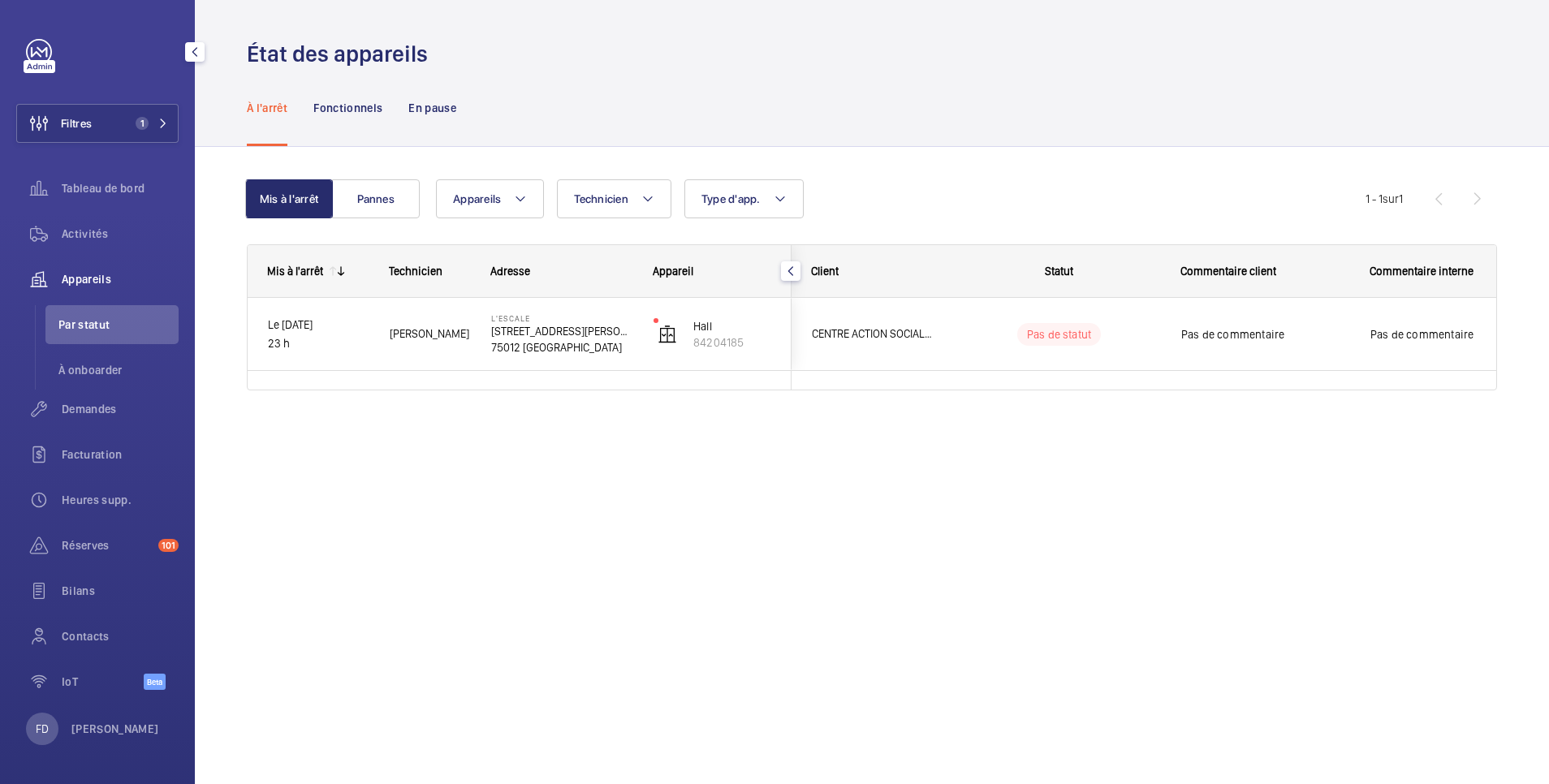
scroll to position [0, 0]
click at [103, 126] on button "Filtres 1" at bounding box center [98, 123] width 163 height 39
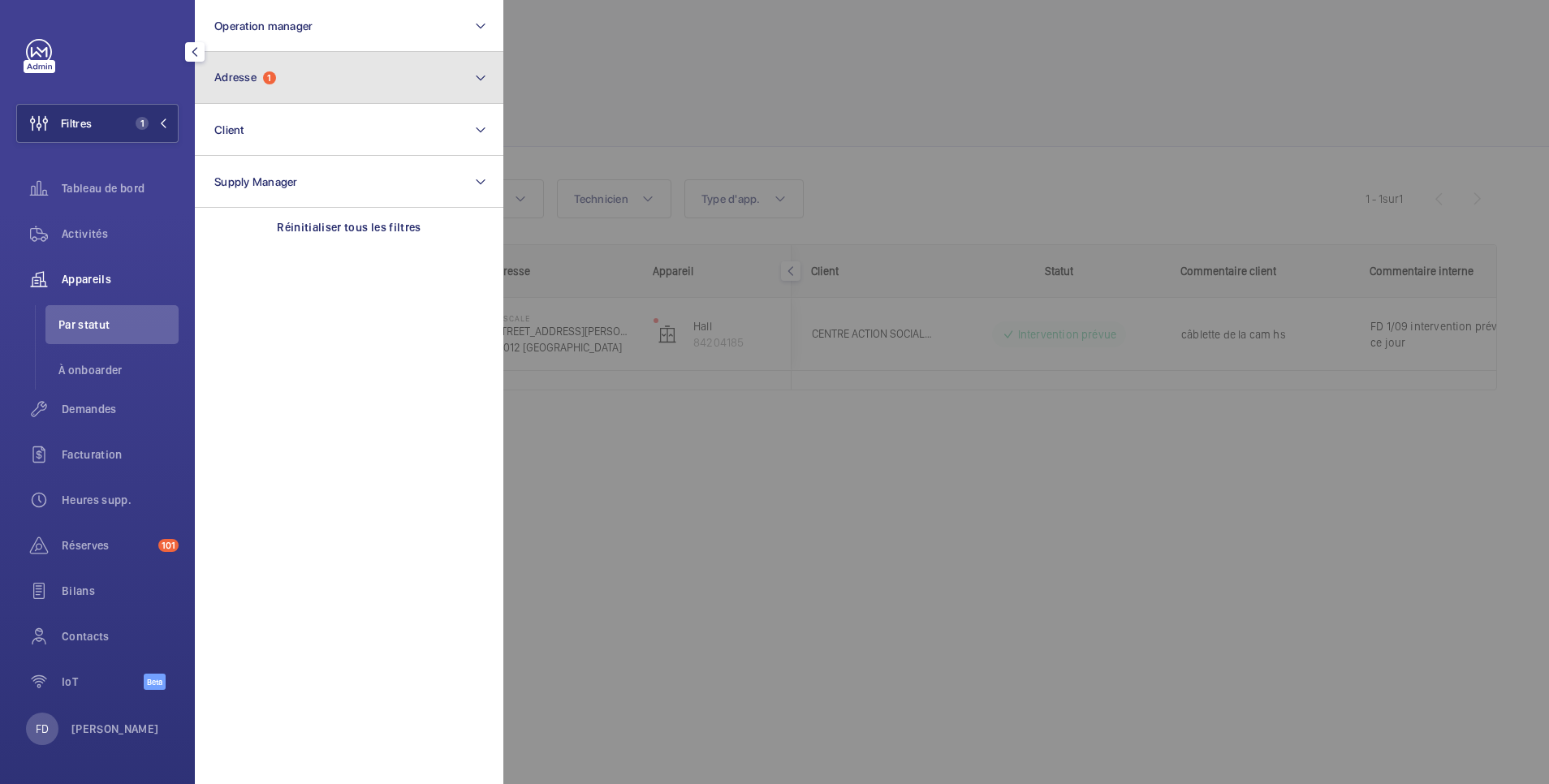
click at [317, 69] on button "Adresse 1" at bounding box center [349, 78] width 309 height 52
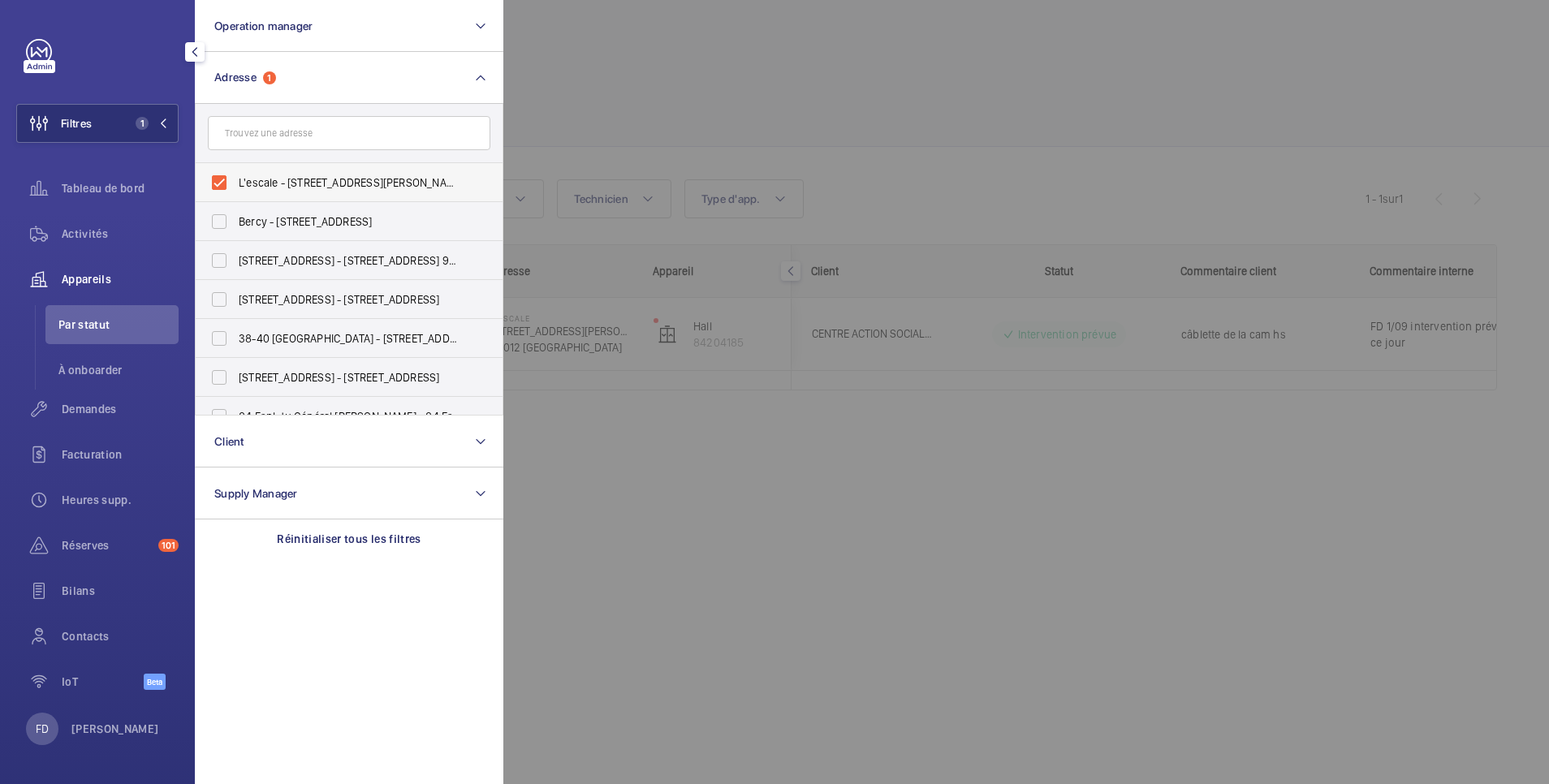
click at [218, 191] on label "L'escale - [STREET_ADDRESS][PERSON_NAME]" at bounding box center [337, 183] width 283 height 39
click at [218, 191] on input "L'escale - [STREET_ADDRESS][PERSON_NAME]" at bounding box center [219, 182] width 32 height 32
checkbox input "false"
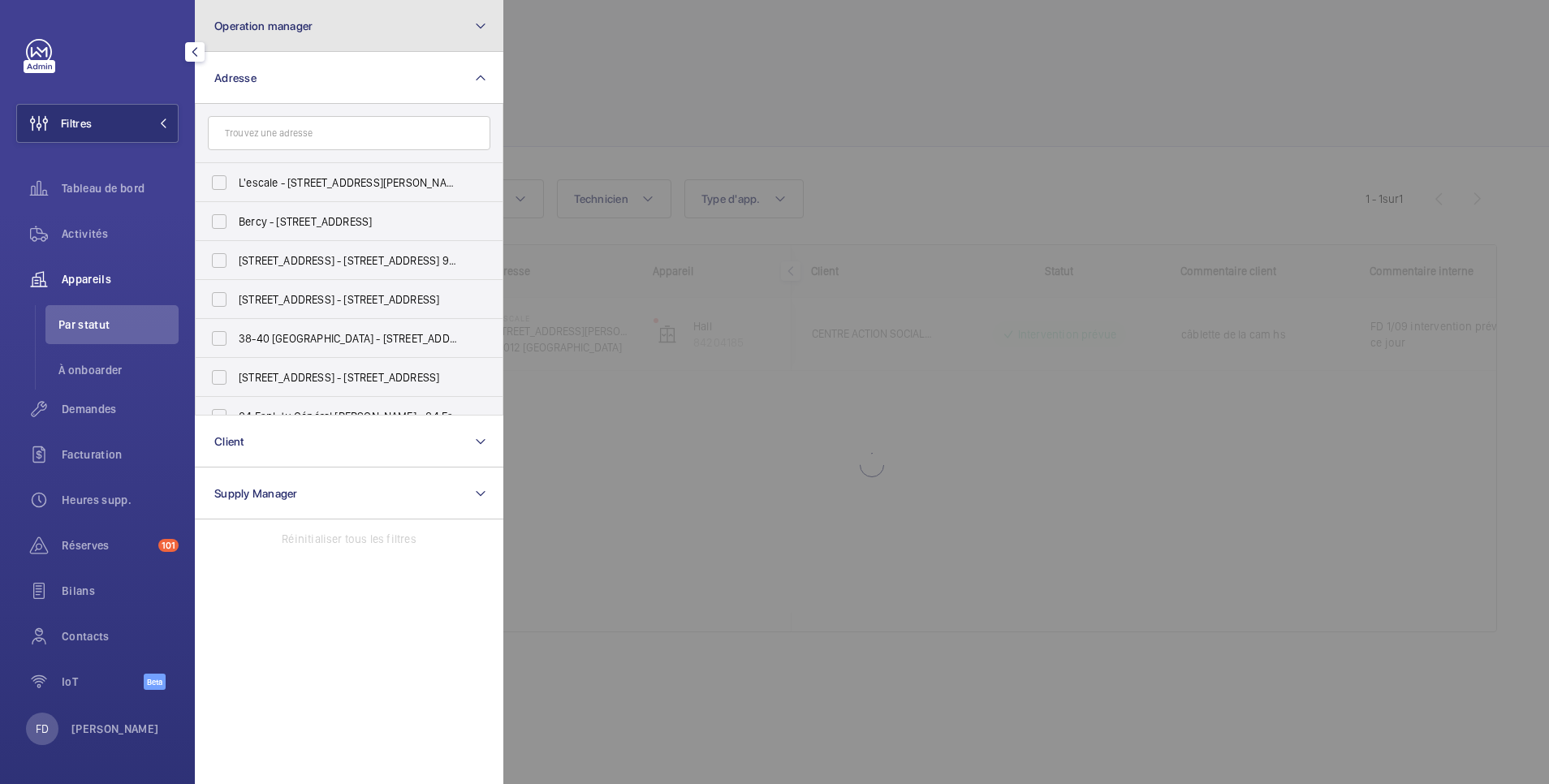
click at [311, 23] on span "Operation manager" at bounding box center [263, 26] width 98 height 13
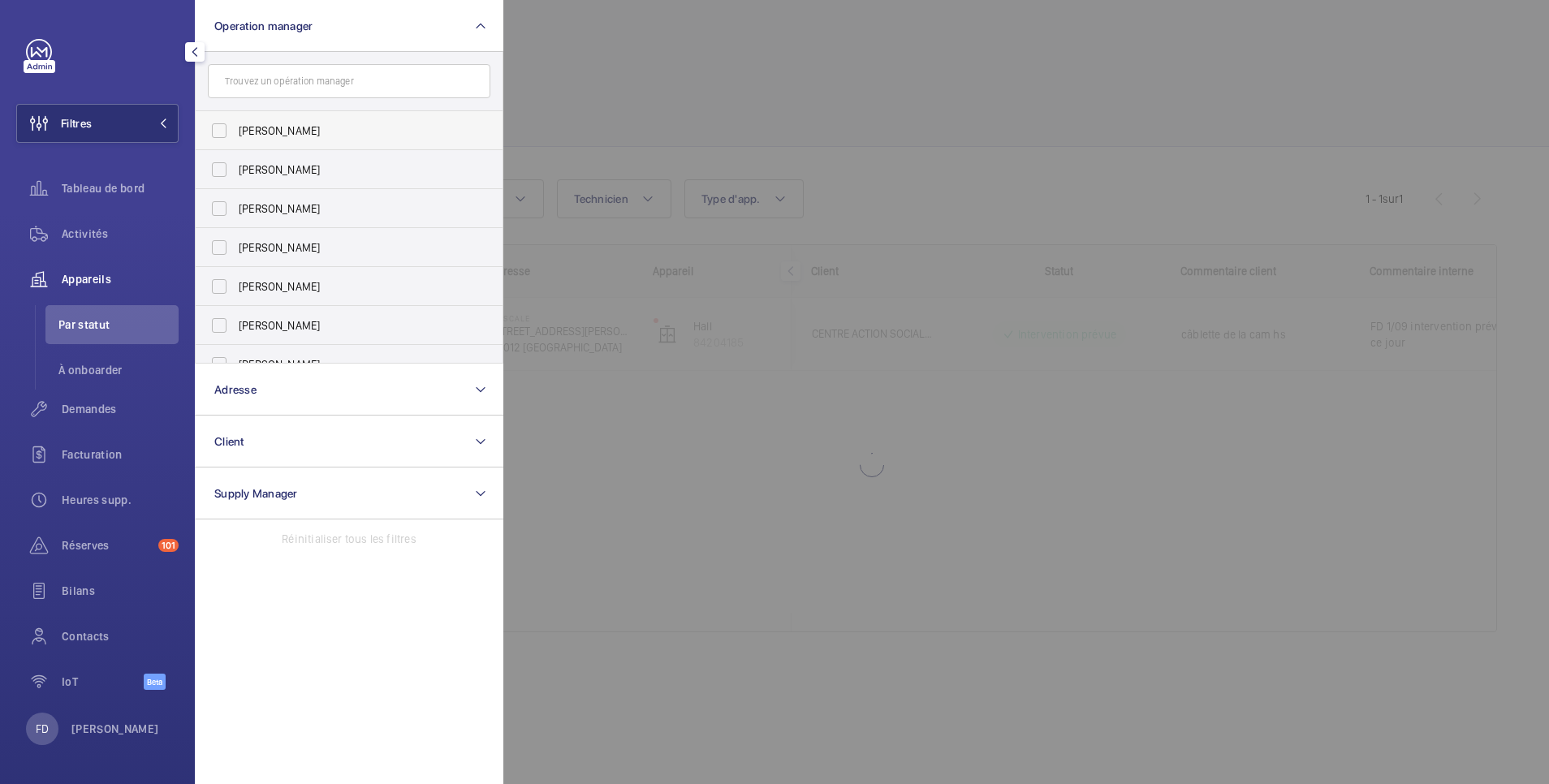
click at [279, 130] on span "[PERSON_NAME]" at bounding box center [350, 131] width 224 height 17
click at [236, 130] on input "[PERSON_NAME]" at bounding box center [219, 130] width 32 height 32
checkbox input "true"
click at [565, 42] on div at bounding box center [1277, 392] width 1549 height 784
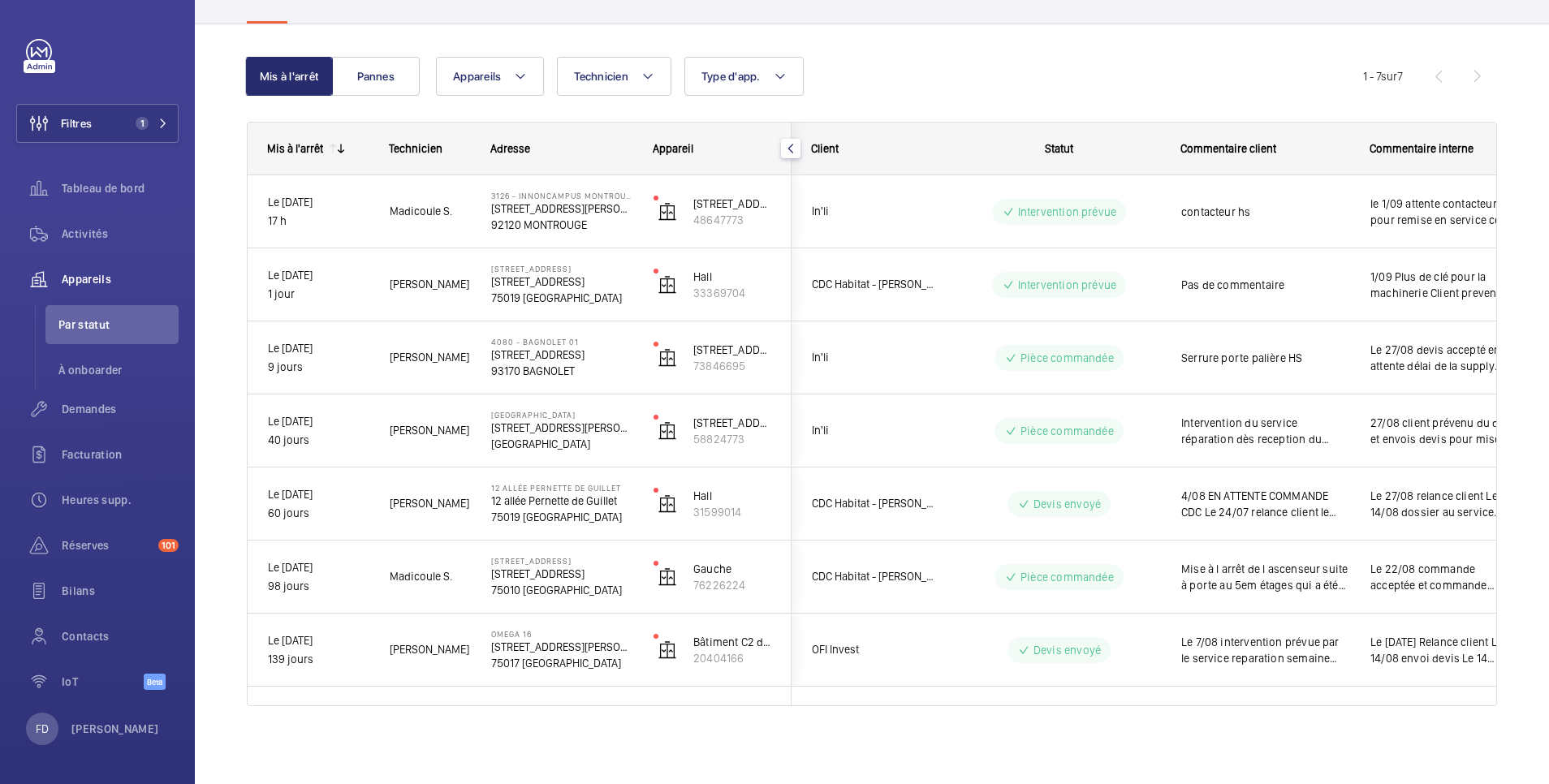
scroll to position [0, 62]
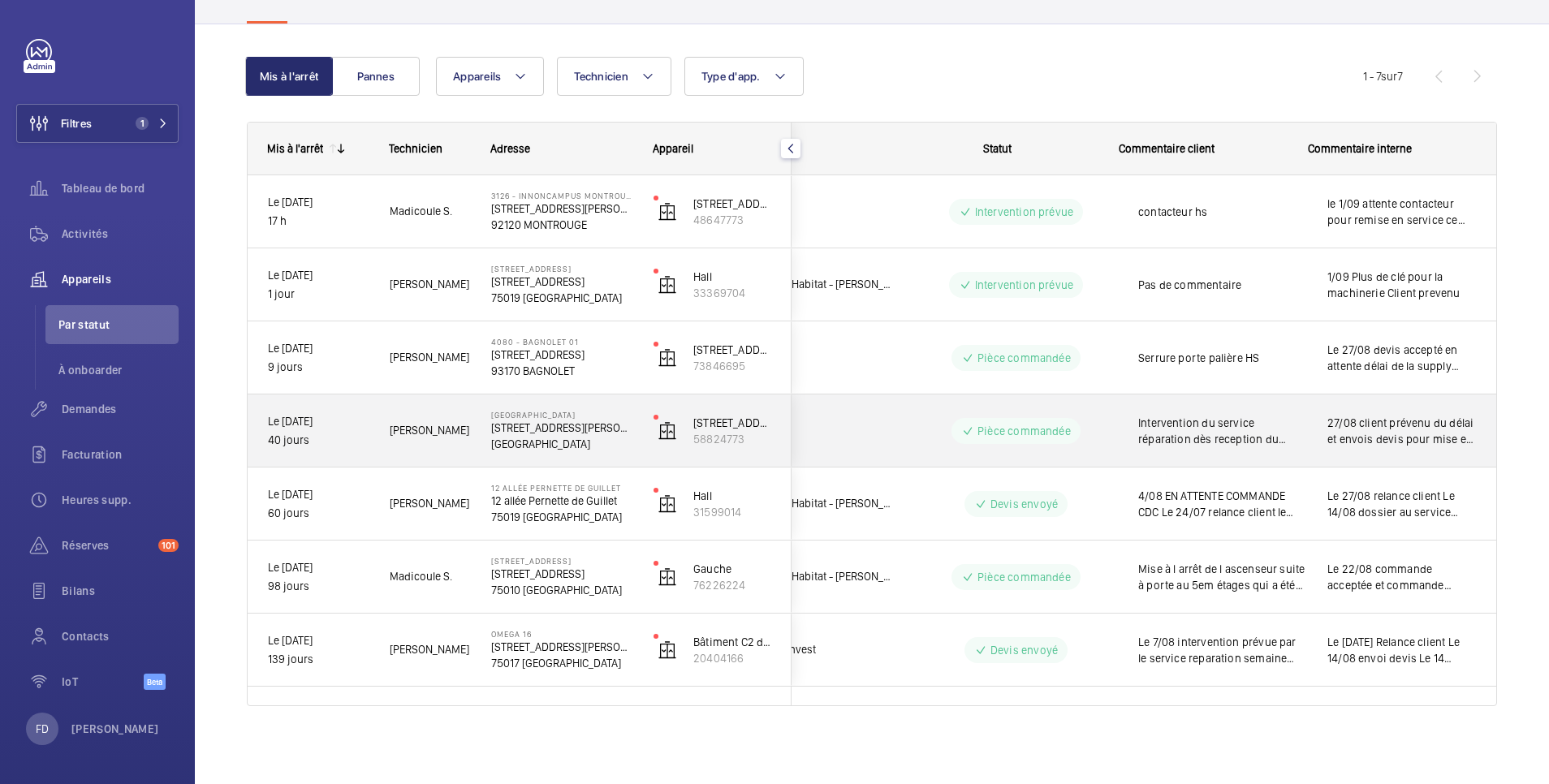
click at [1398, 428] on span "27/08 client prévenu du délai et envois devis pour mise en place portage pour l…" at bounding box center [1401, 430] width 149 height 32
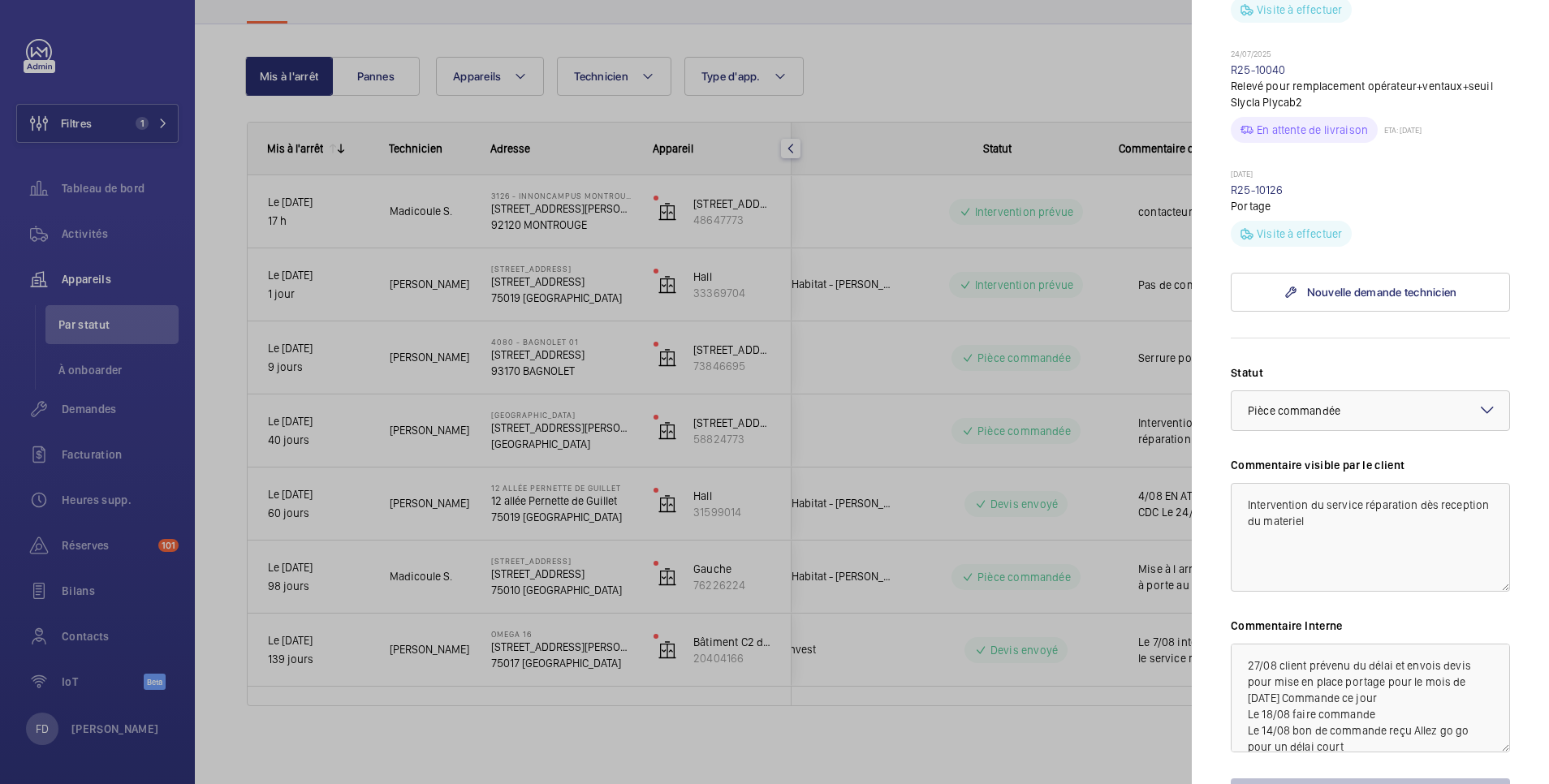
scroll to position [844, 0]
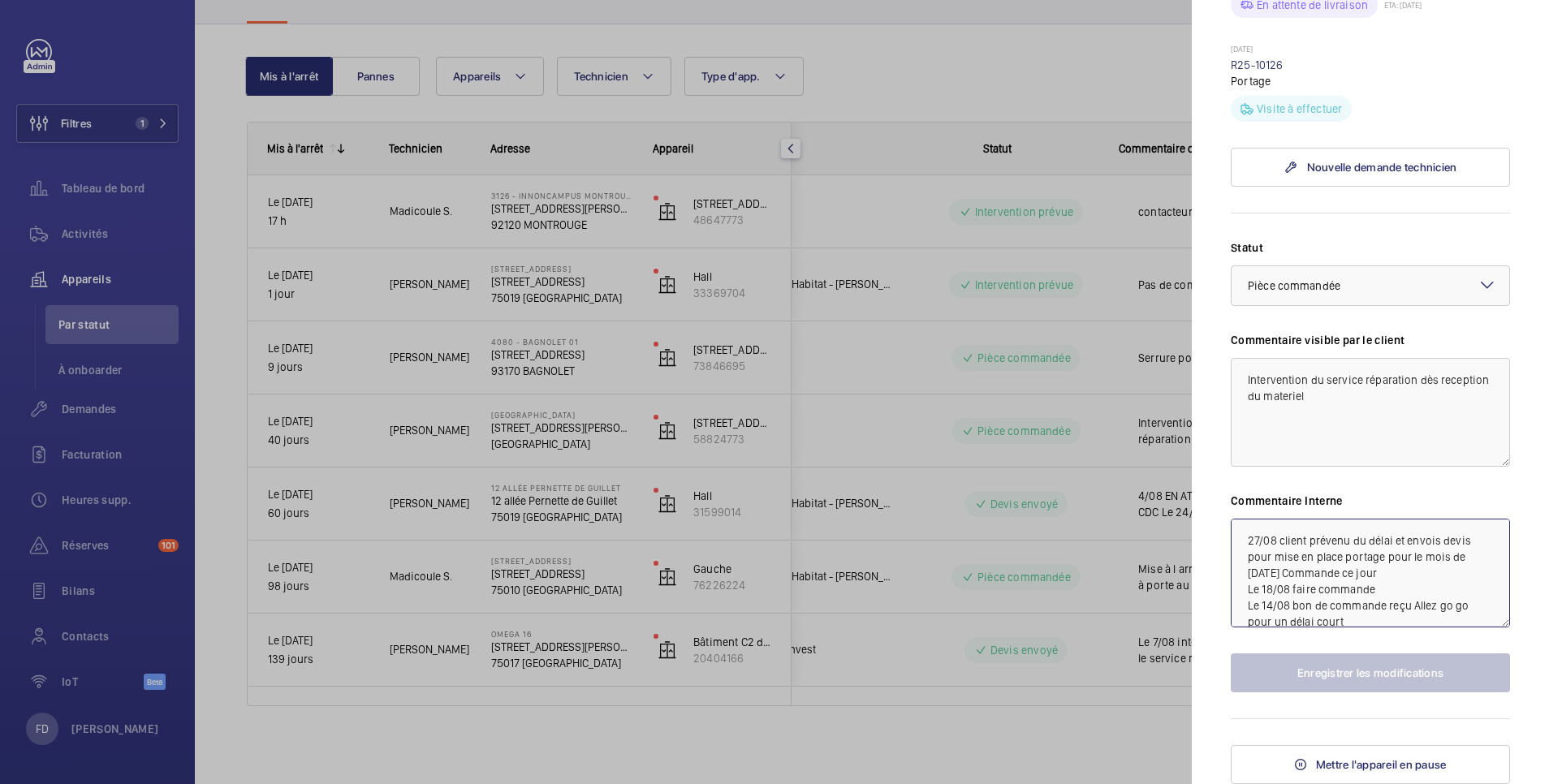
click at [1243, 538] on textarea "27/08 client prévenu du délai et envois devis pour mise en place portage pour l…" at bounding box center [1370, 573] width 279 height 109
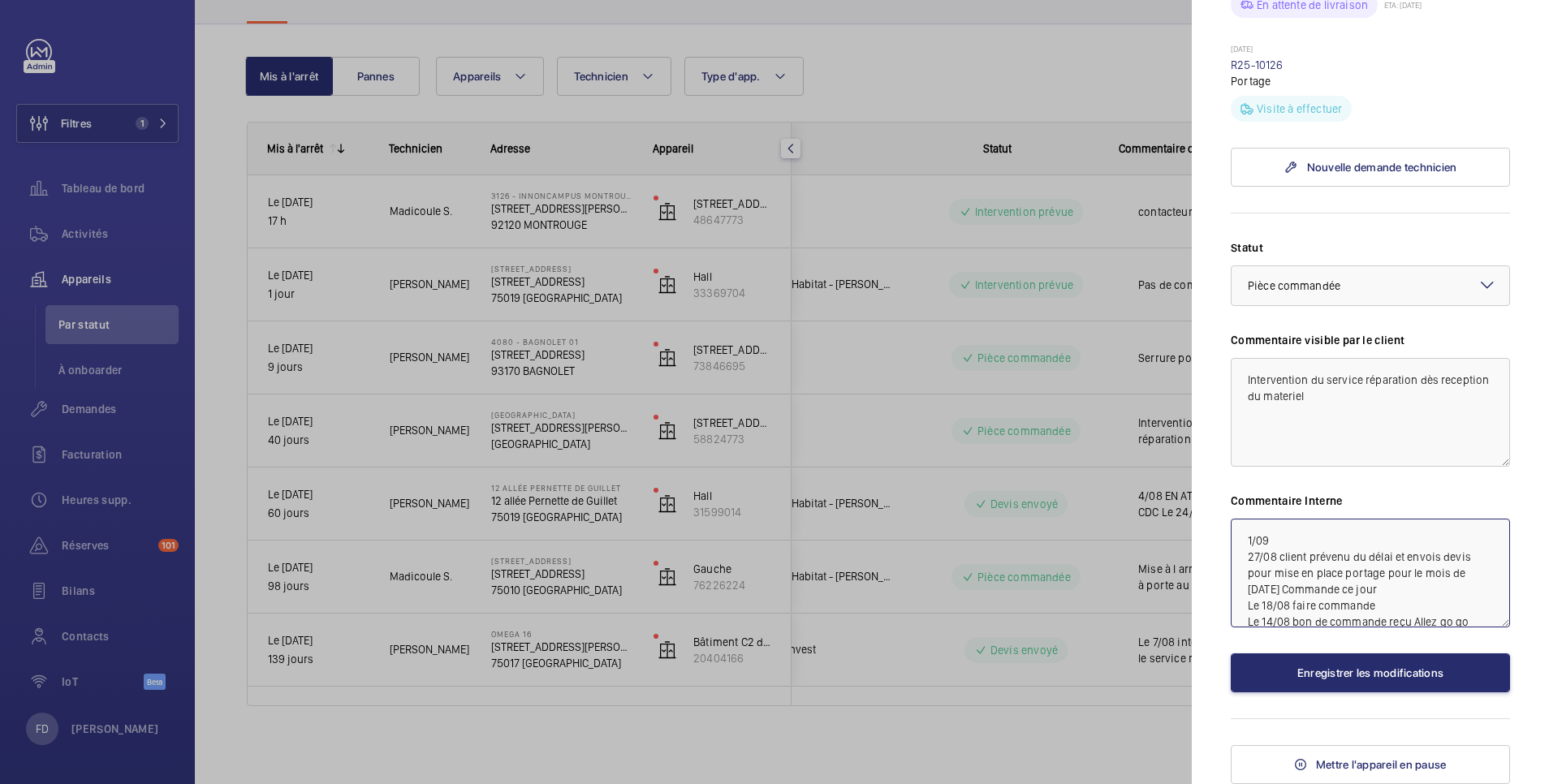
click at [1302, 533] on textarea "1/09 27/08 client prévenu du délai et envois devis pour mise en place portage p…" at bounding box center [1370, 573] width 279 height 109
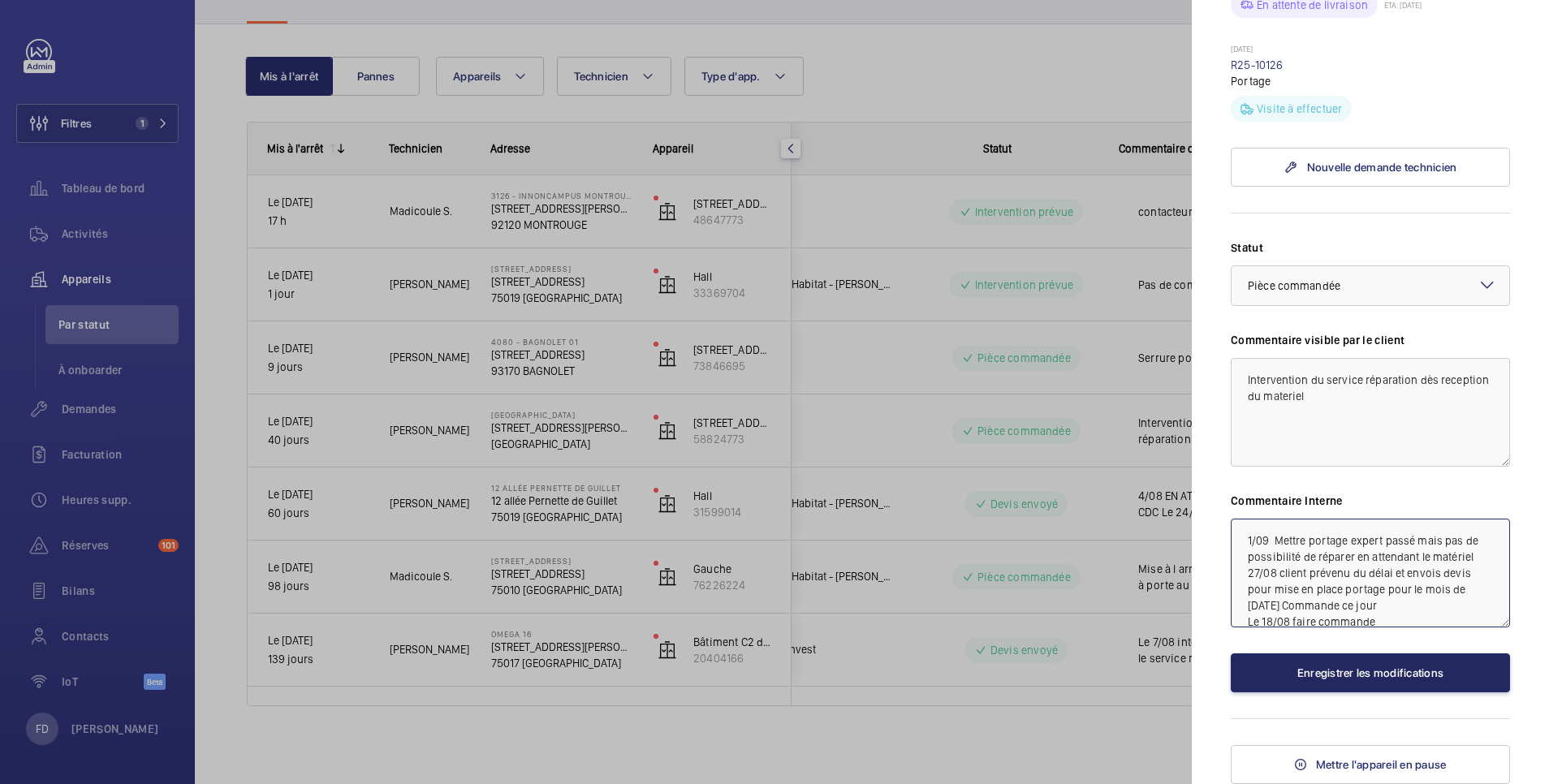
type textarea "1/09 Mettre portage expert passé mais pas de possibilité de réparer en attendan…"
click at [1390, 681] on button "Enregistrer les modifications" at bounding box center [1370, 673] width 279 height 39
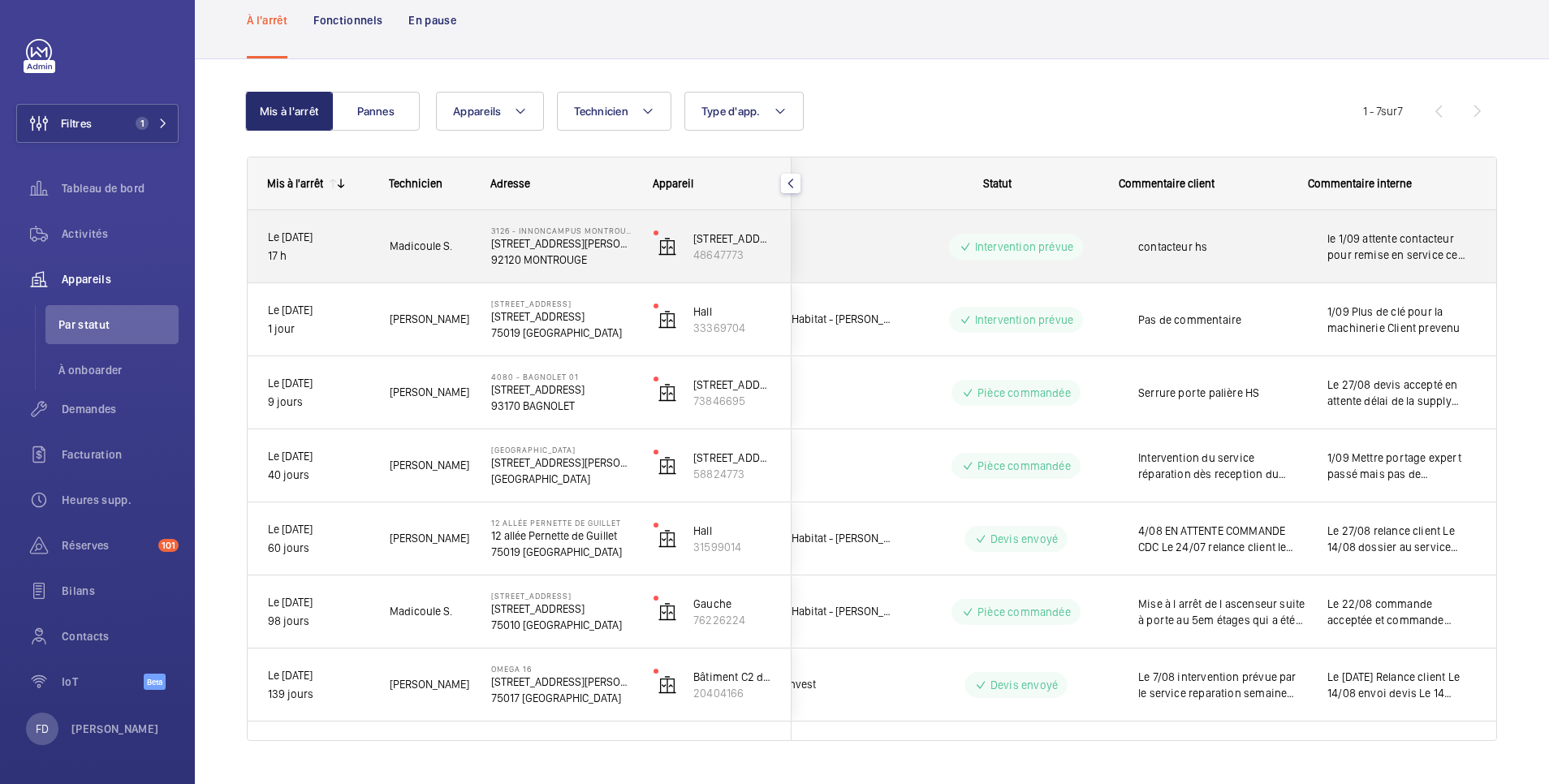
scroll to position [123, 0]
